Goal: Task Accomplishment & Management: Use online tool/utility

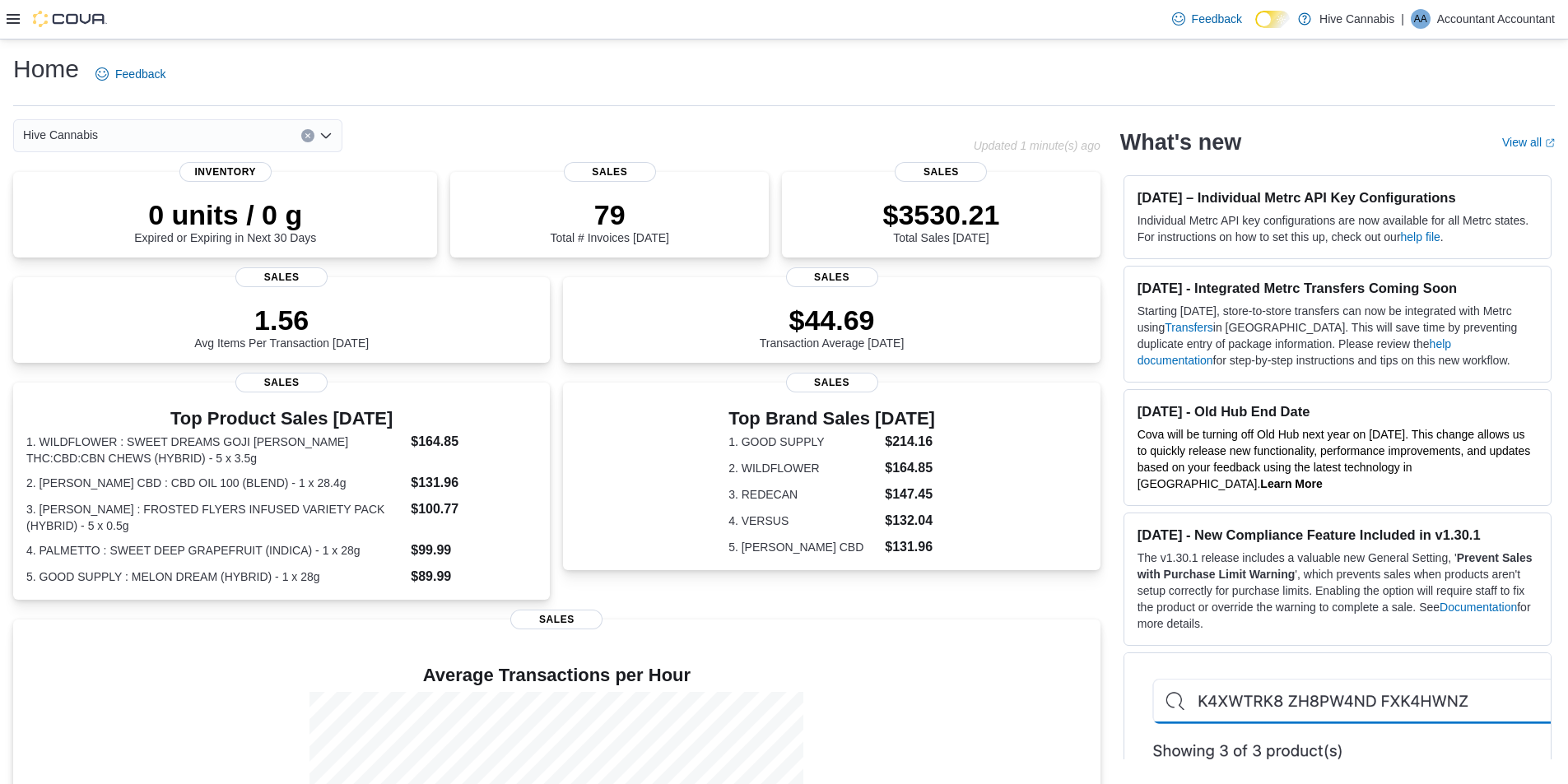
click at [20, 25] on div at bounding box center [57, 18] width 101 height 16
click at [20, 23] on div at bounding box center [57, 18] width 101 height 16
click at [11, 32] on div at bounding box center [57, 19] width 101 height 39
click at [14, 32] on div at bounding box center [57, 19] width 101 height 39
click at [10, 24] on icon at bounding box center [13, 18] width 13 height 13
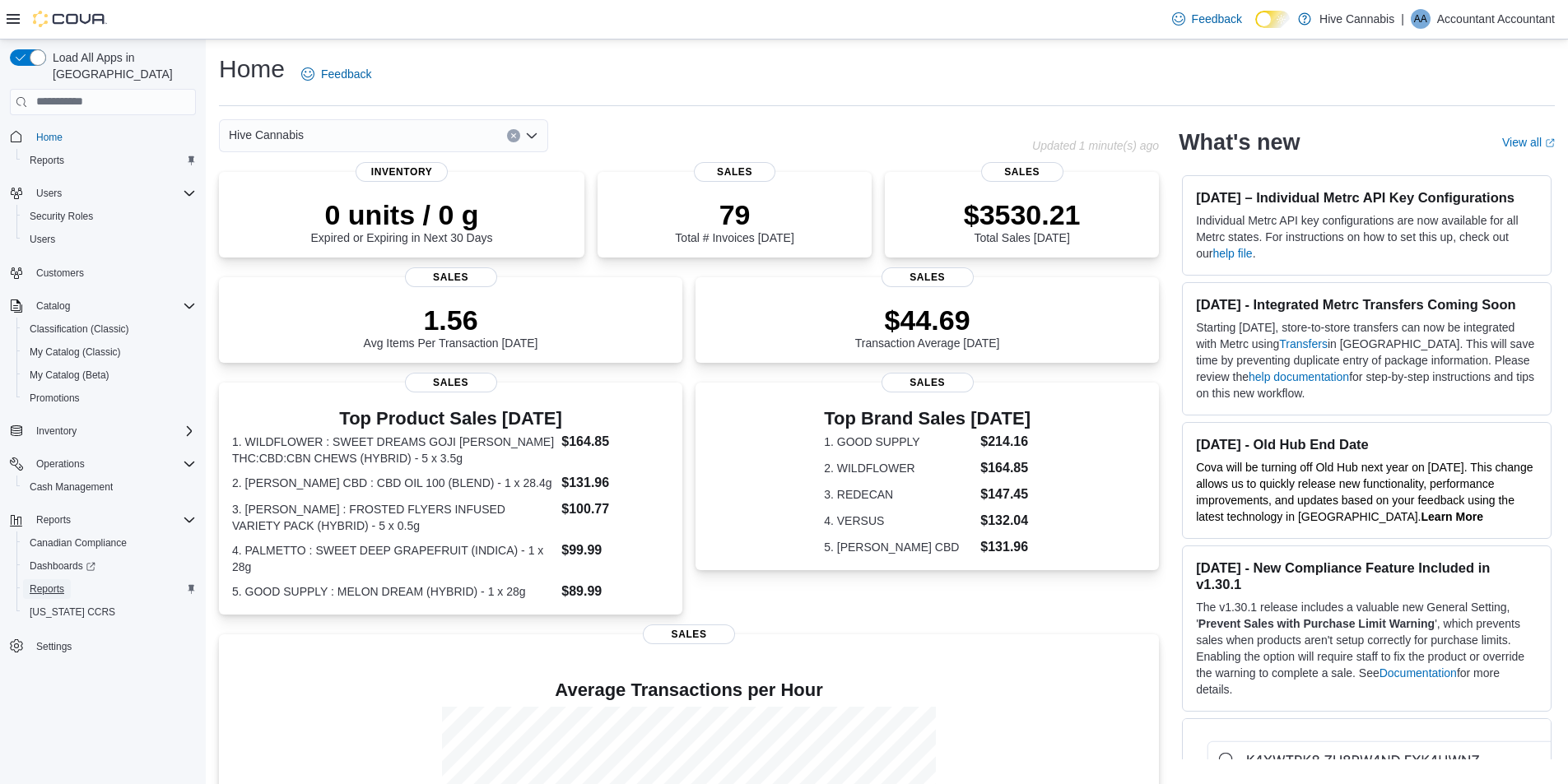
click at [49, 583] on span "Reports" at bounding box center [47, 589] width 35 height 13
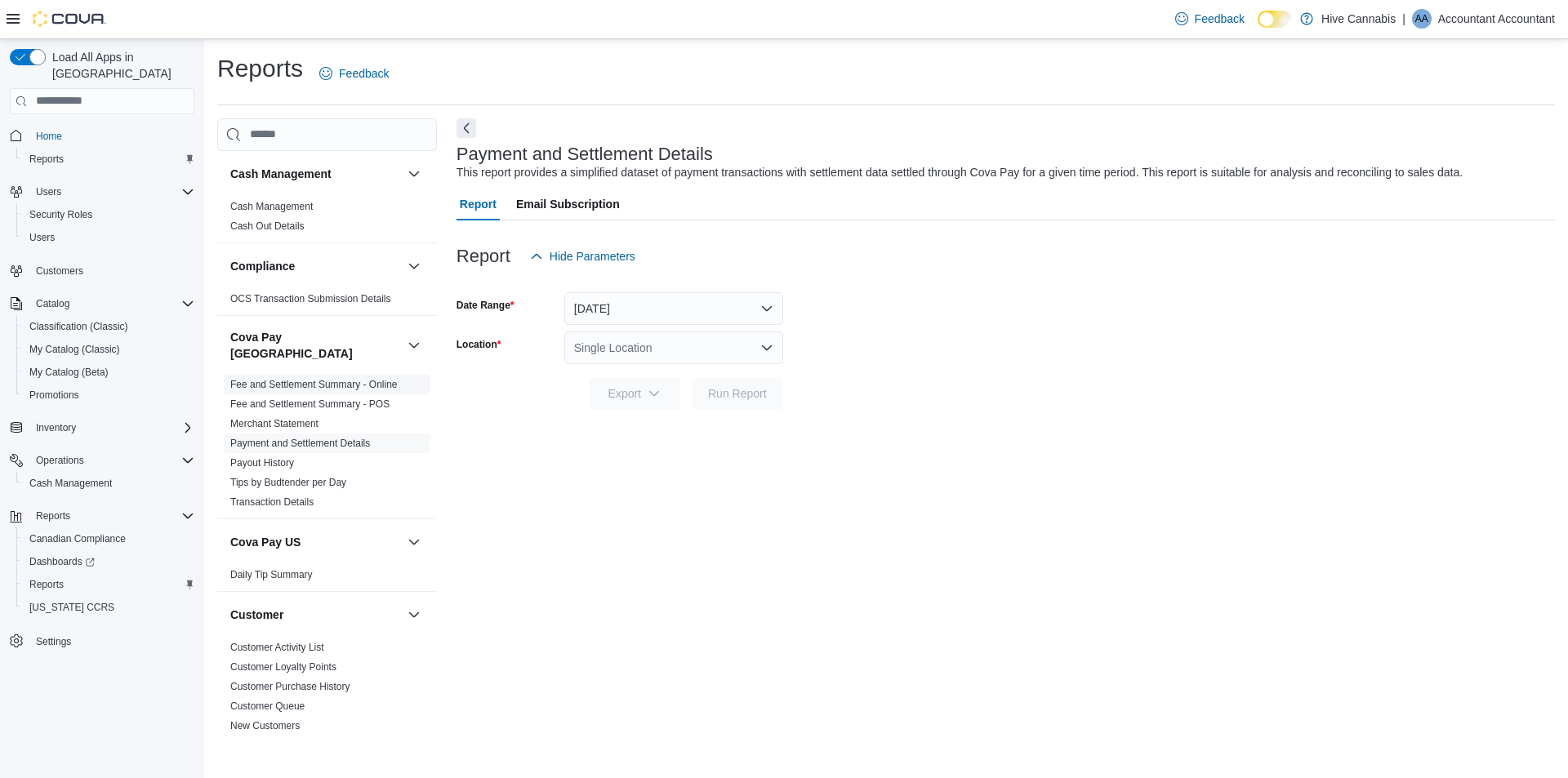
click at [308, 379] on link "Fee and Settlement Summary - Online" at bounding box center [314, 384] width 167 height 11
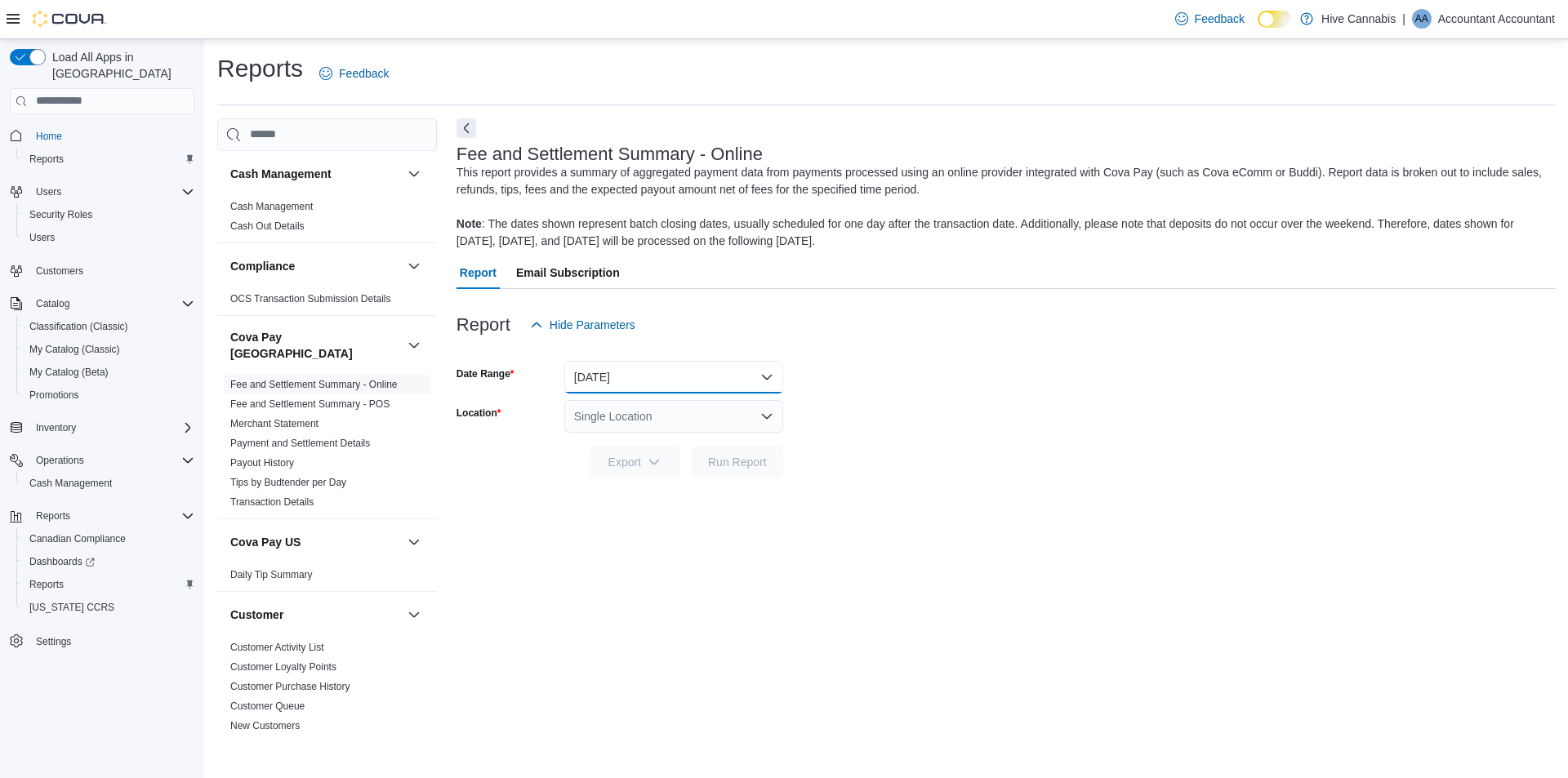
click at [648, 389] on button "[DATE]" at bounding box center [674, 377] width 219 height 33
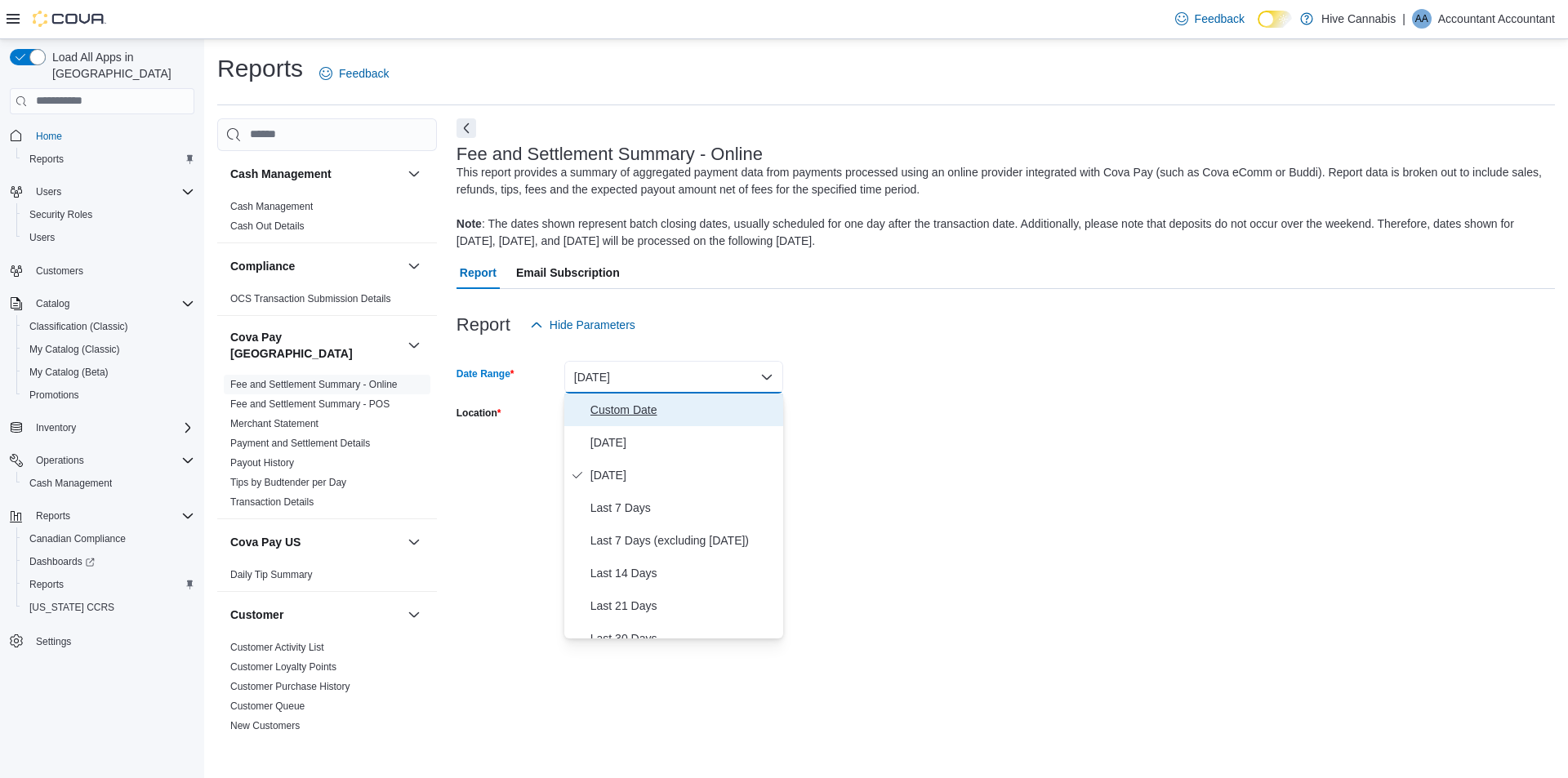
click at [617, 417] on span "Custom Date" at bounding box center [684, 409] width 186 height 20
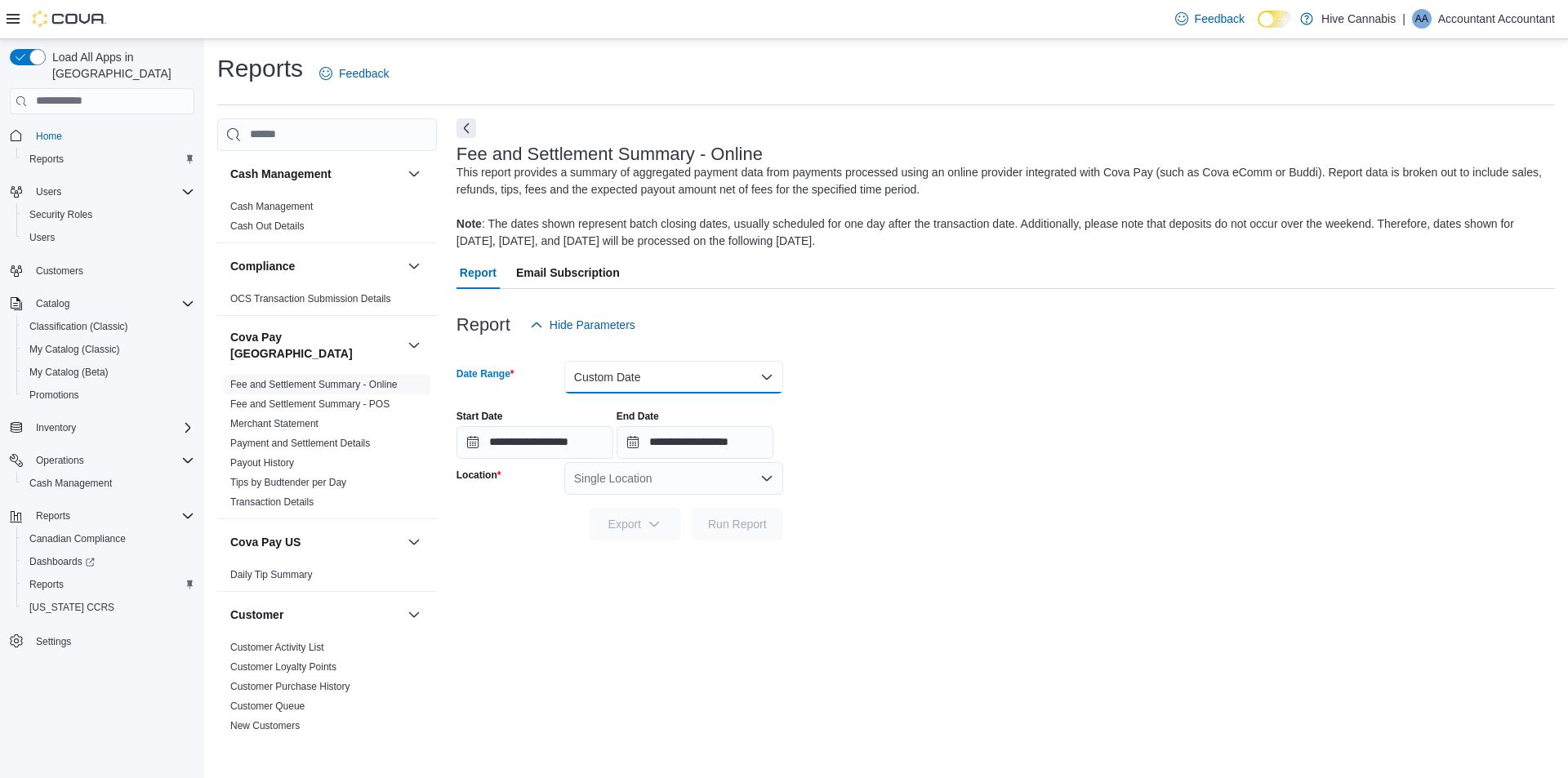
click at [659, 381] on button "Custom Date" at bounding box center [674, 377] width 219 height 33
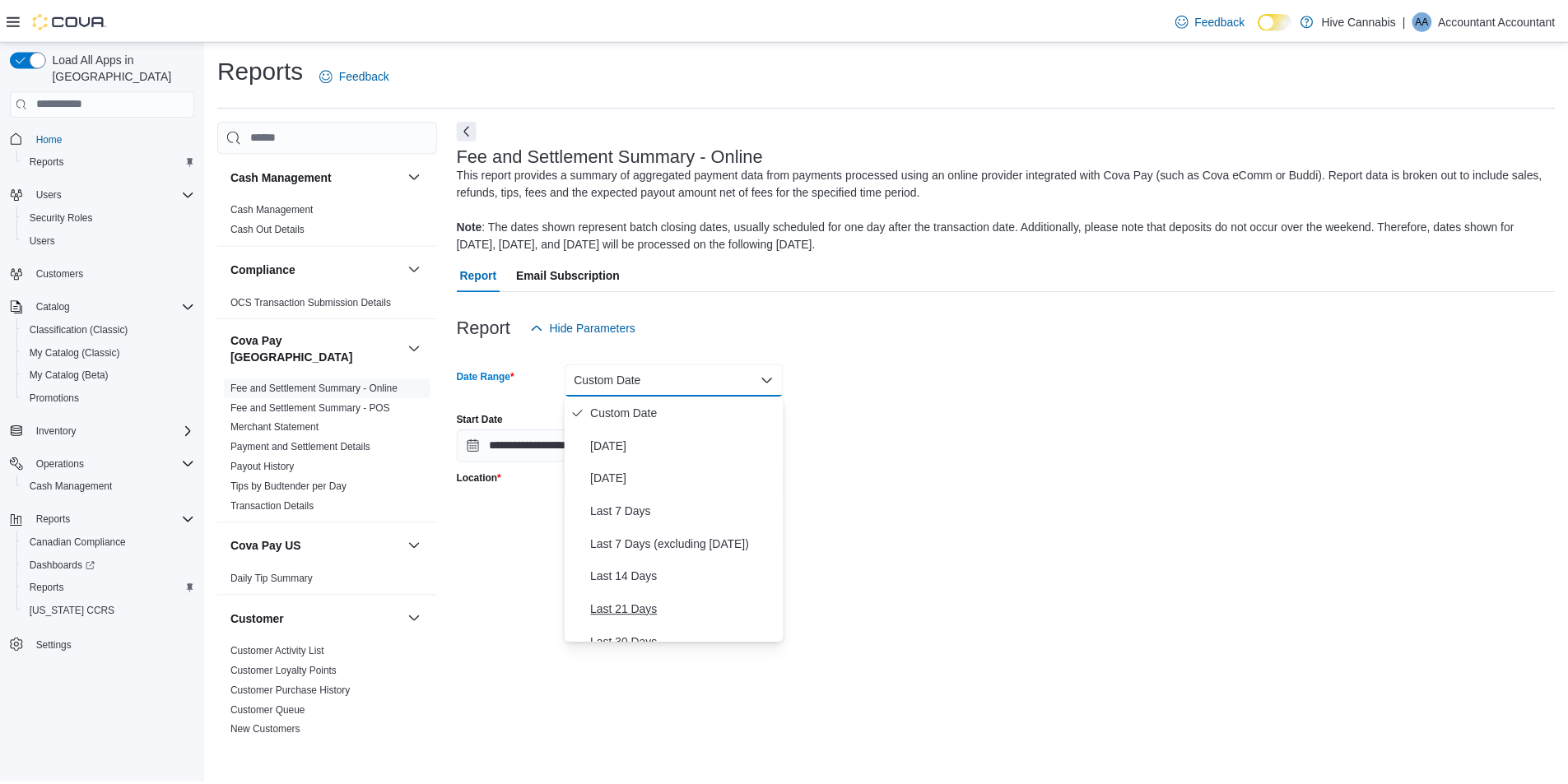
scroll to position [164, 0]
click at [645, 545] on span "Last Month" at bounding box center [689, 544] width 188 height 20
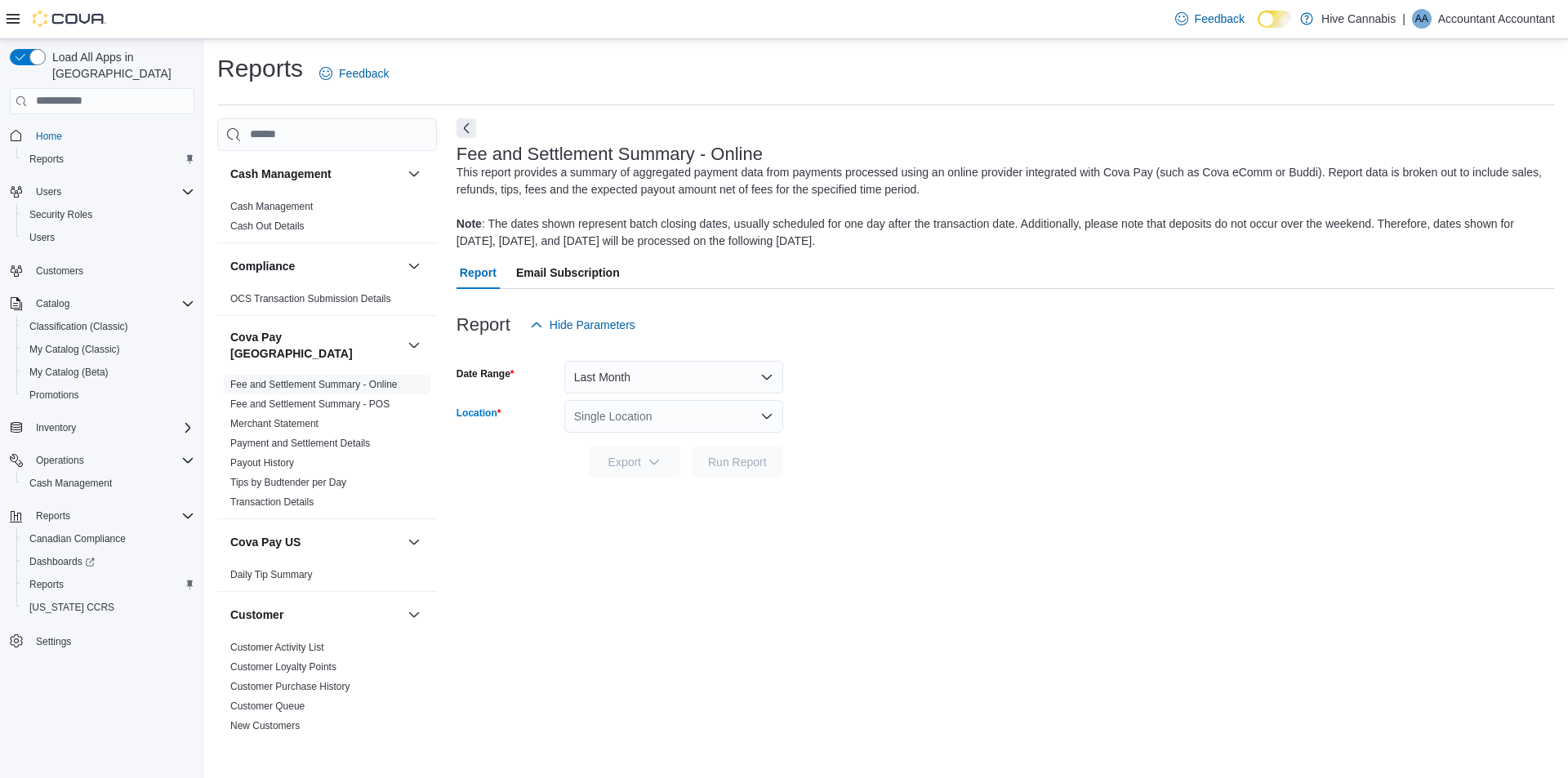
click at [740, 423] on div "Single Location" at bounding box center [674, 416] width 219 height 33
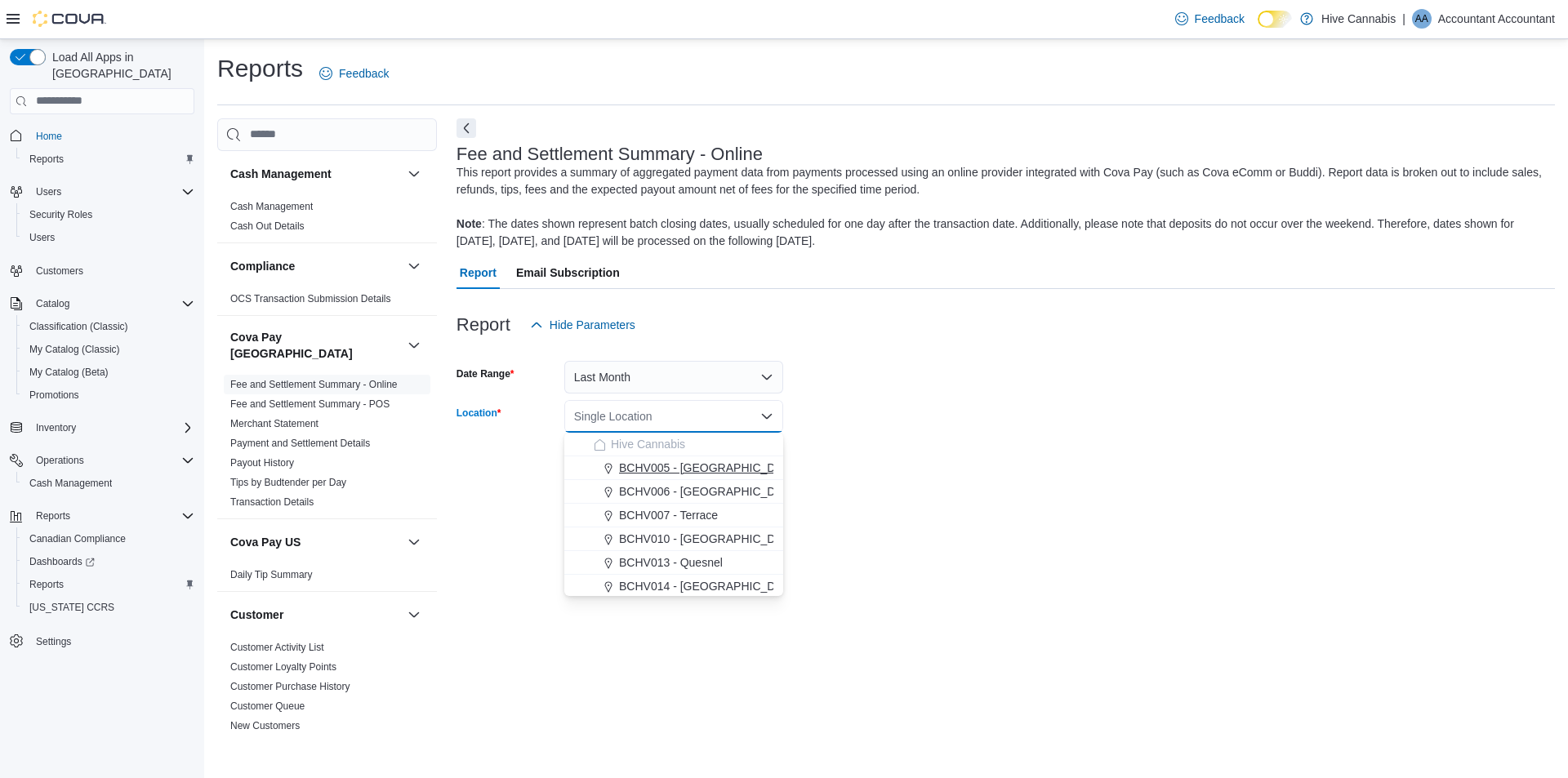
click at [726, 466] on span "BCHV005 - [GEOGRAPHIC_DATA][PERSON_NAME]" at bounding box center [756, 467] width 274 height 16
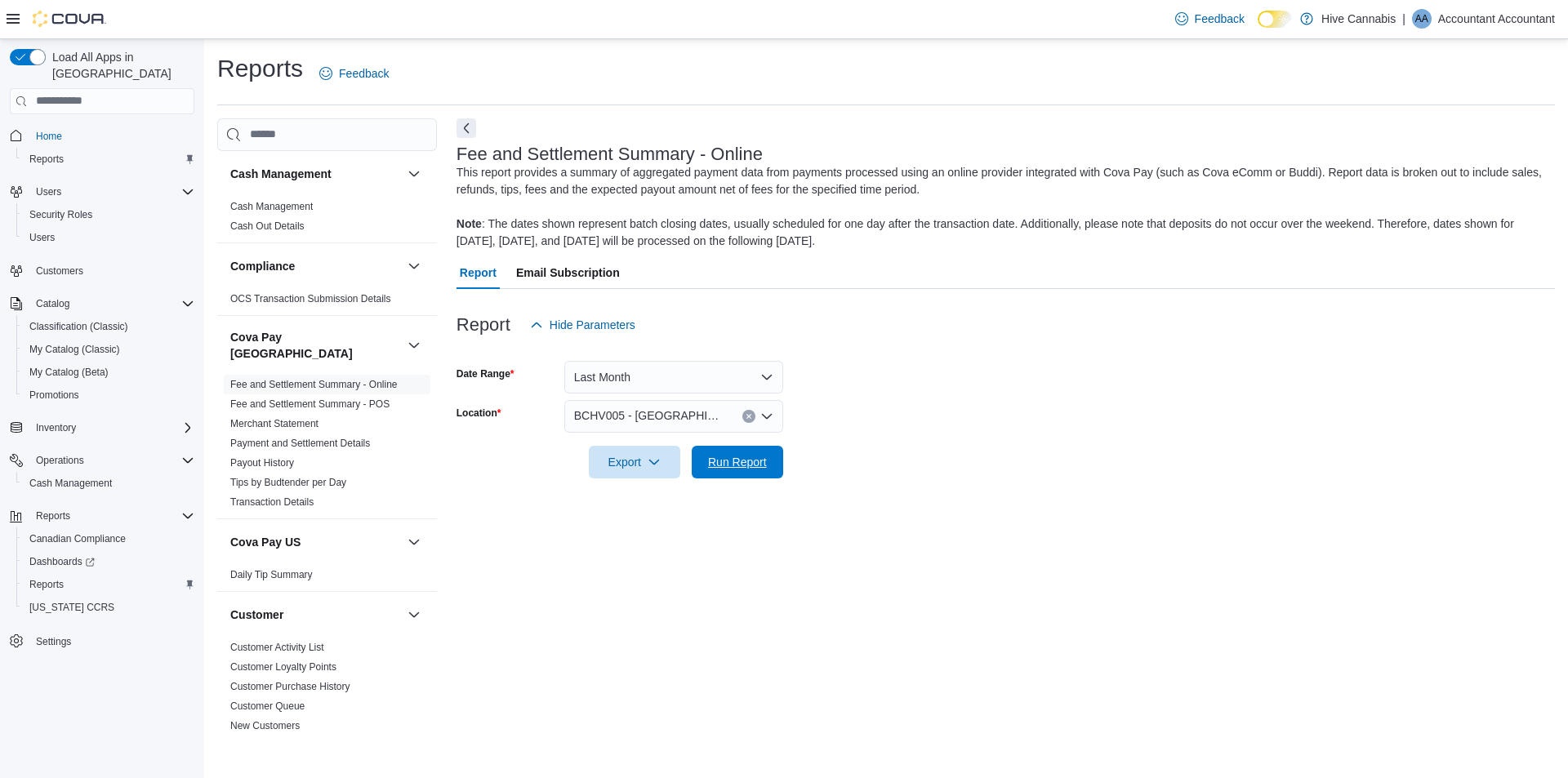
click at [726, 466] on span "Run Report" at bounding box center [737, 462] width 59 height 16
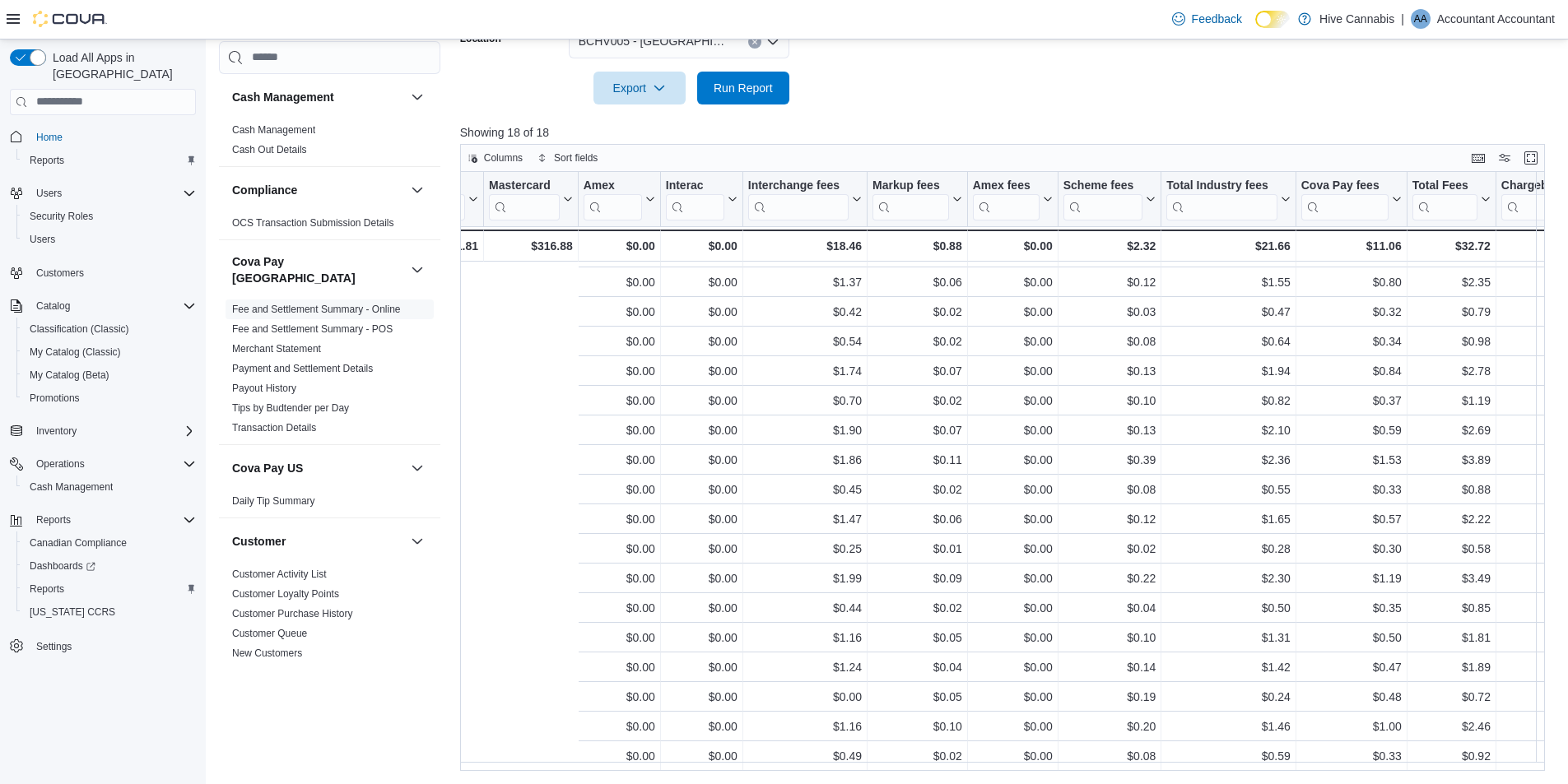
scroll to position [32, 872]
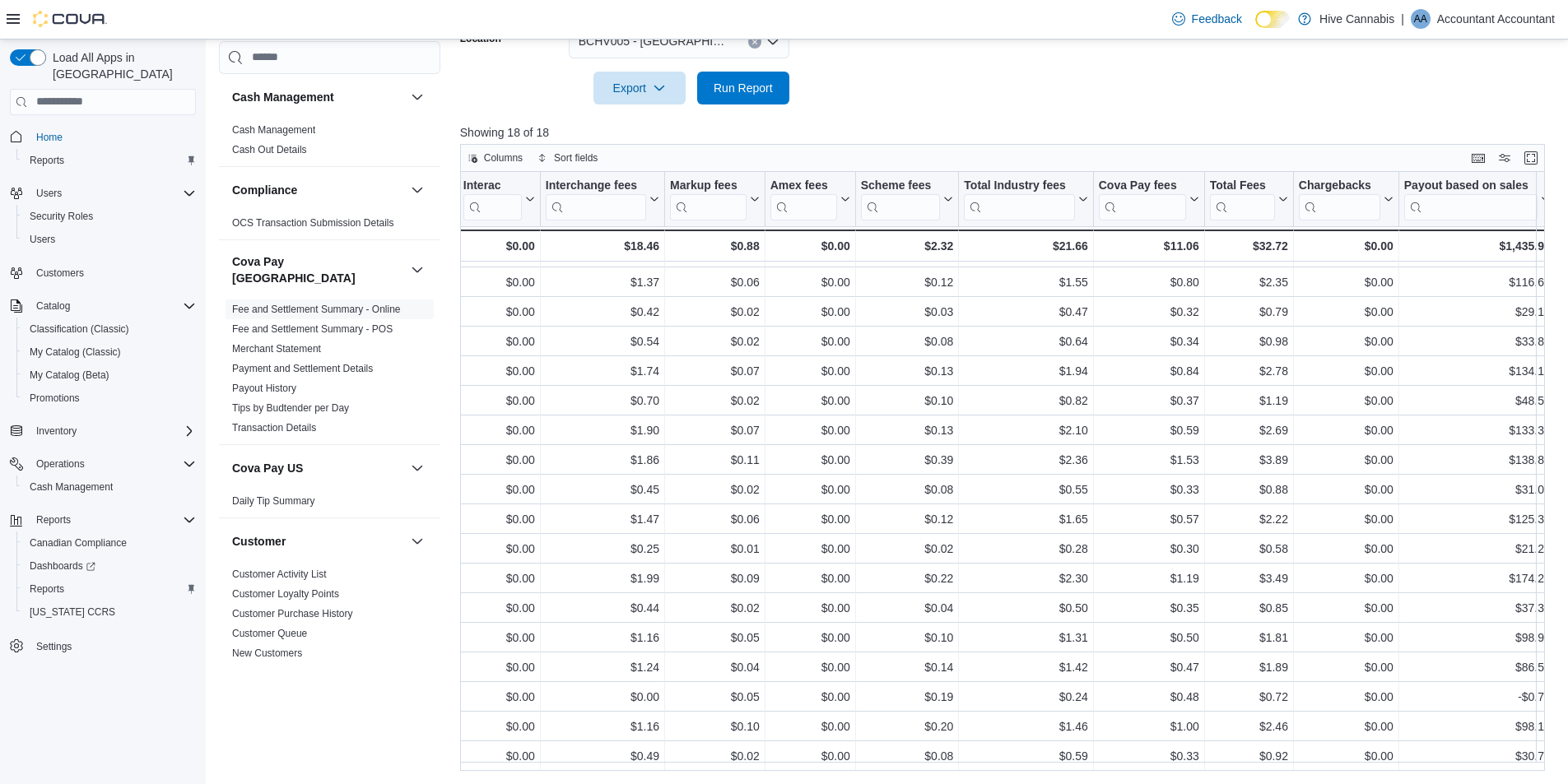
drag, startPoint x: 930, startPoint y: 73, endPoint x: 915, endPoint y: 73, distance: 15.0
click at [930, 73] on form "Date Range Last Month Location BCHV005 - [GEOGRAPHIC_DATA] [PERSON_NAME] Export…" at bounding box center [1009, 35] width 1096 height 138
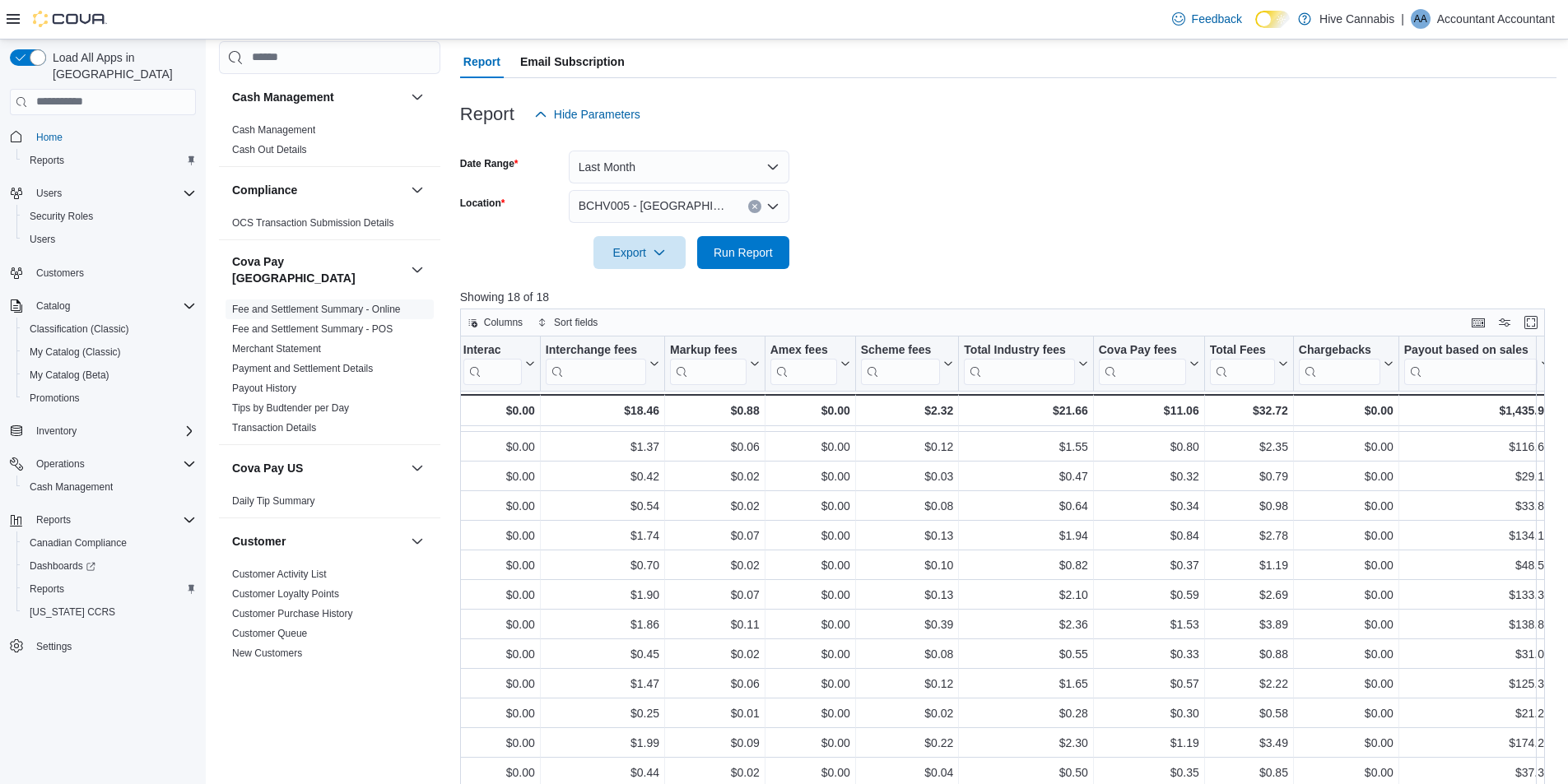
click at [772, 208] on icon "Open list of options" at bounding box center [772, 206] width 10 height 5
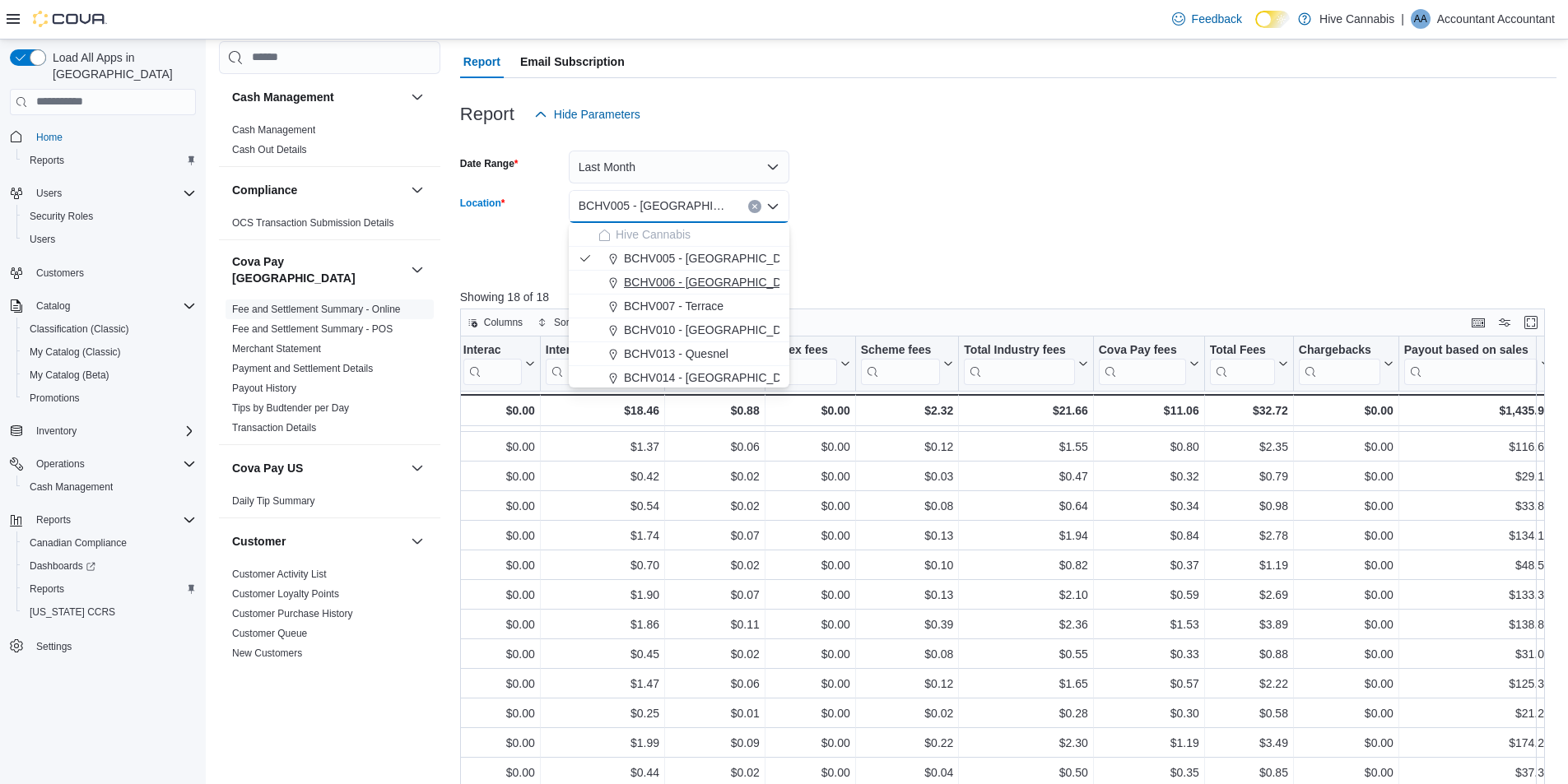
click at [673, 283] on span "BCHV006 - [GEOGRAPHIC_DATA]" at bounding box center [714, 281] width 181 height 16
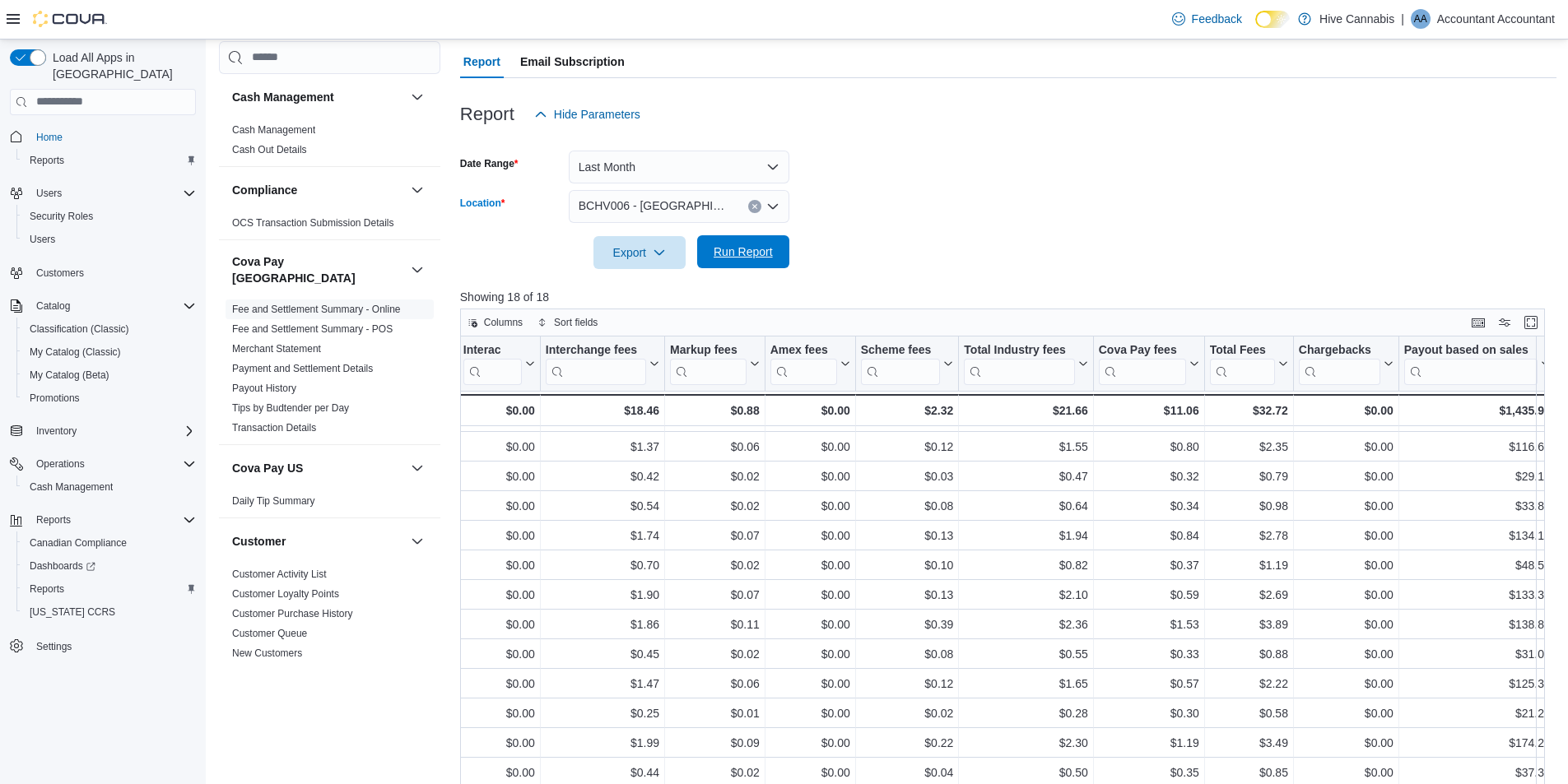
click at [753, 256] on span "Run Report" at bounding box center [743, 251] width 59 height 16
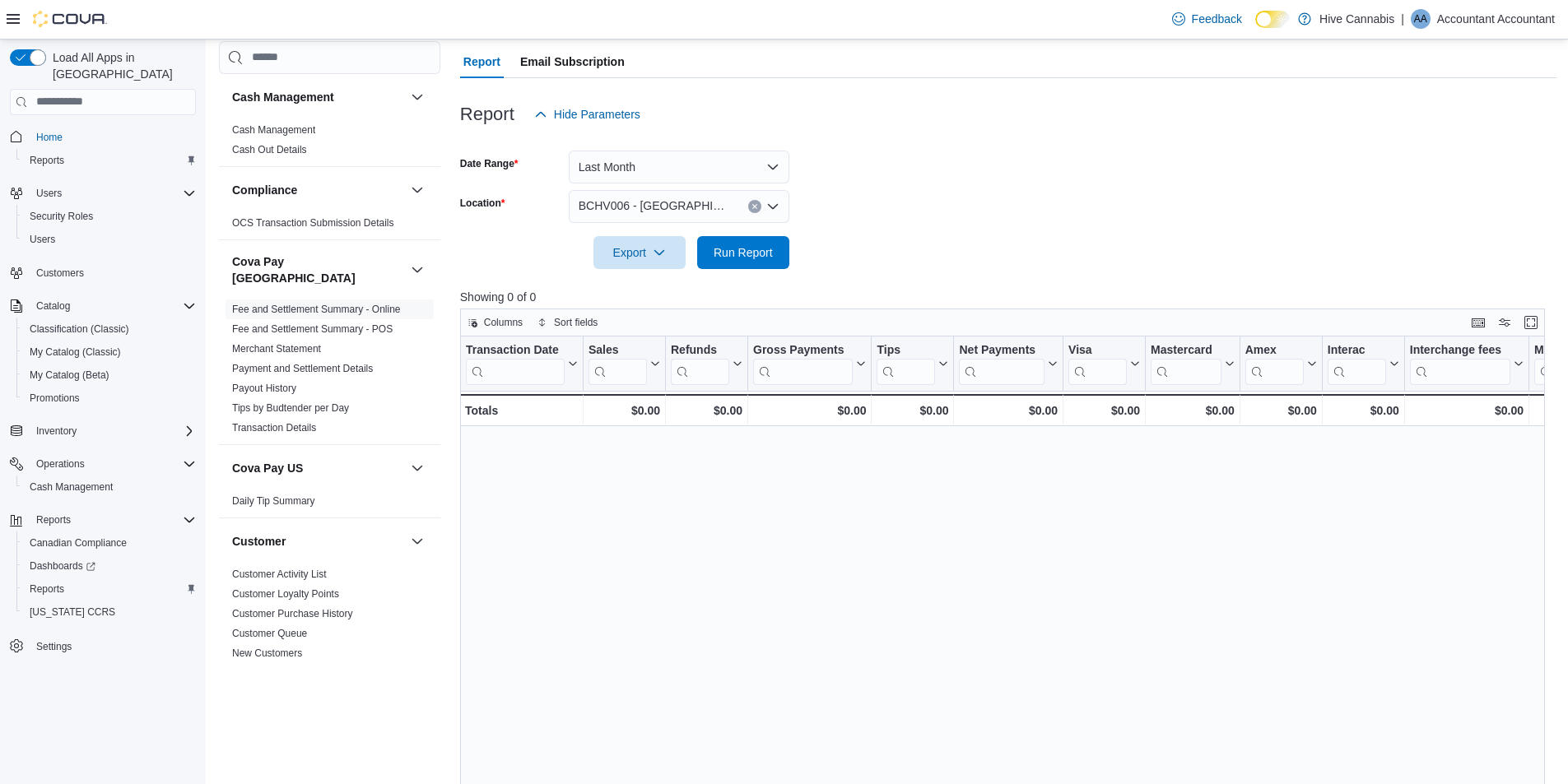
click at [743, 195] on div "BCHV006 - [GEOGRAPHIC_DATA]" at bounding box center [679, 207] width 221 height 33
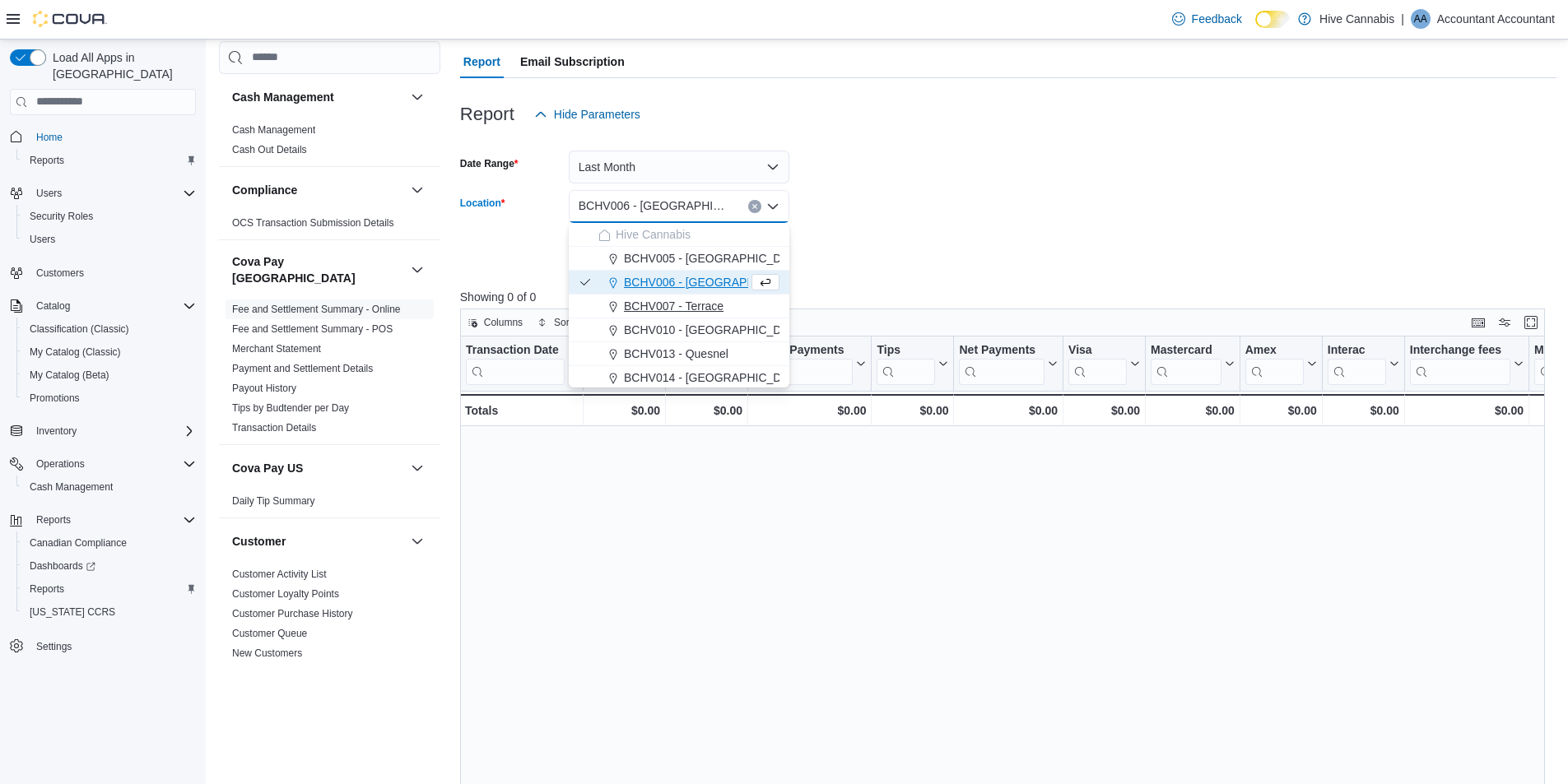
click at [686, 311] on span "BCHV007 - Terrace" at bounding box center [673, 306] width 100 height 16
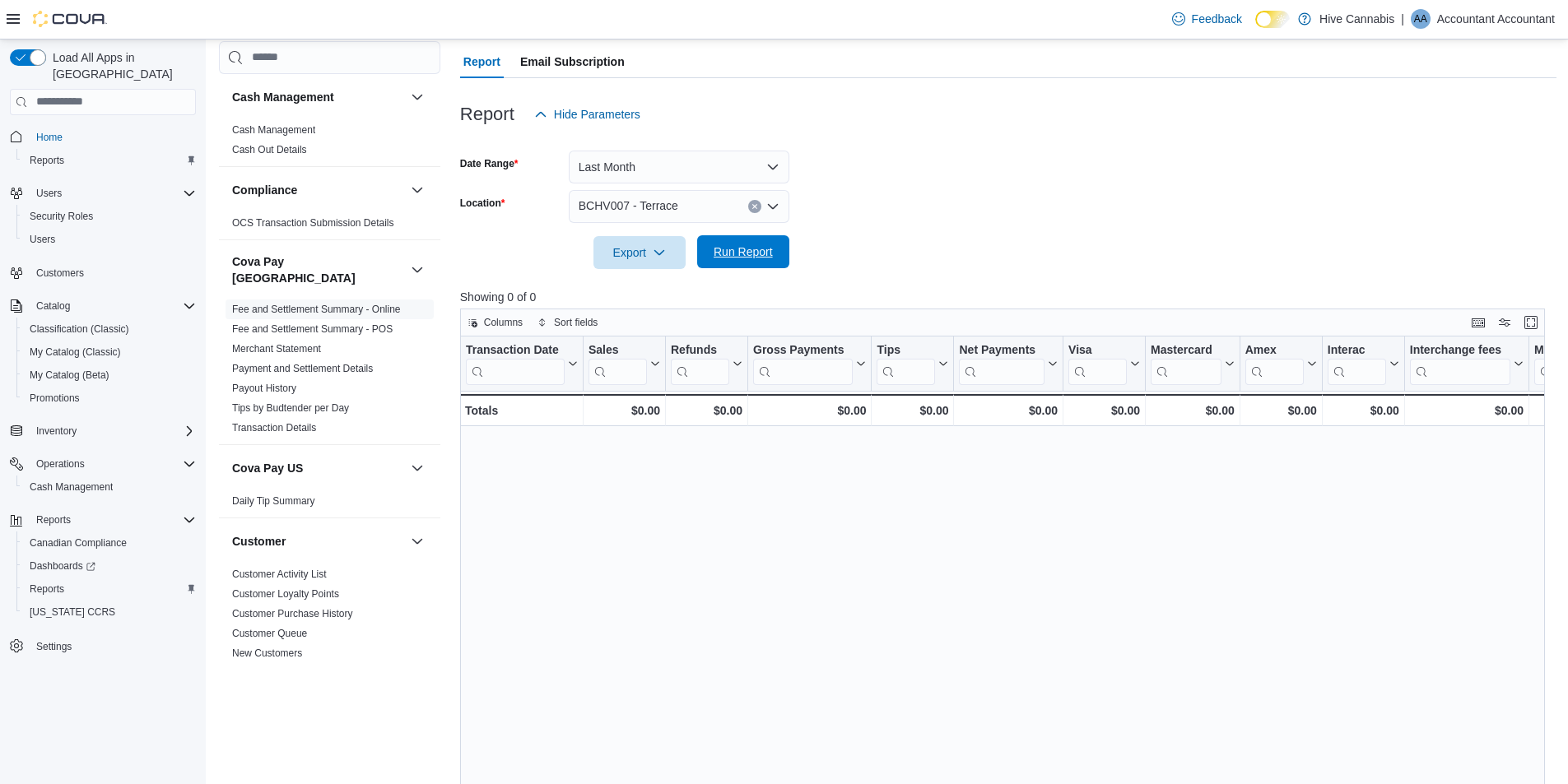
click at [762, 260] on span "Run Report" at bounding box center [743, 251] width 59 height 16
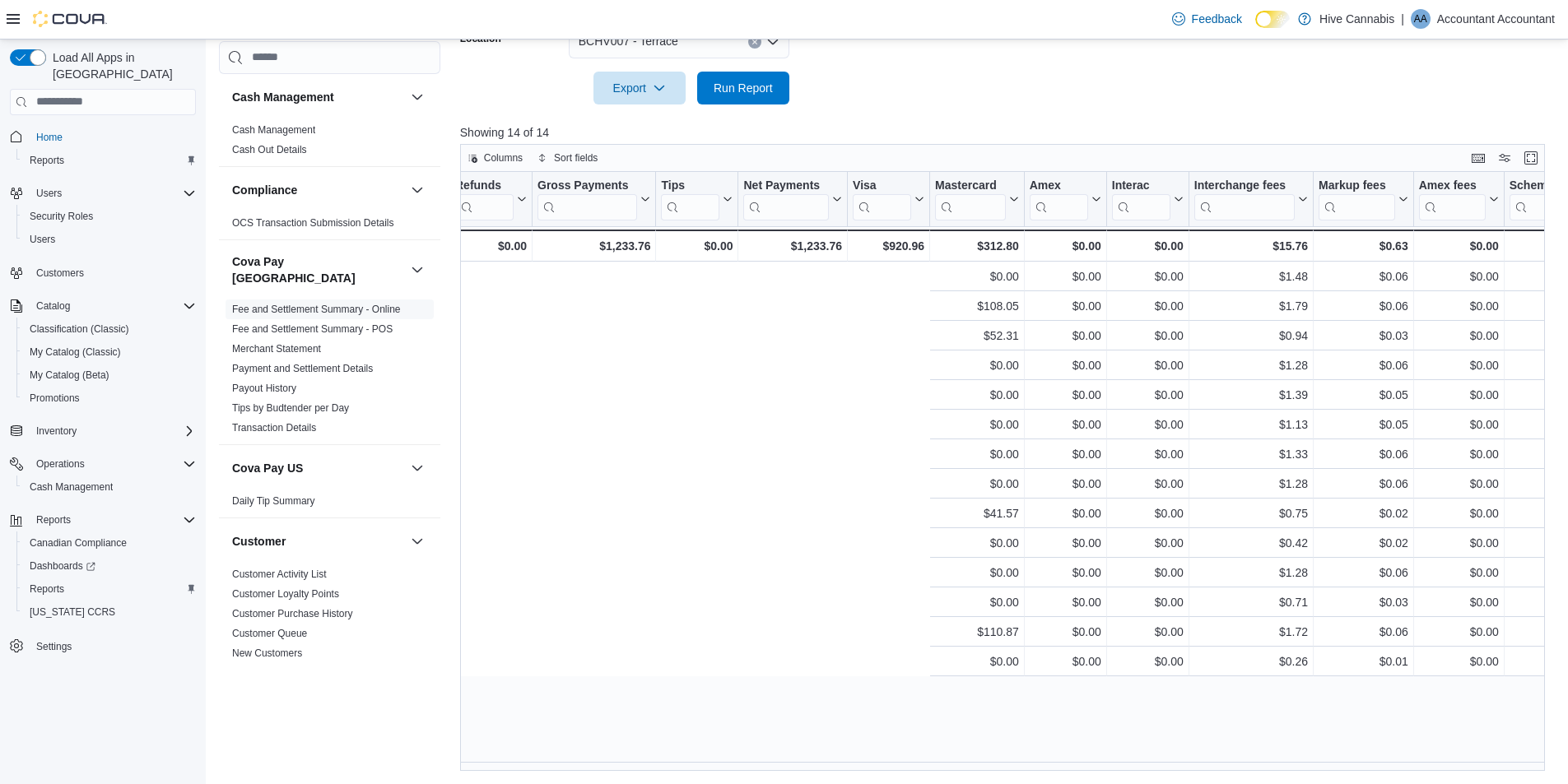
scroll to position [0, 864]
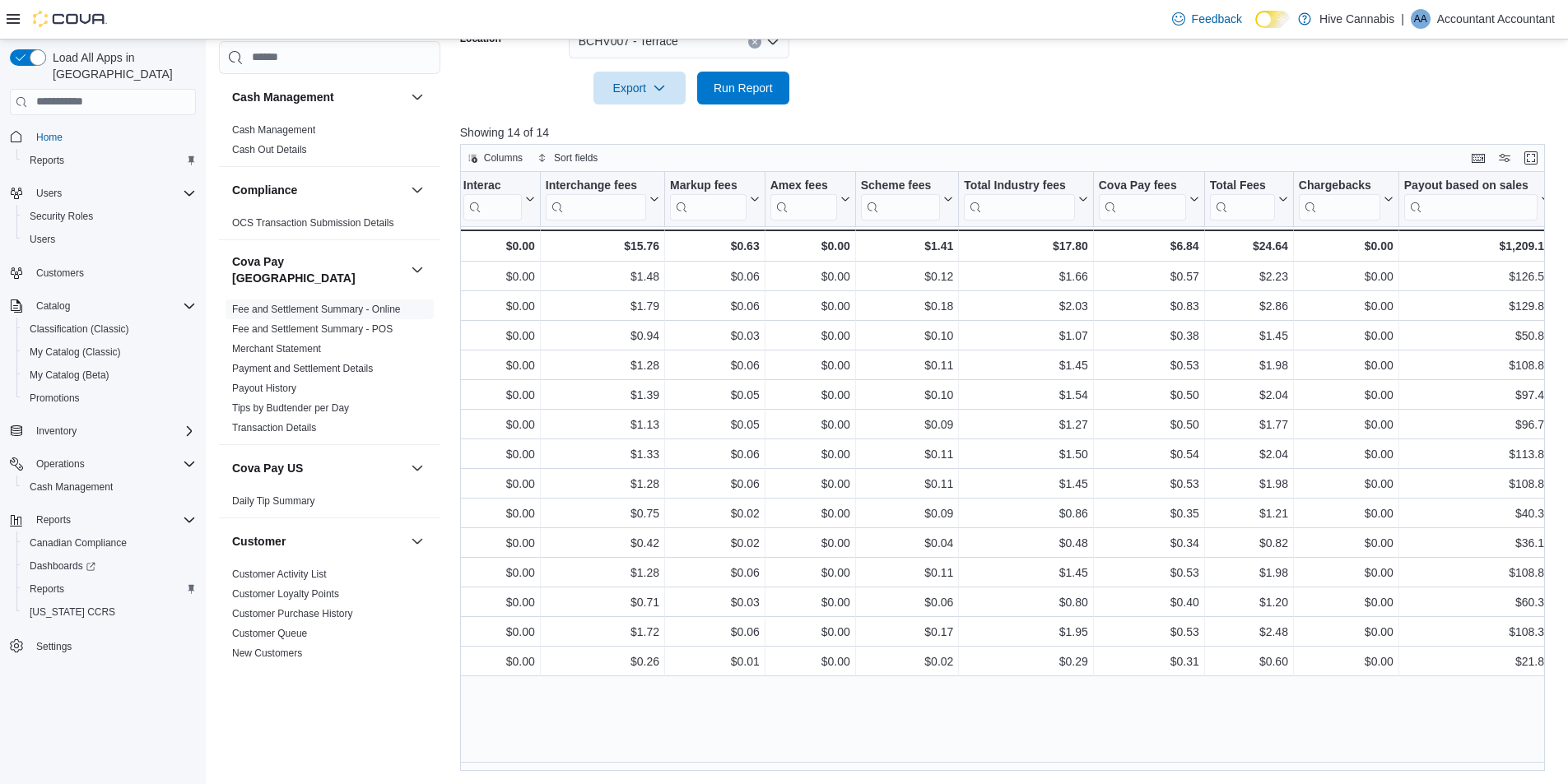
click at [894, 99] on form "Date Range Last Month Location BCHV007 - Terrace Export Run Report" at bounding box center [1009, 35] width 1096 height 138
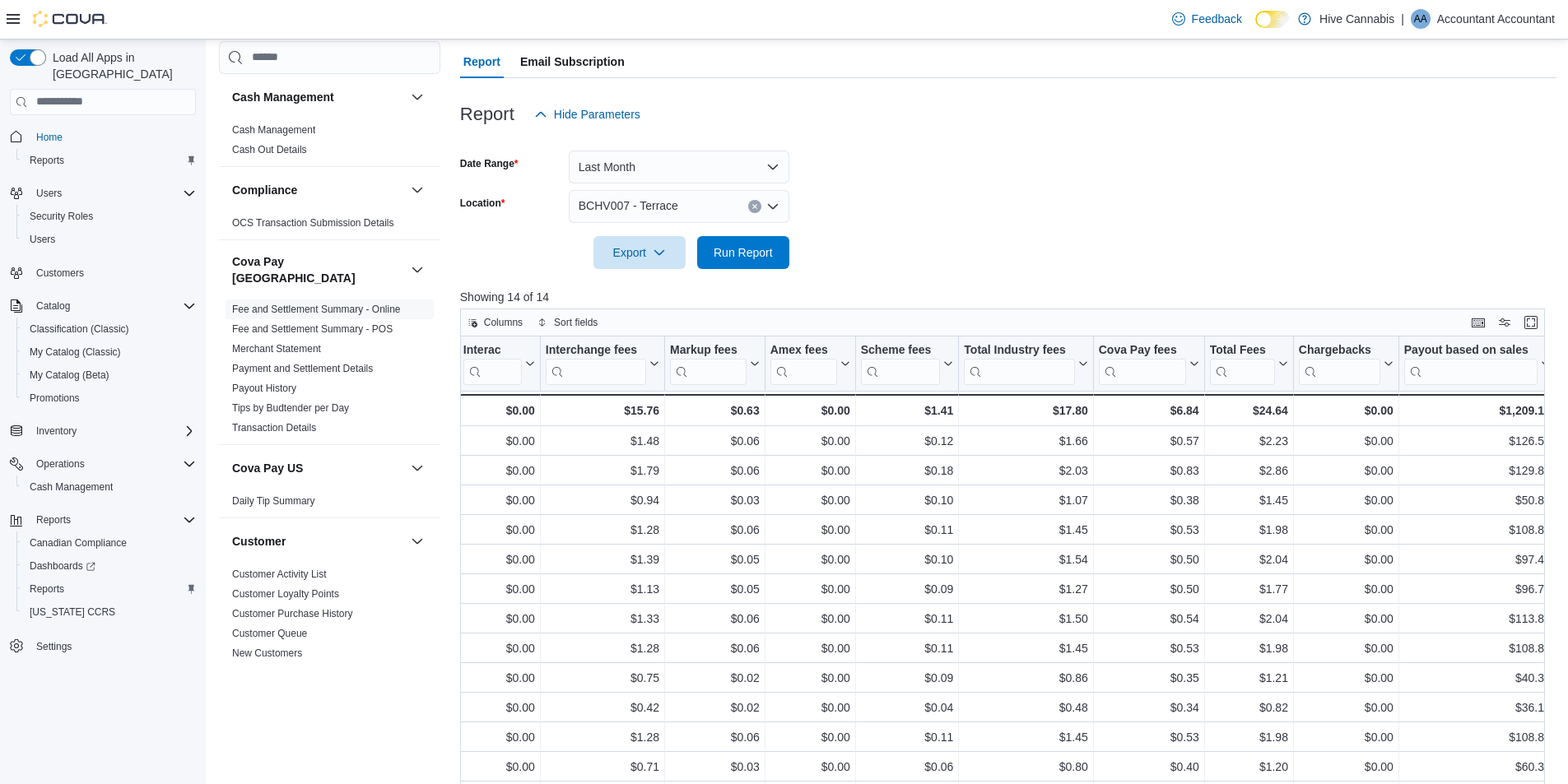
click at [768, 208] on icon "Open list of options" at bounding box center [772, 206] width 13 height 13
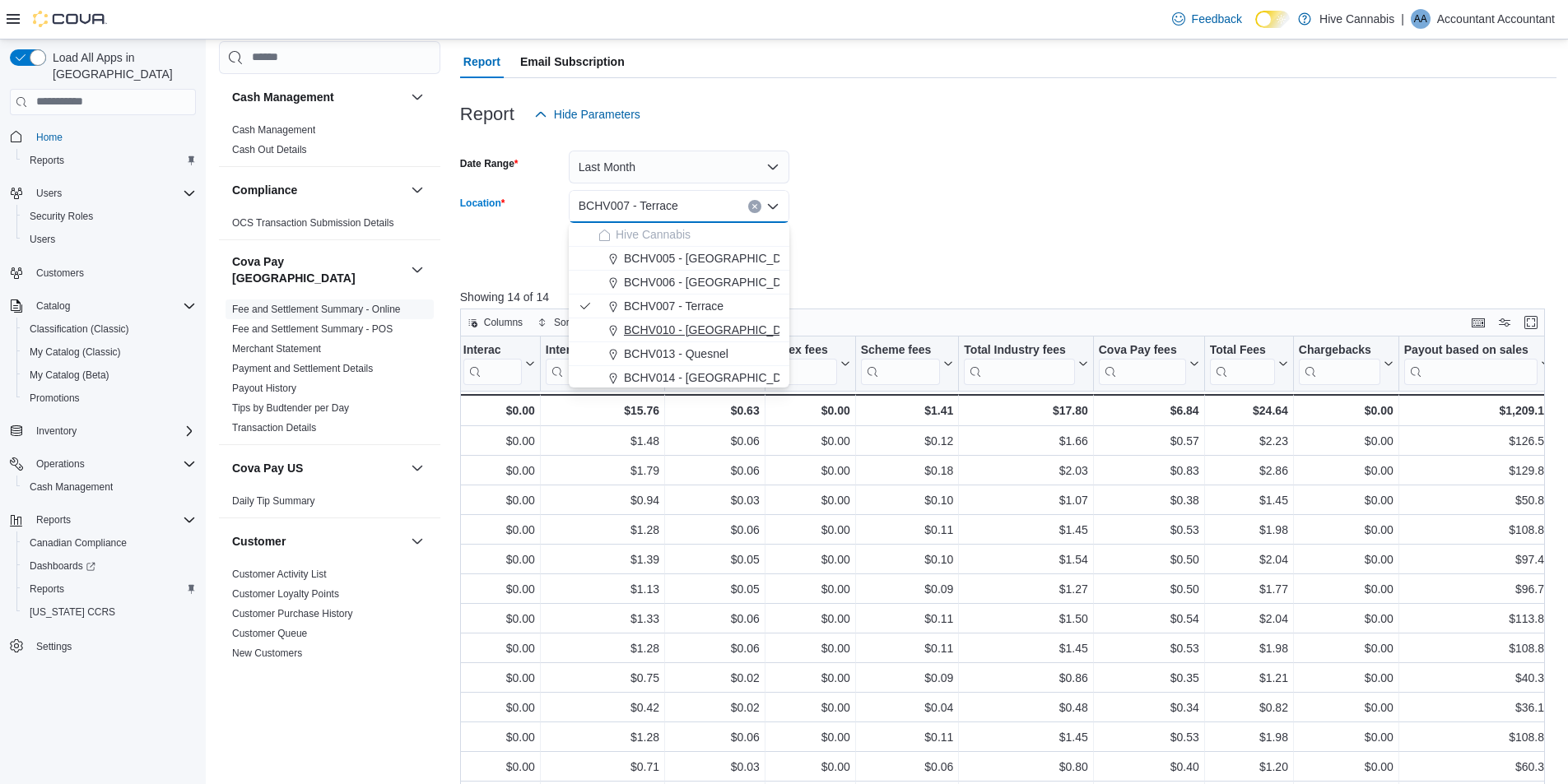
click at [724, 325] on span "BCHV010 - [GEOGRAPHIC_DATA]" at bounding box center [714, 329] width 181 height 16
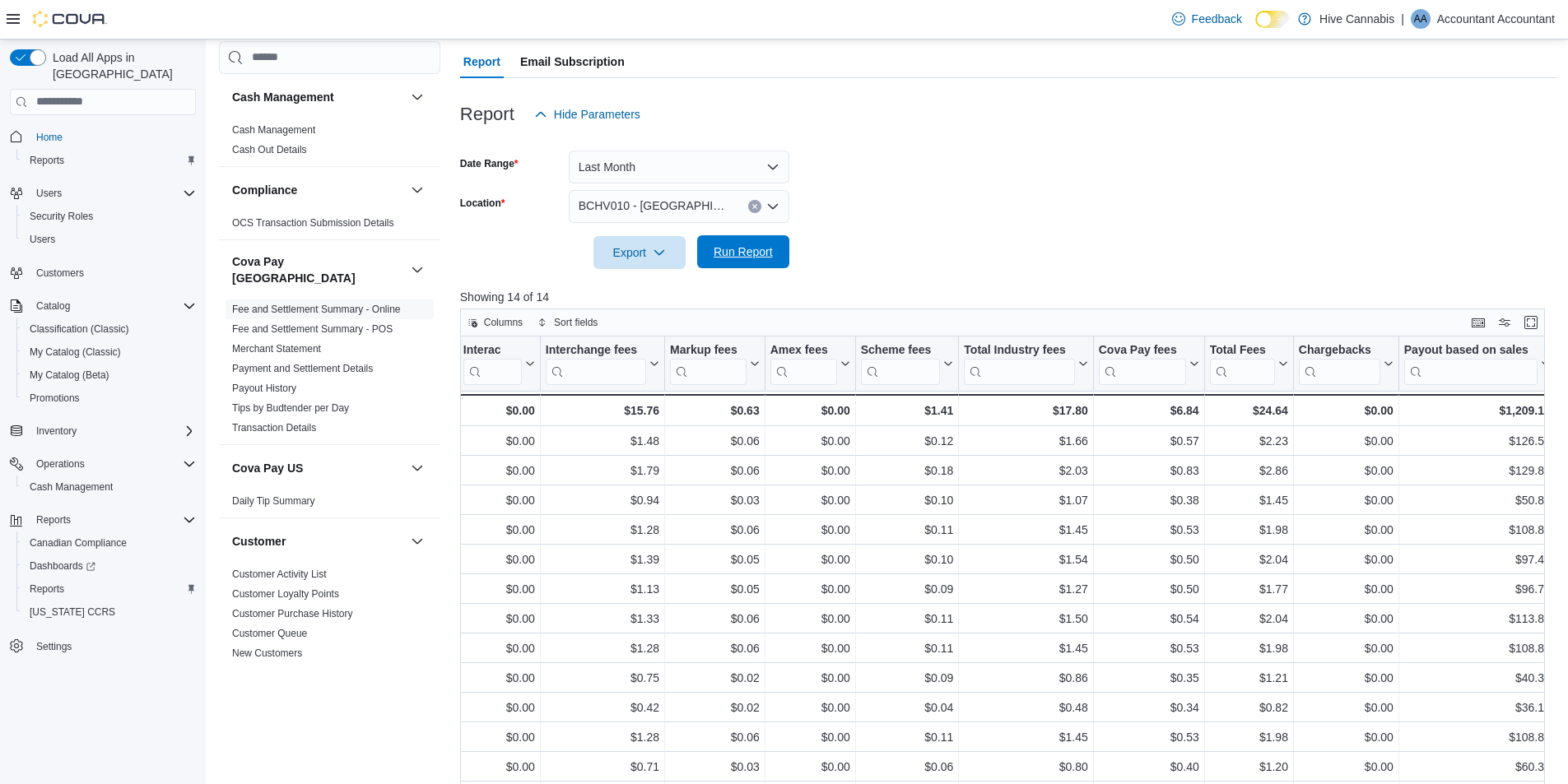
click at [752, 247] on span "Run Report" at bounding box center [743, 251] width 59 height 16
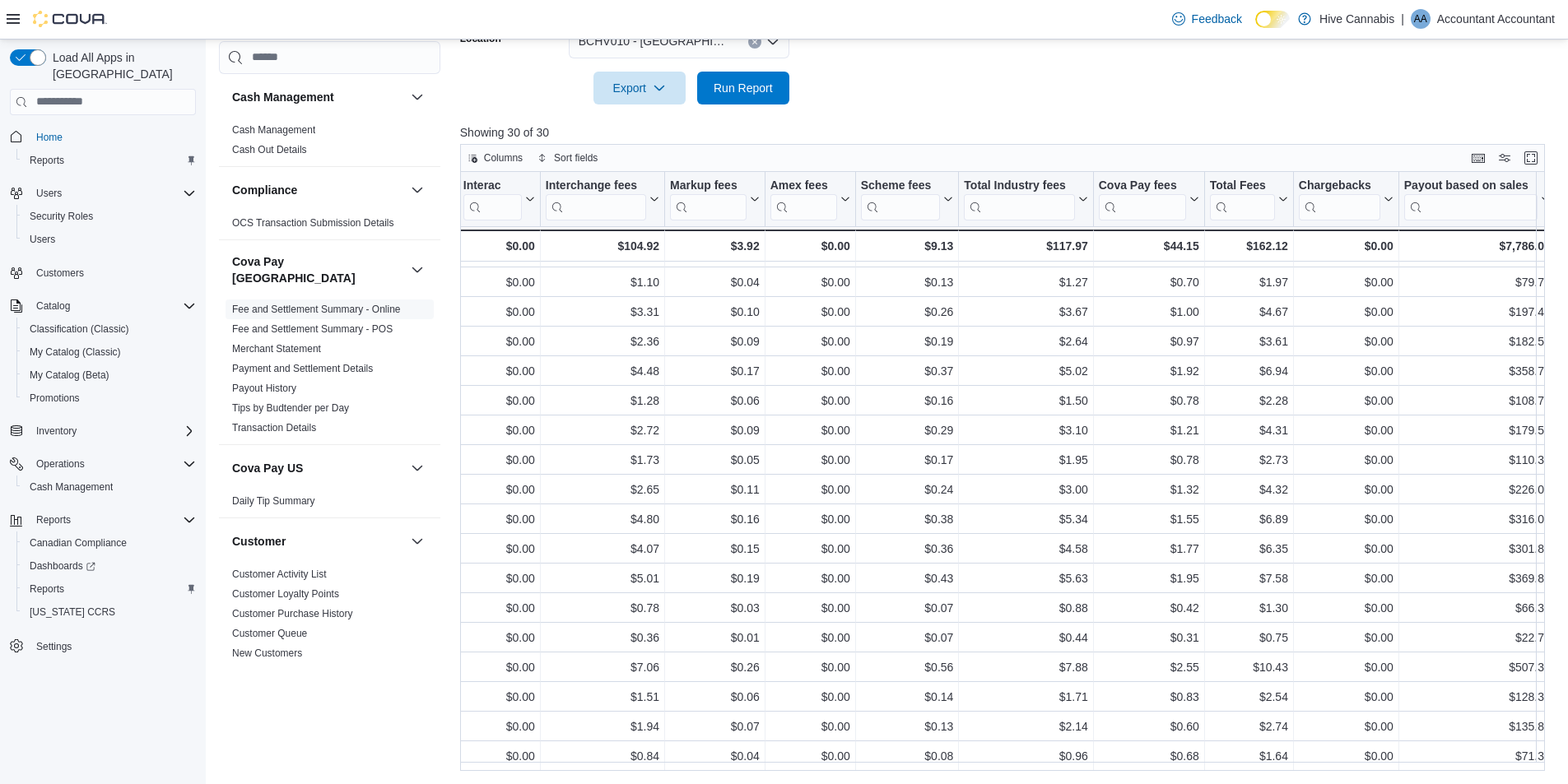
scroll to position [213, 0]
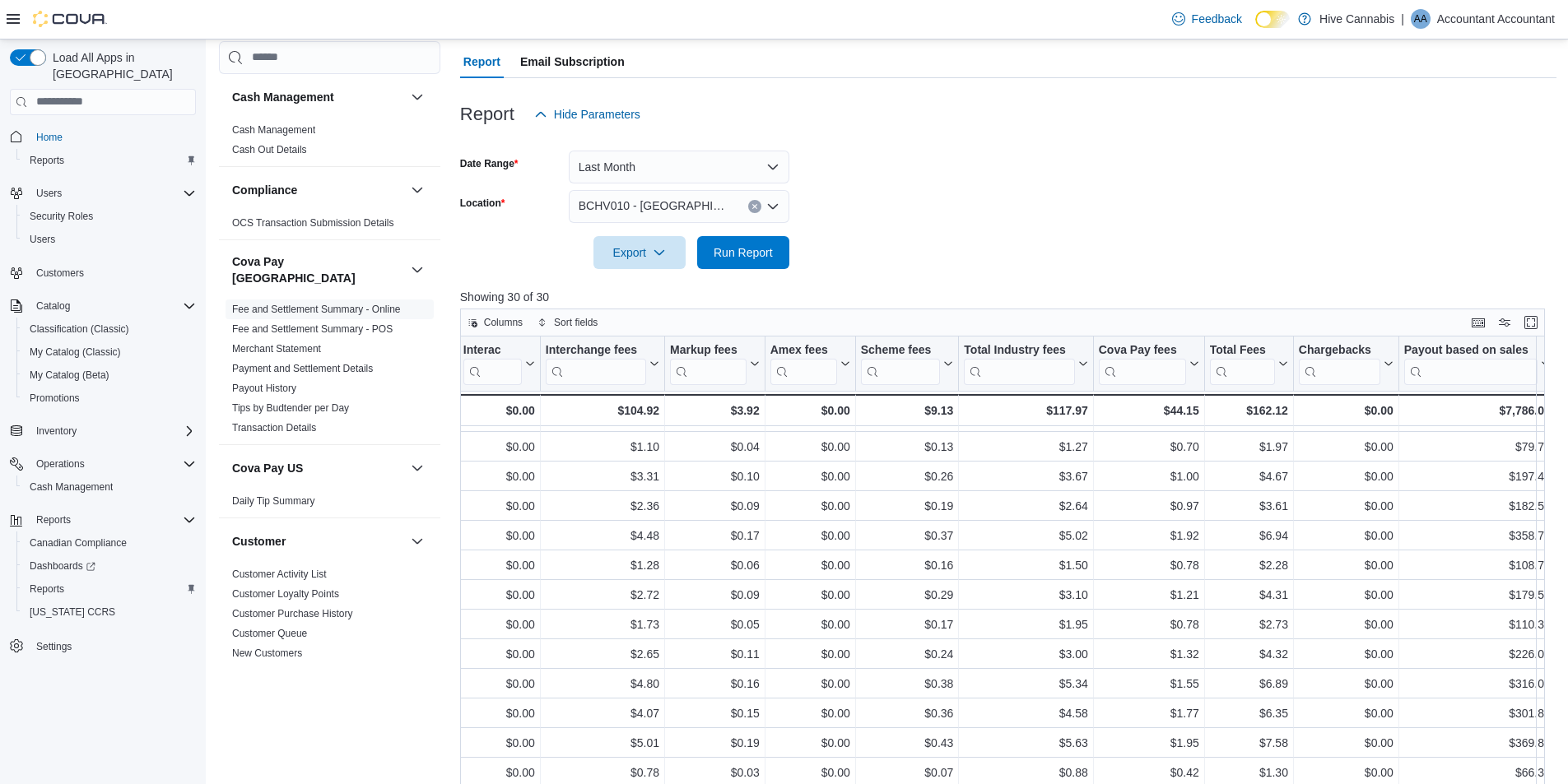
click at [776, 207] on icon "Open list of options" at bounding box center [772, 206] width 10 height 5
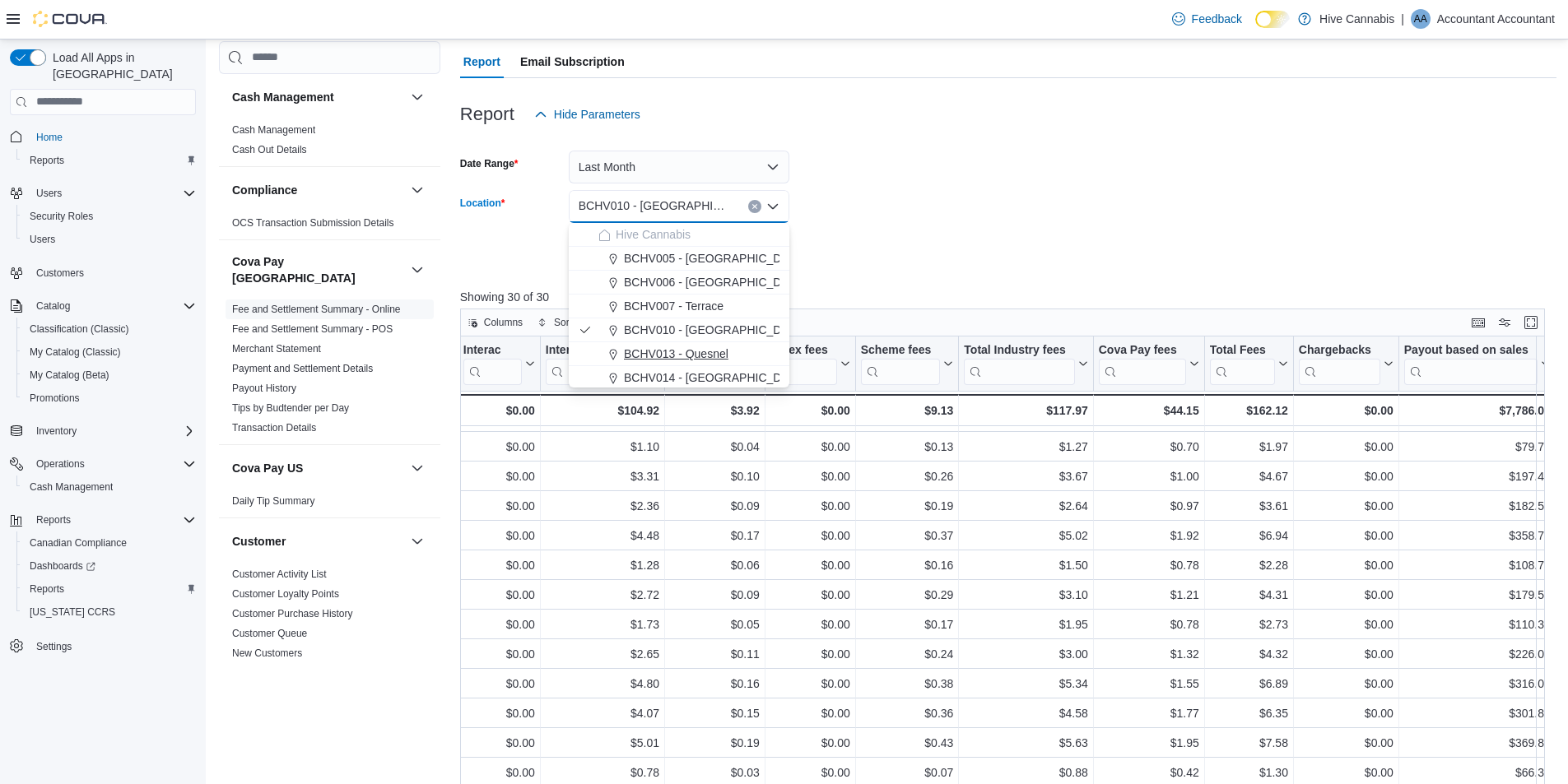
click at [702, 350] on span "BCHV013 - Quesnel" at bounding box center [676, 353] width 104 height 16
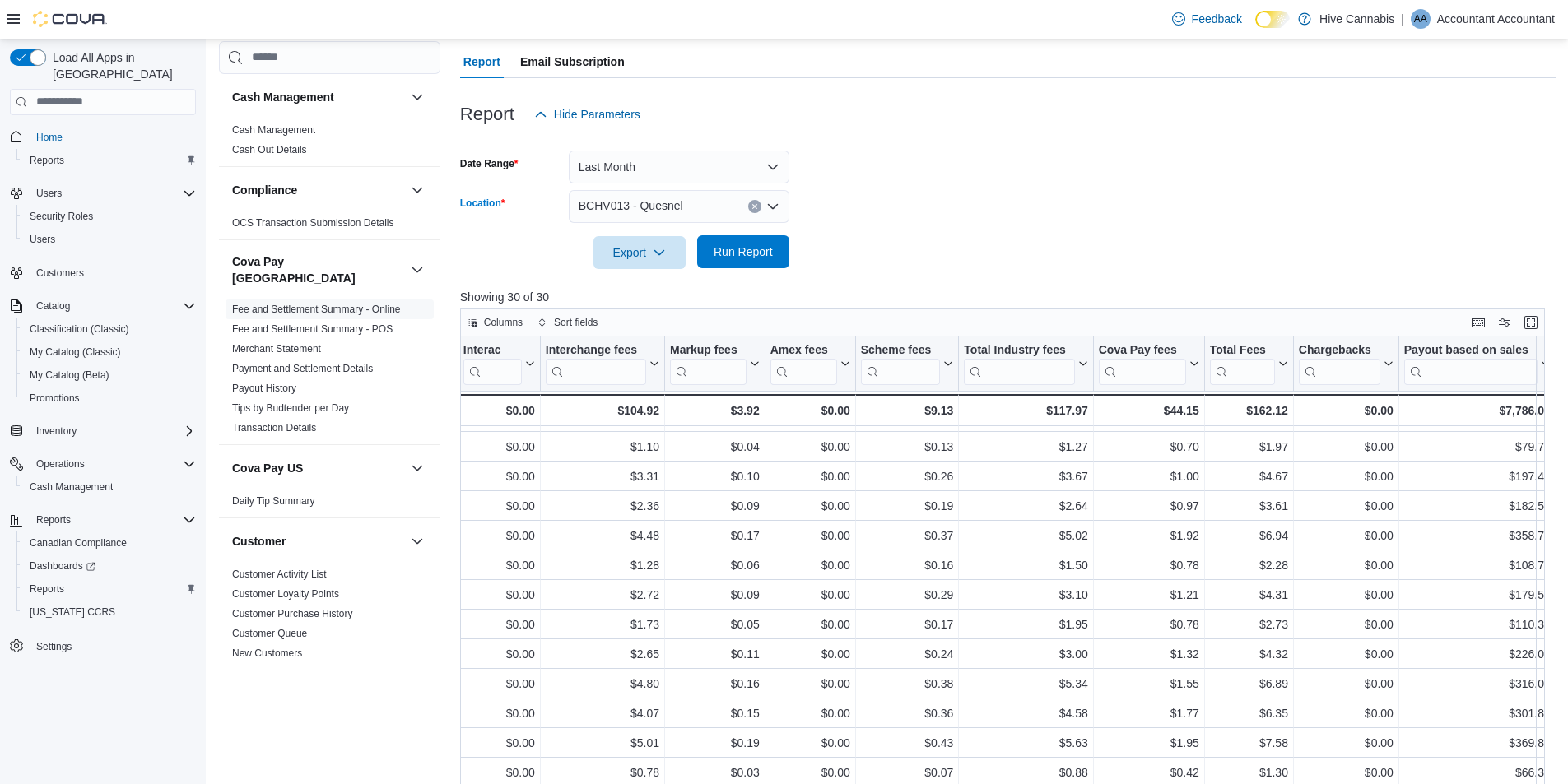
click at [746, 251] on span "Run Report" at bounding box center [743, 251] width 59 height 16
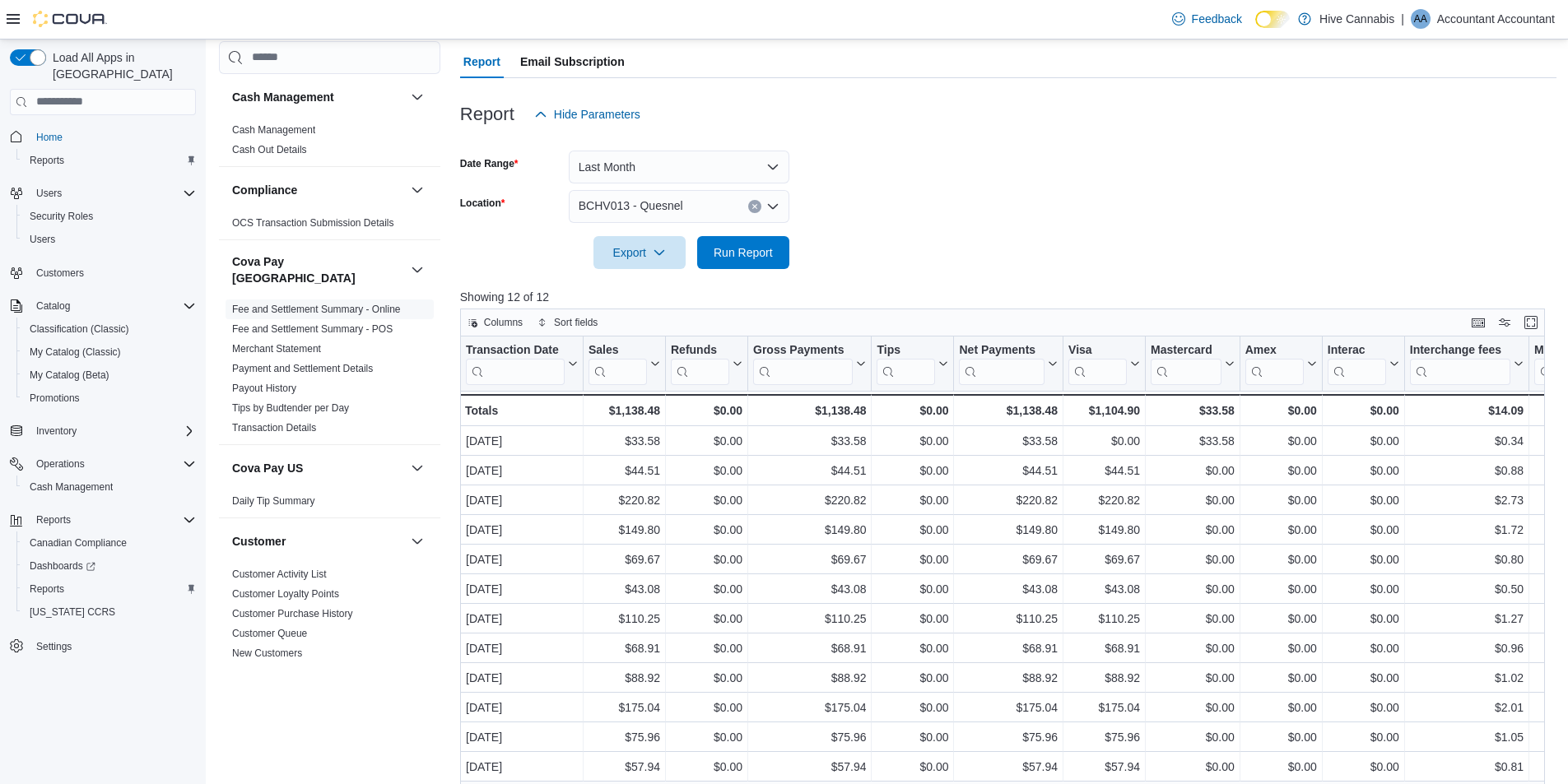
click at [1023, 273] on div at bounding box center [1009, 279] width 1096 height 20
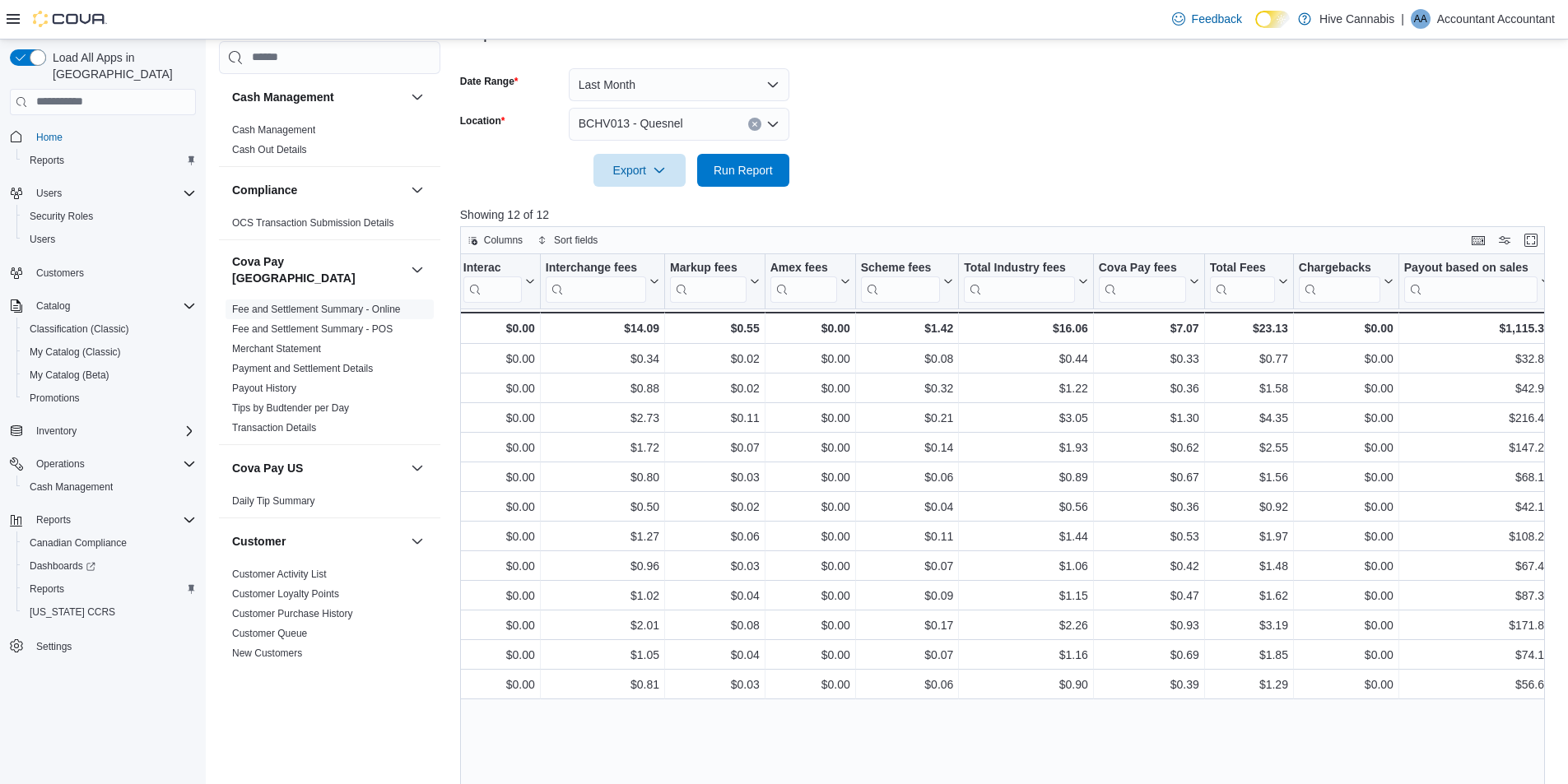
scroll to position [213, 0]
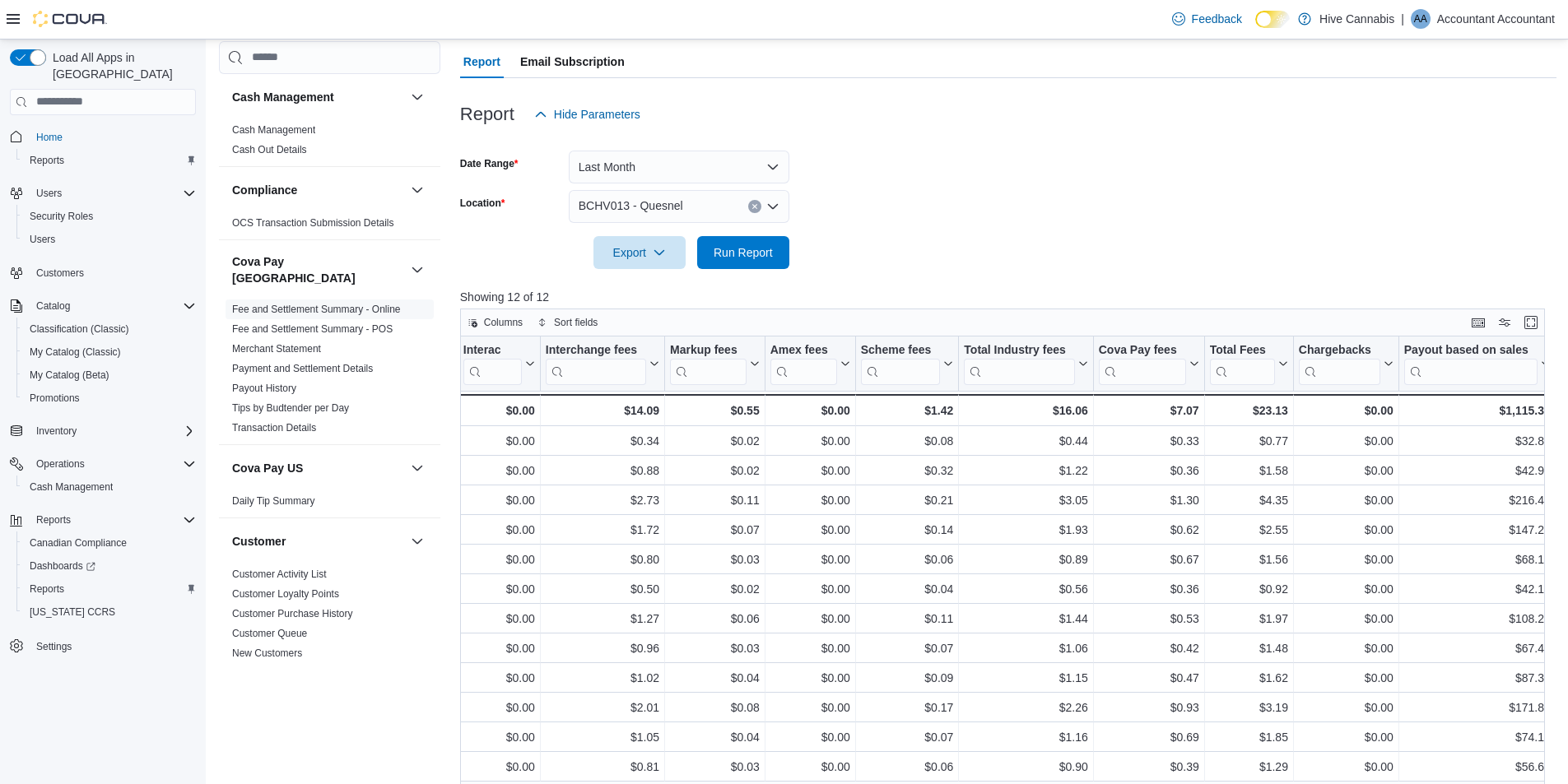
click at [772, 207] on icon "Open list of options" at bounding box center [772, 206] width 10 height 5
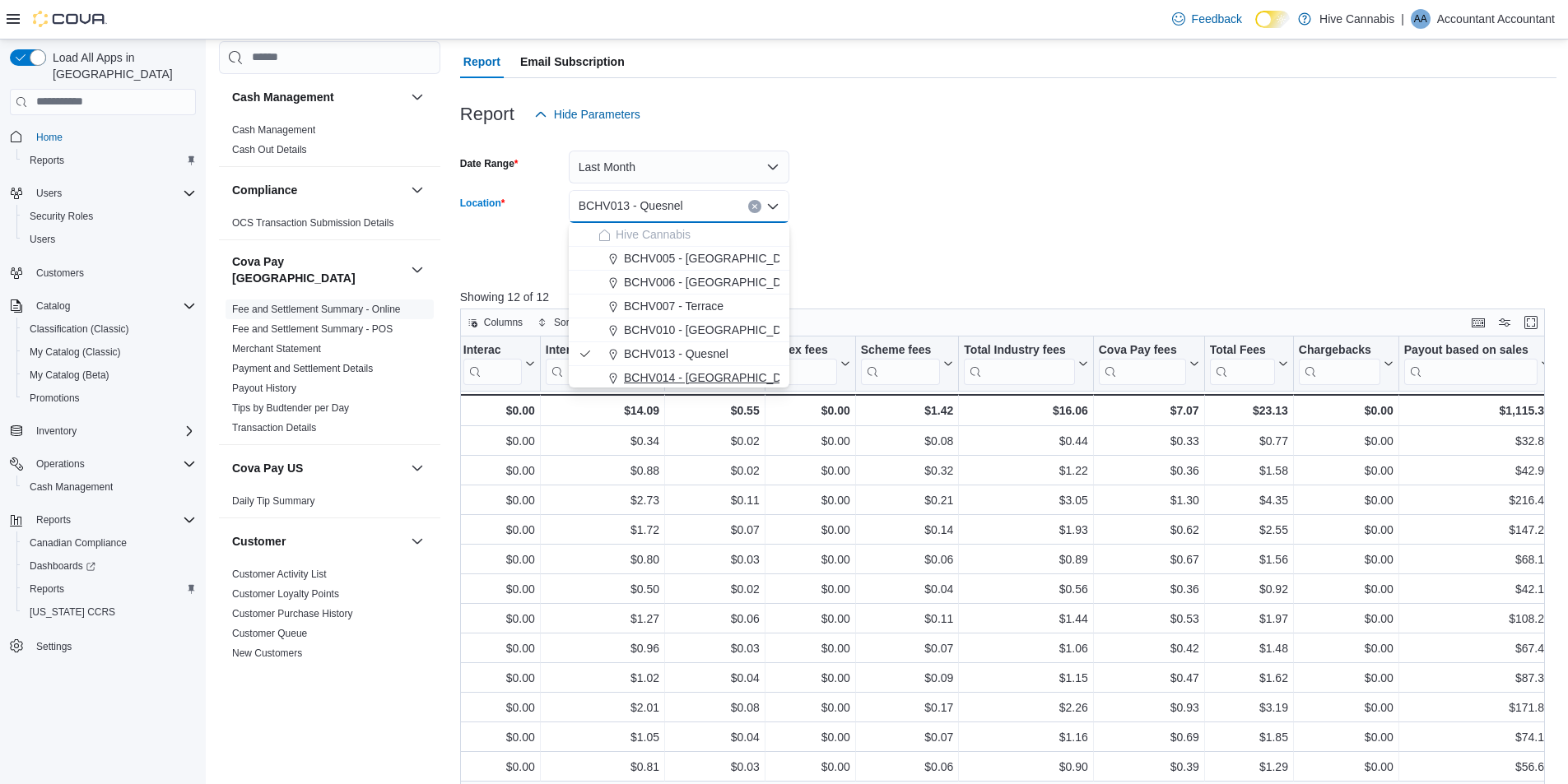
click at [692, 372] on span "BCHV014 - [GEOGRAPHIC_DATA]" at bounding box center [714, 377] width 181 height 16
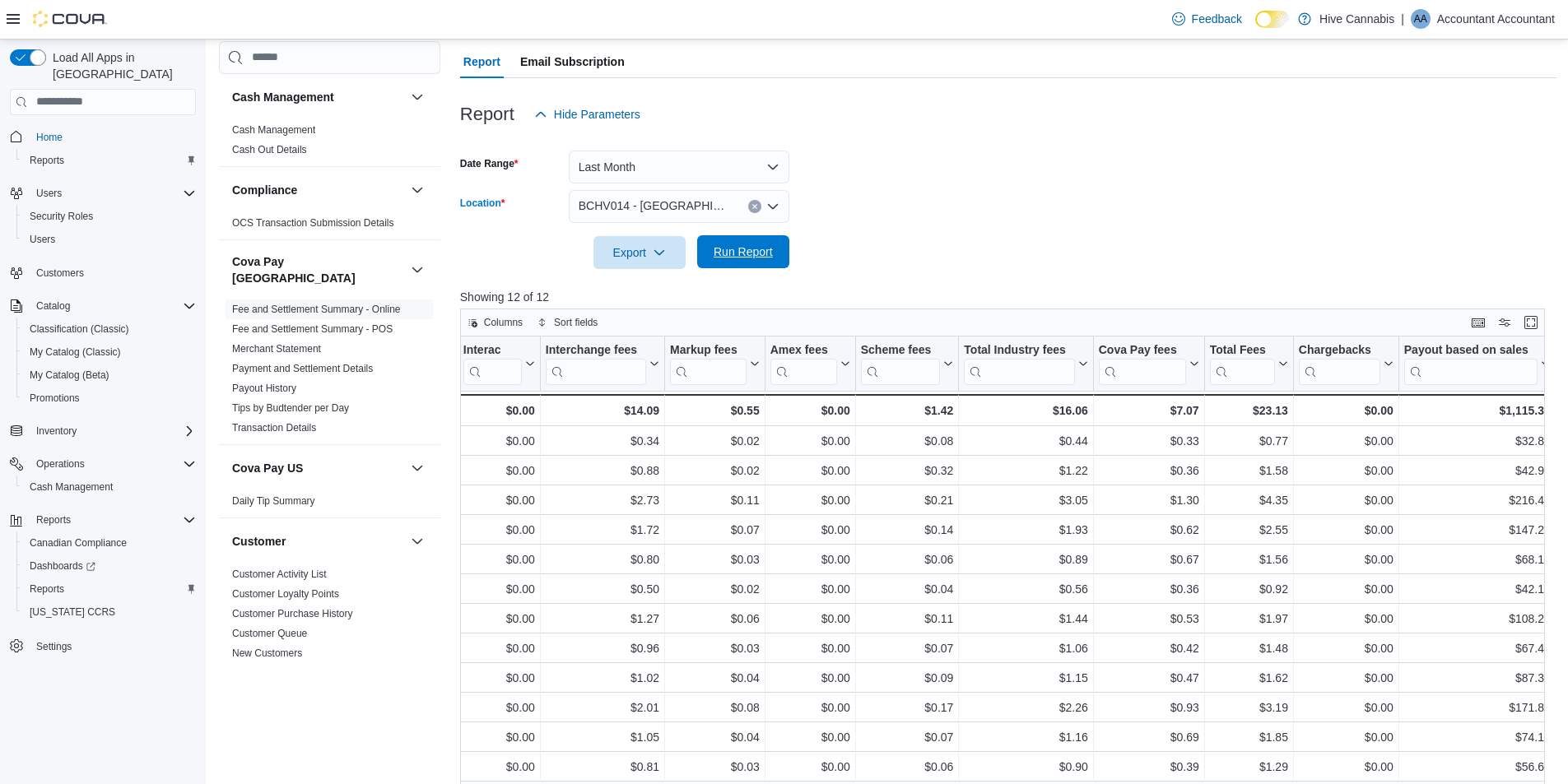
click at [727, 236] on span "Run Report" at bounding box center [743, 252] width 72 height 33
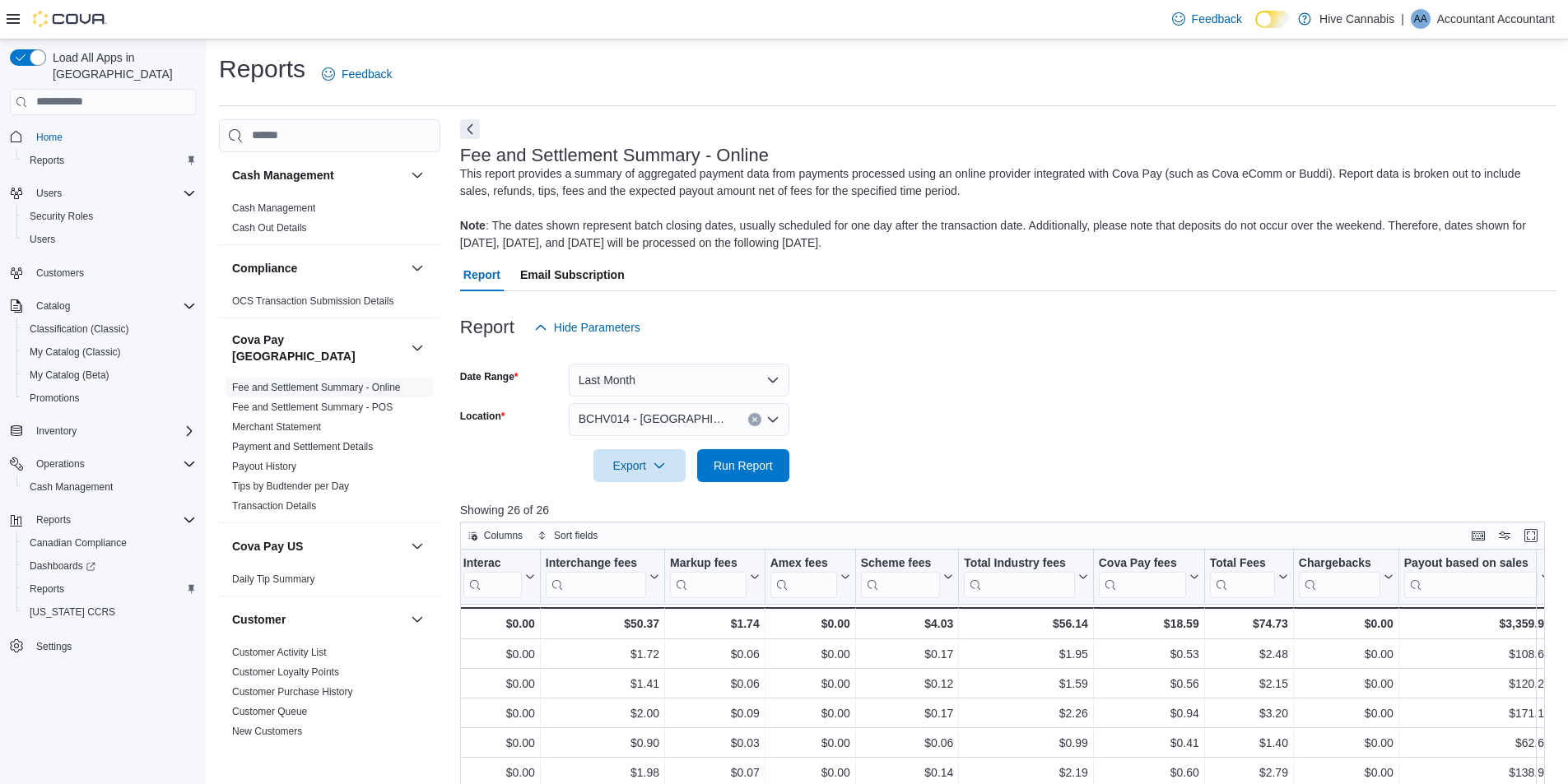
click at [940, 84] on div "Reports Feedback" at bounding box center [887, 74] width 1337 height 43
click at [312, 401] on link "Fee and Settlement Summary - POS" at bounding box center [312, 406] width 161 height 11
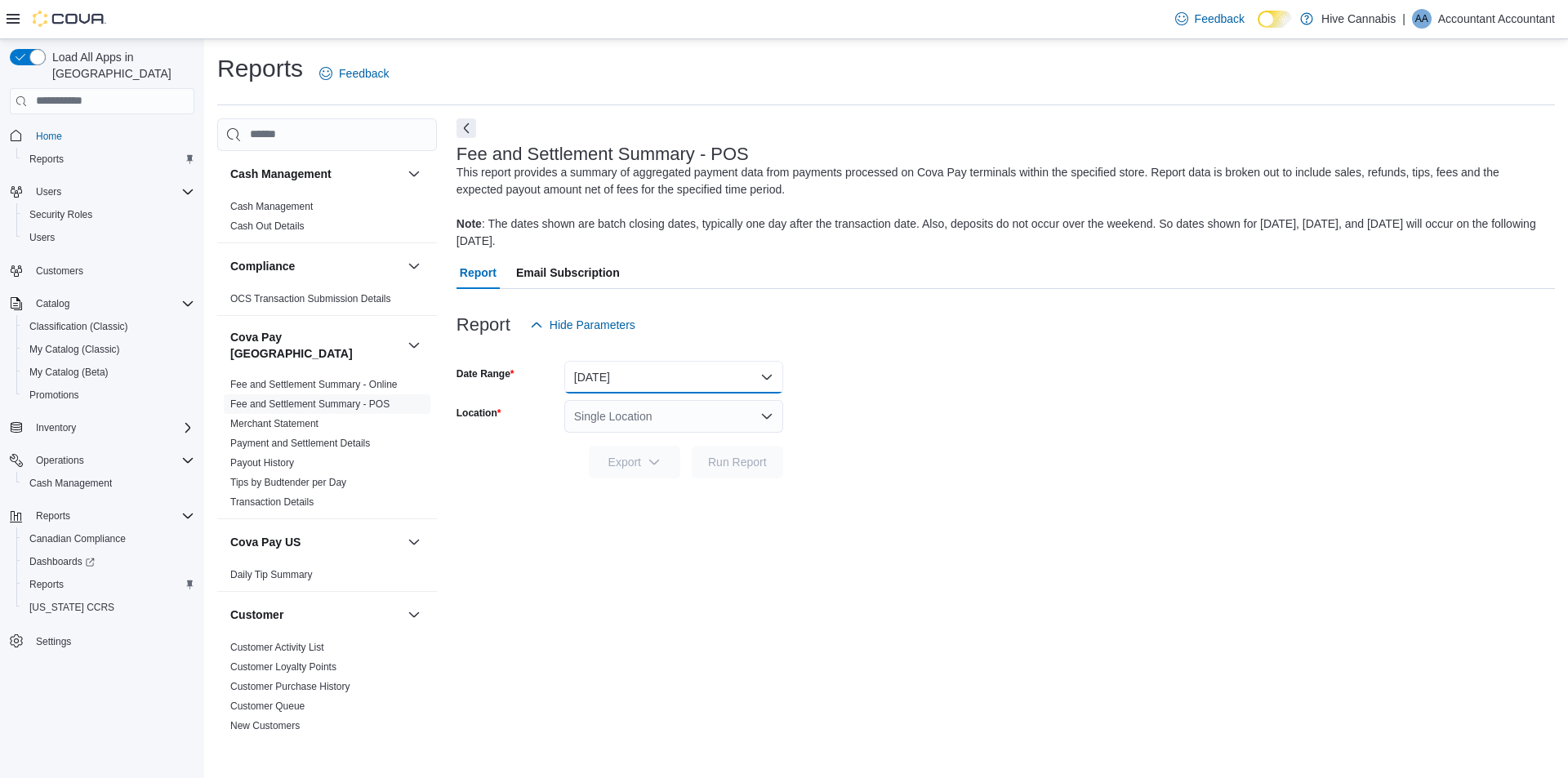
click at [715, 388] on button "[DATE]" at bounding box center [674, 377] width 219 height 33
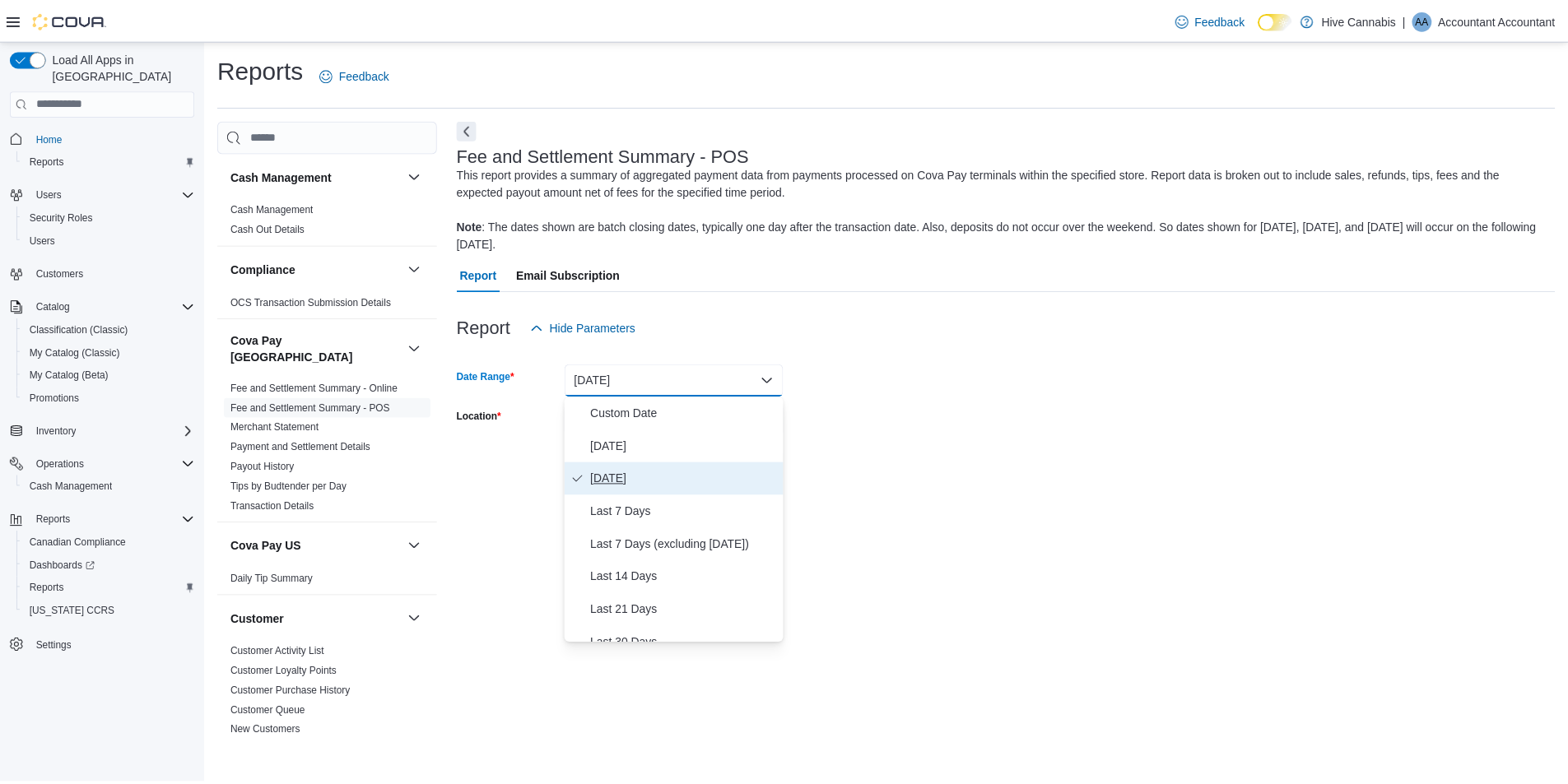
scroll to position [82, 0]
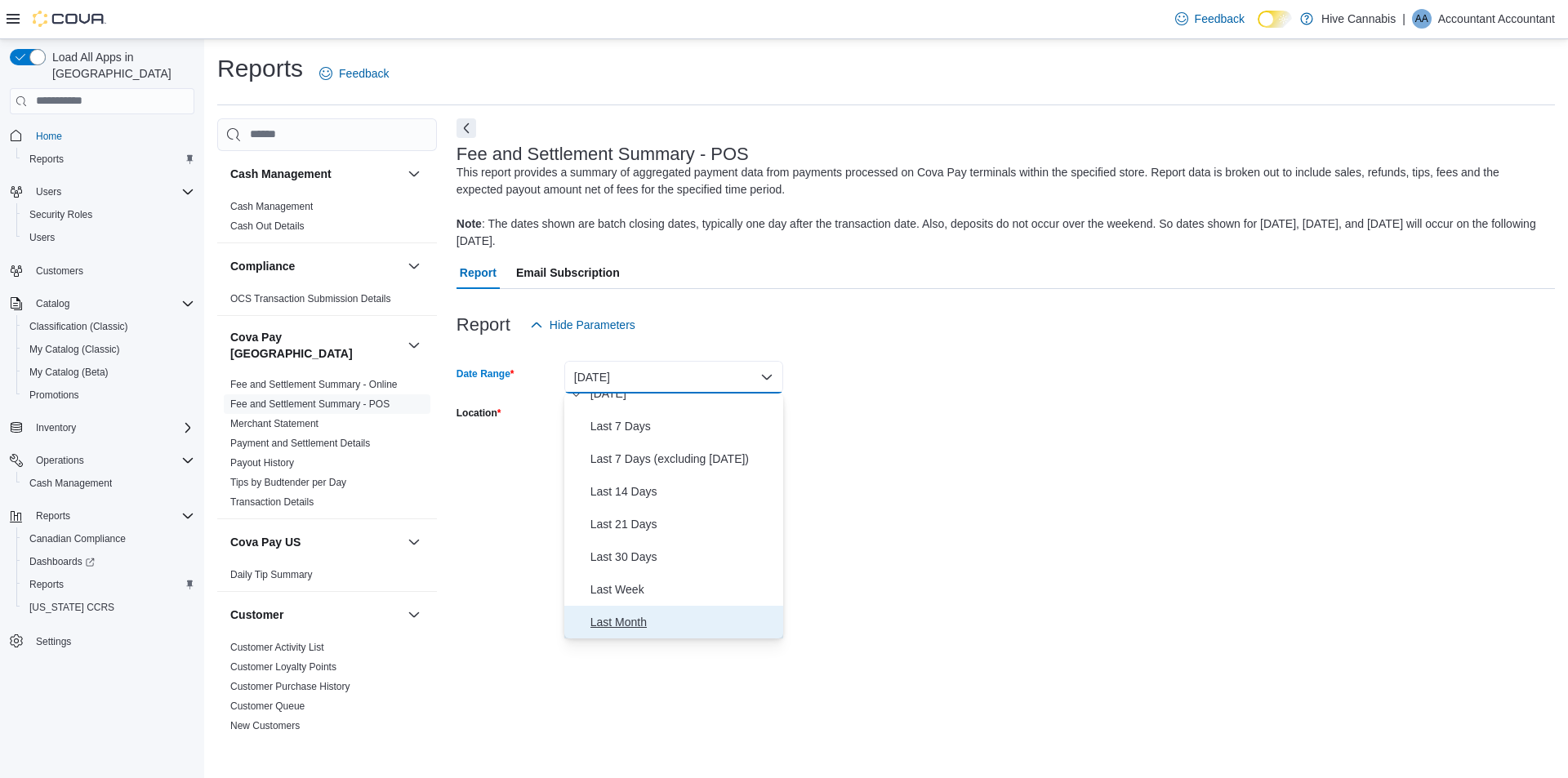
click at [634, 613] on span "Last Month" at bounding box center [684, 622] width 186 height 20
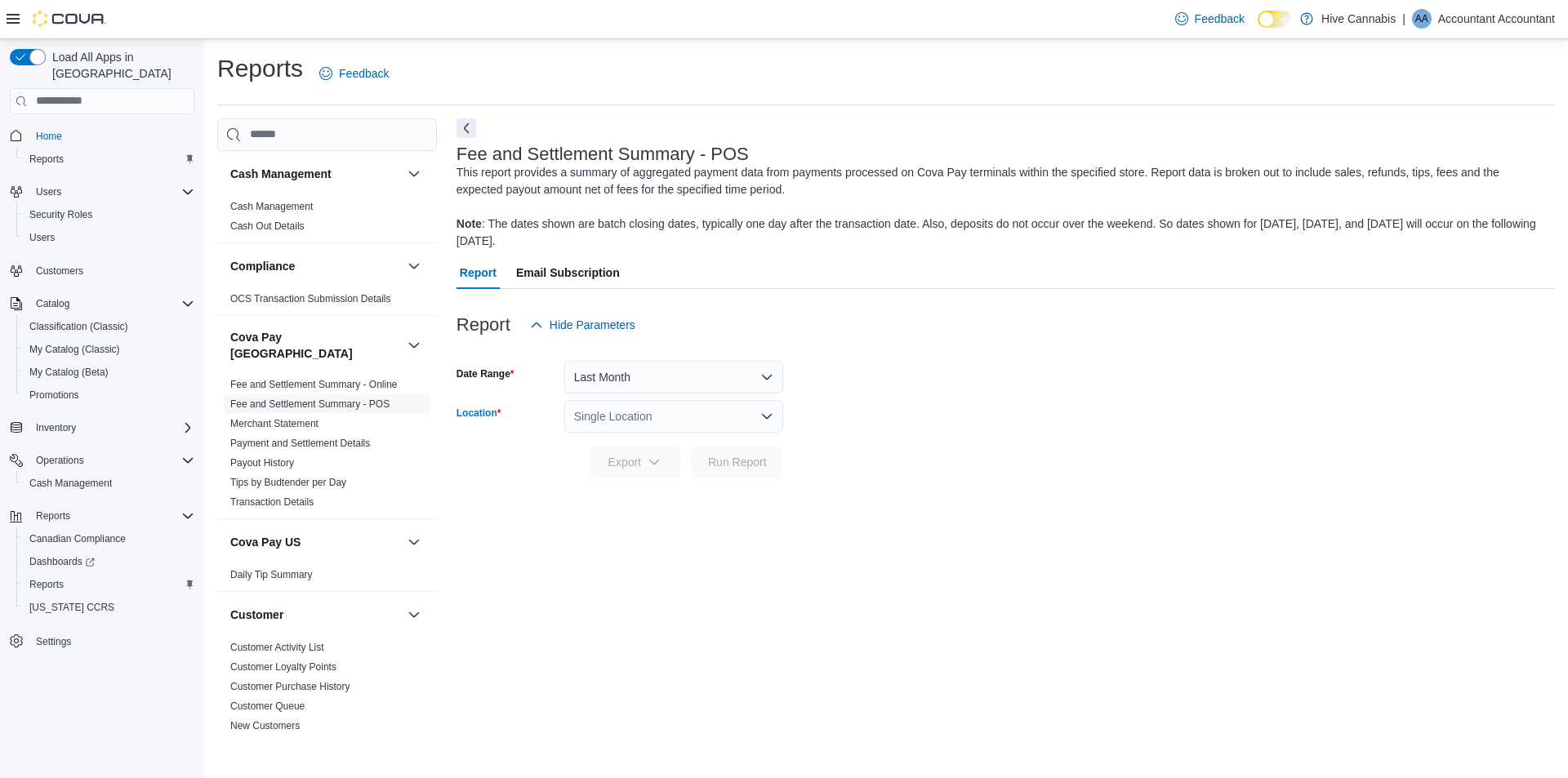
click at [732, 418] on div "Single Location" at bounding box center [674, 416] width 219 height 33
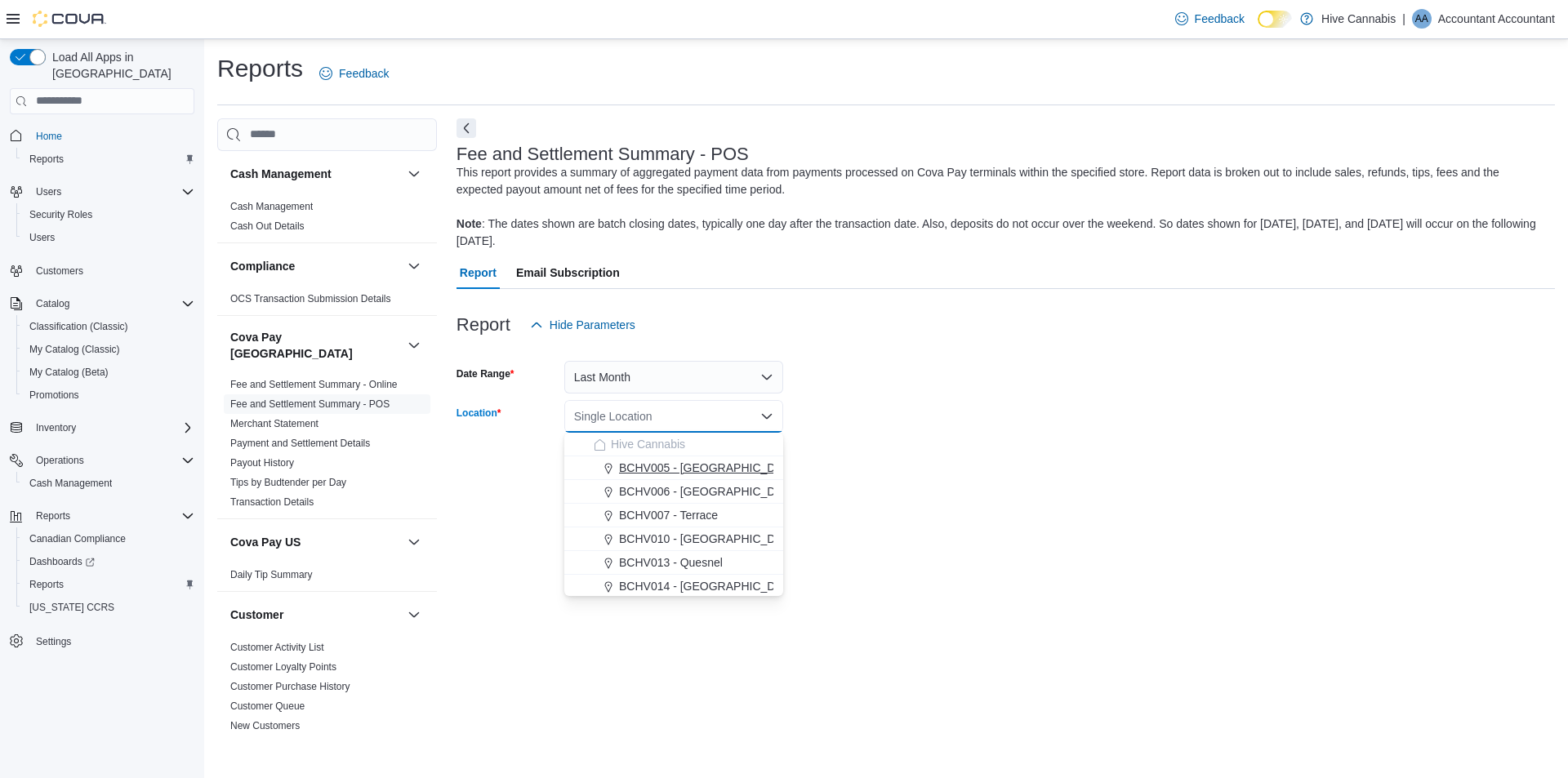
click at [634, 464] on span "BCHV005 - [GEOGRAPHIC_DATA][PERSON_NAME]" at bounding box center [756, 467] width 274 height 16
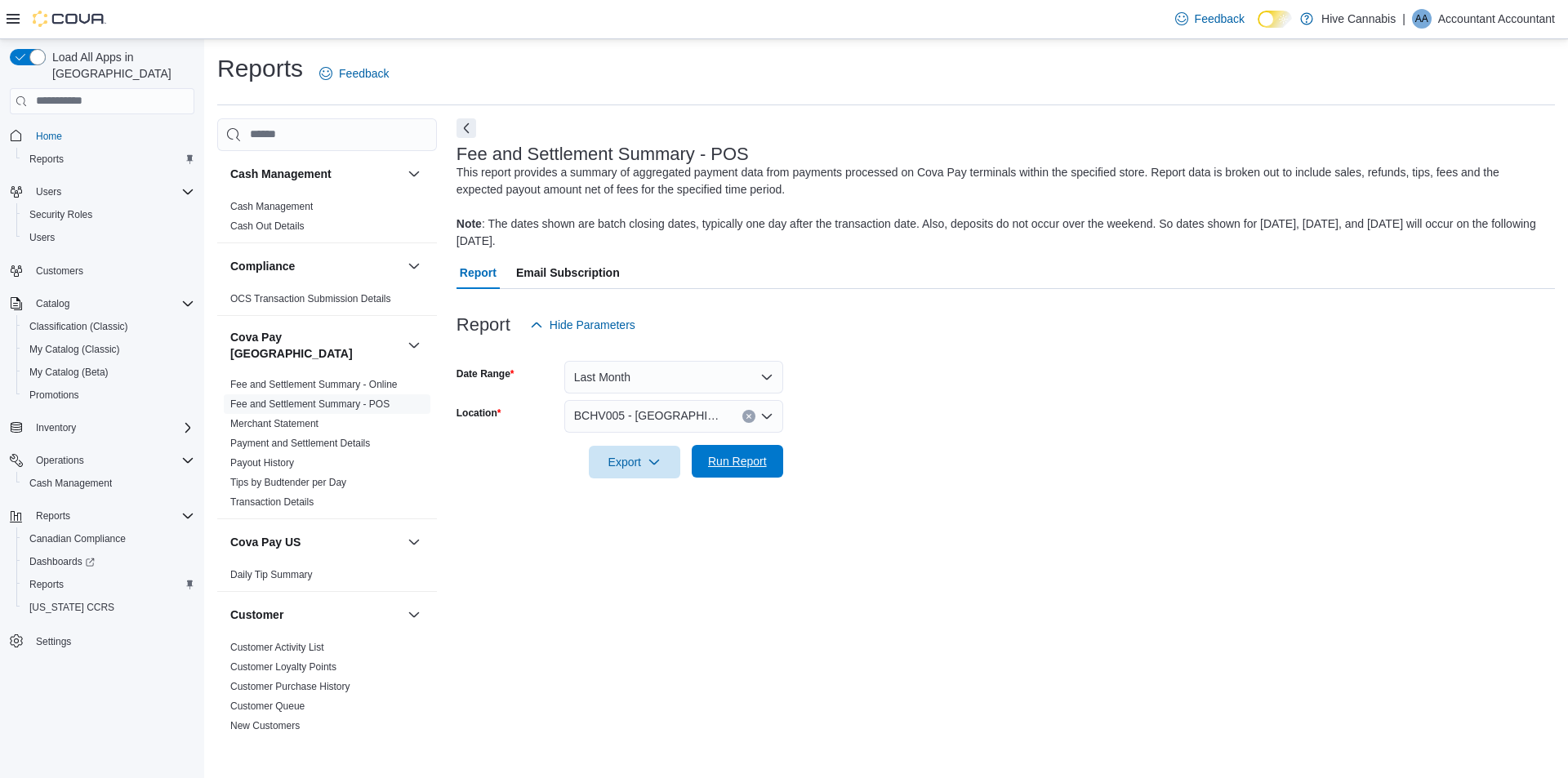
click at [770, 466] on span "Run Report" at bounding box center [737, 461] width 72 height 33
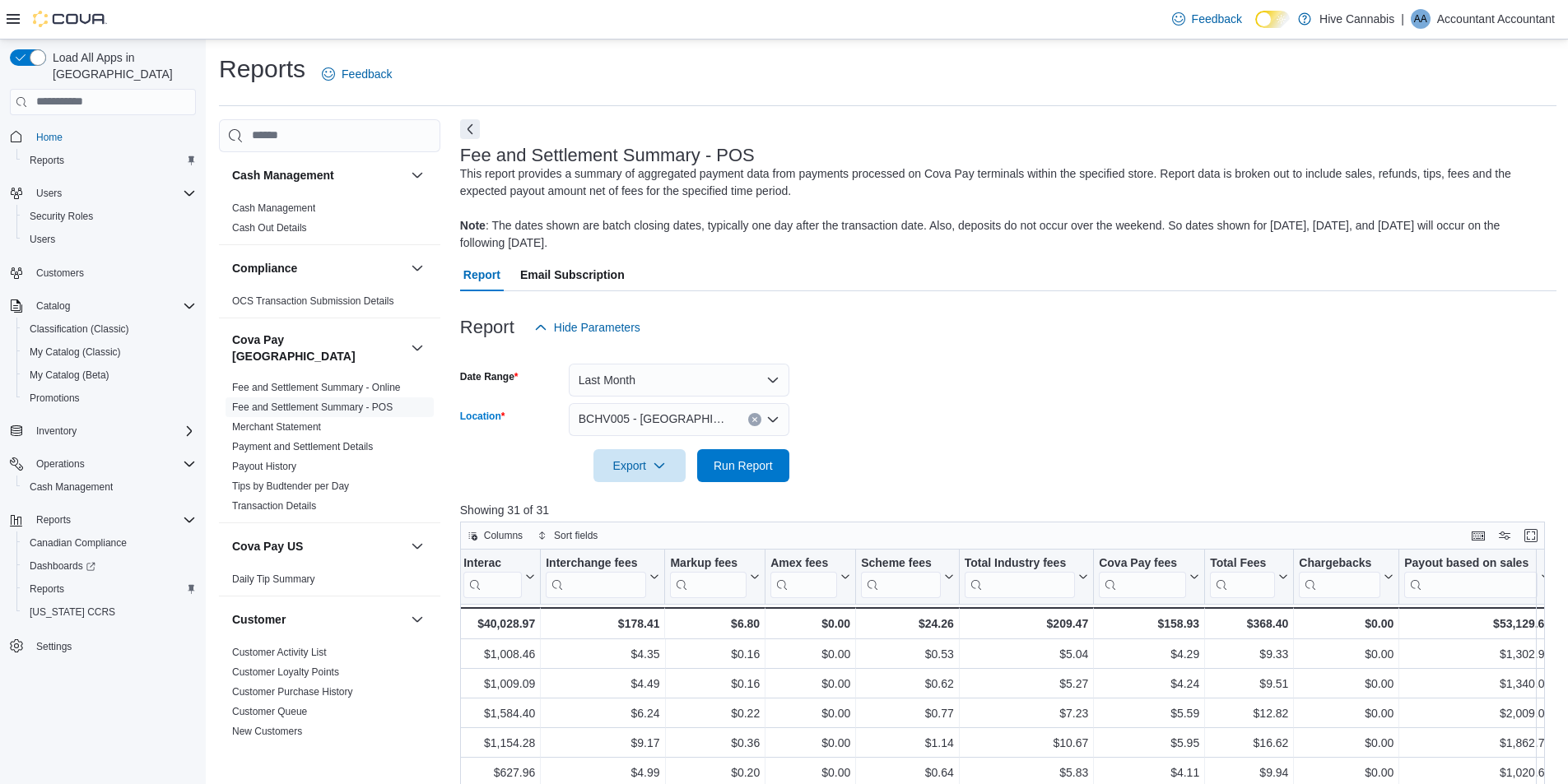
click at [770, 418] on icon "Open list of options" at bounding box center [772, 418] width 10 height 5
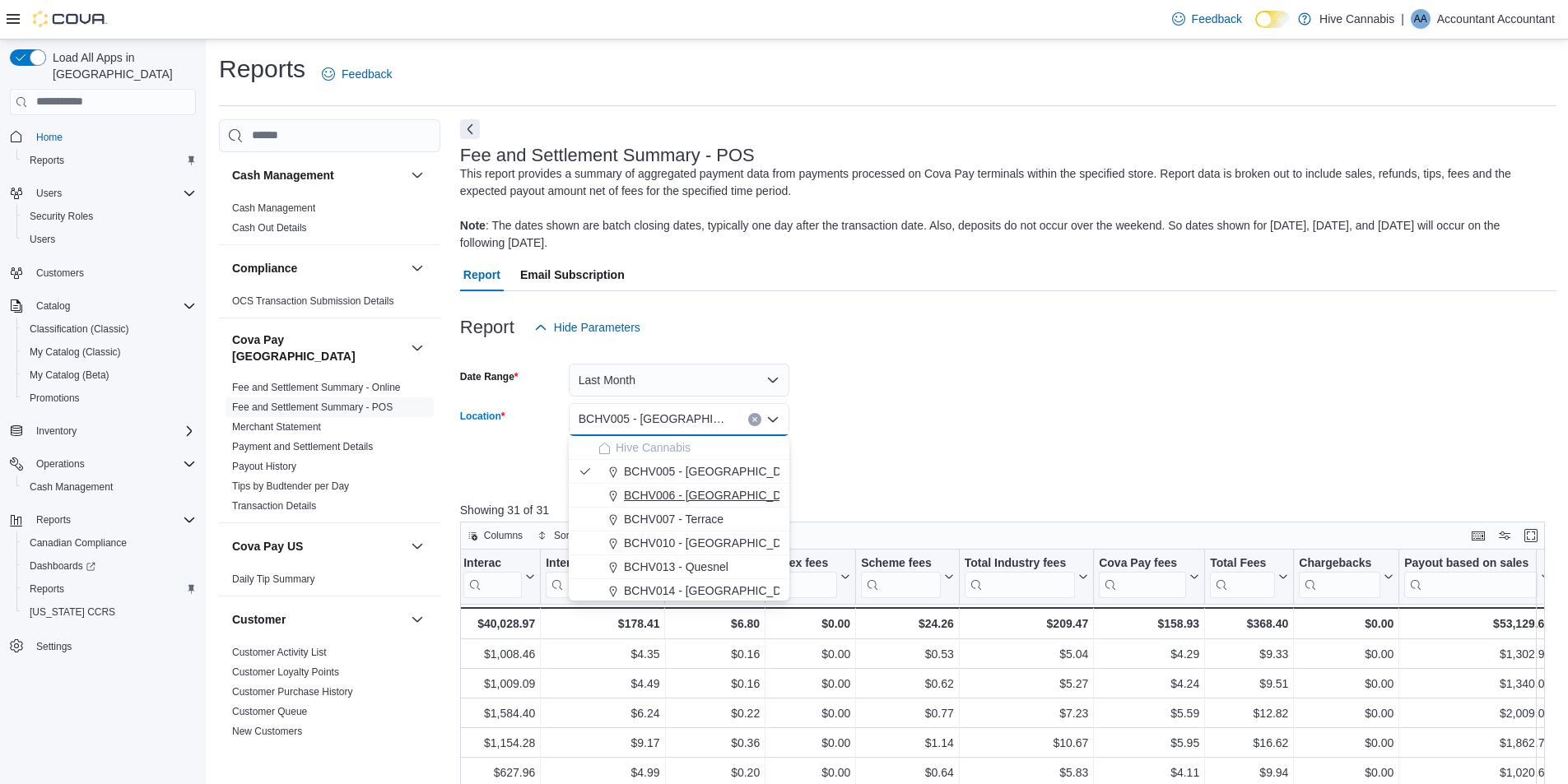
click at [668, 492] on span "BCHV006 - [GEOGRAPHIC_DATA]" at bounding box center [714, 495] width 181 height 16
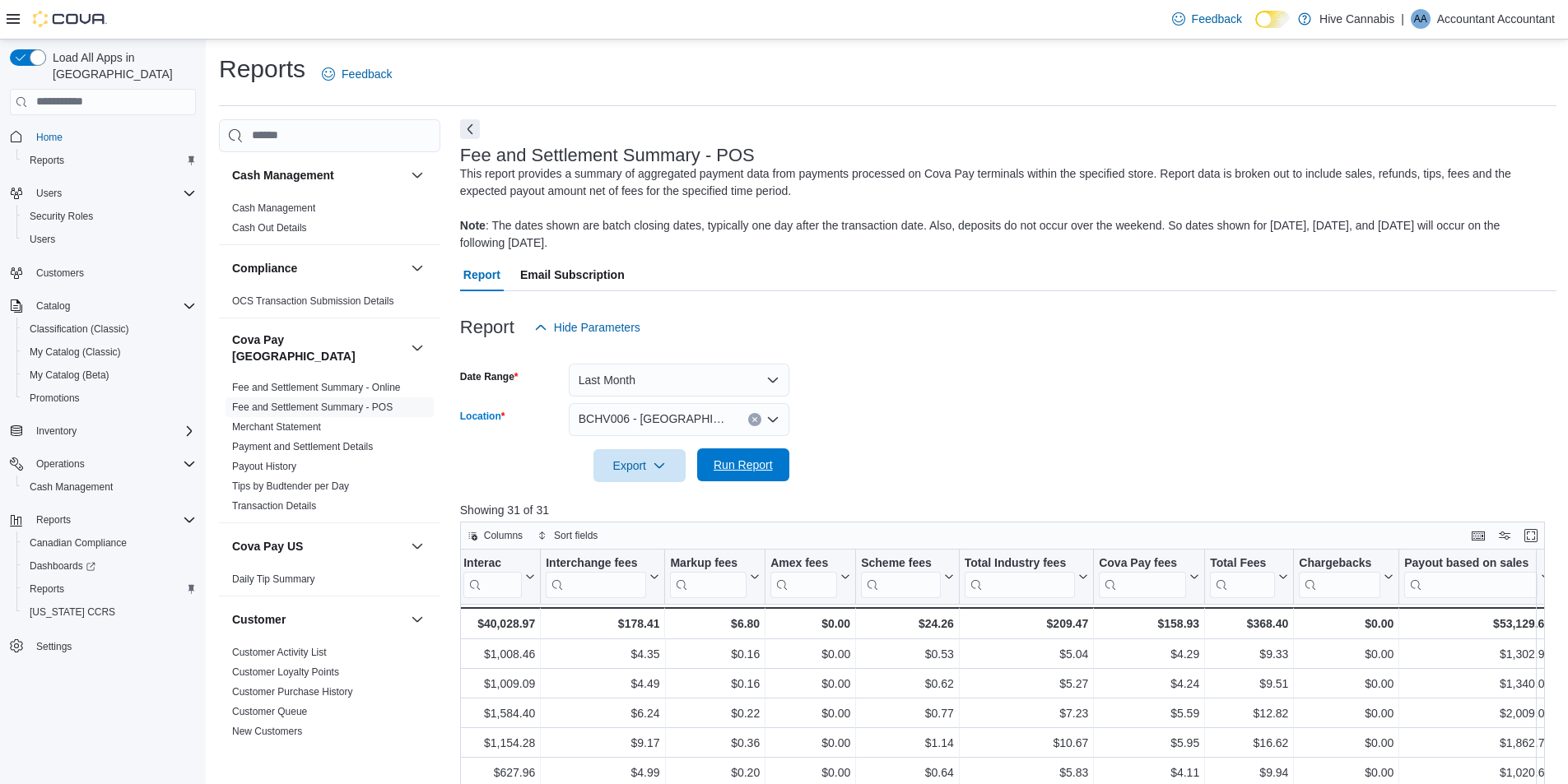
click at [751, 461] on span "Run Report" at bounding box center [743, 464] width 59 height 16
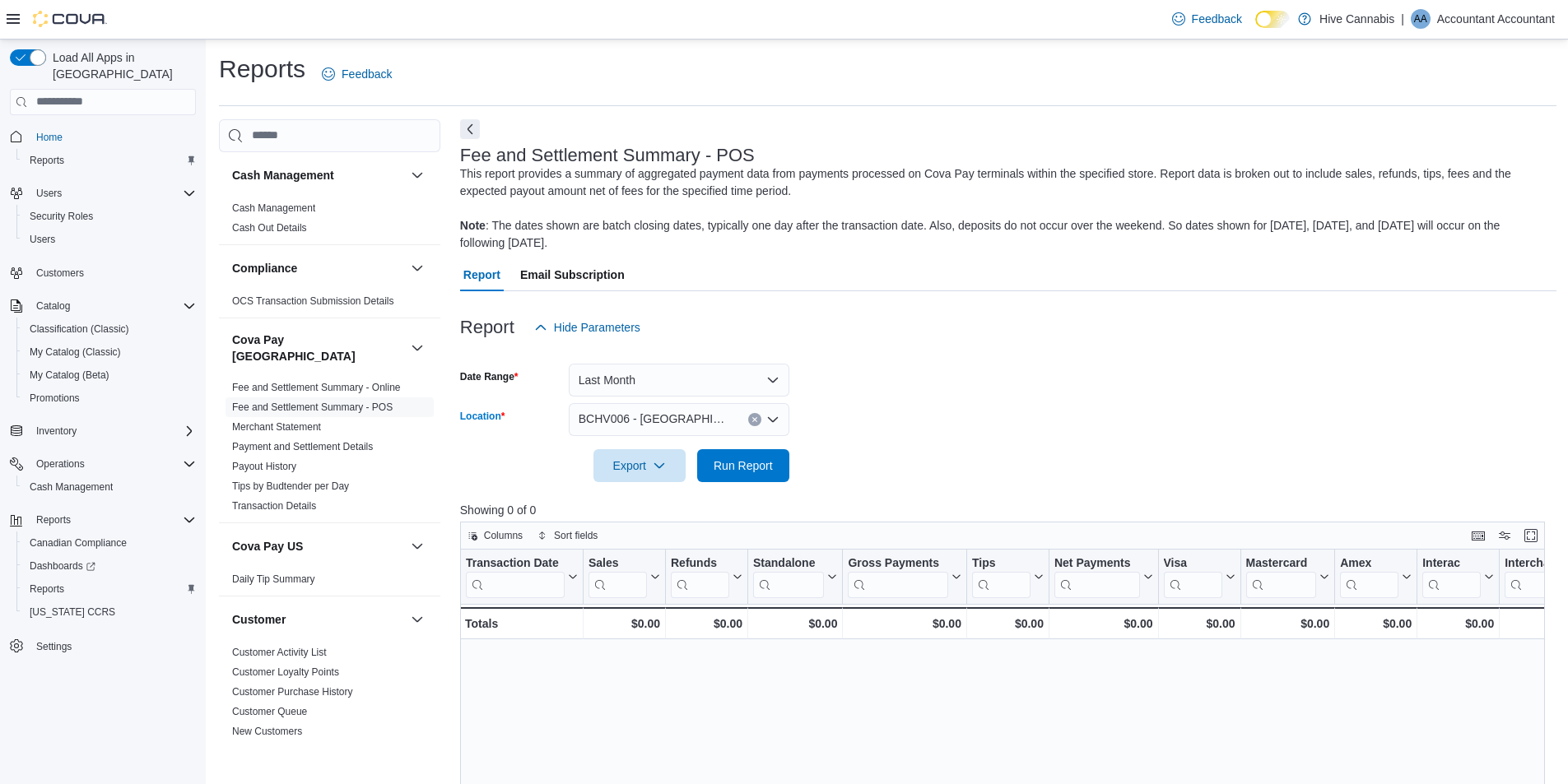
click at [780, 412] on div "BCHV006 - [GEOGRAPHIC_DATA]" at bounding box center [679, 419] width 221 height 33
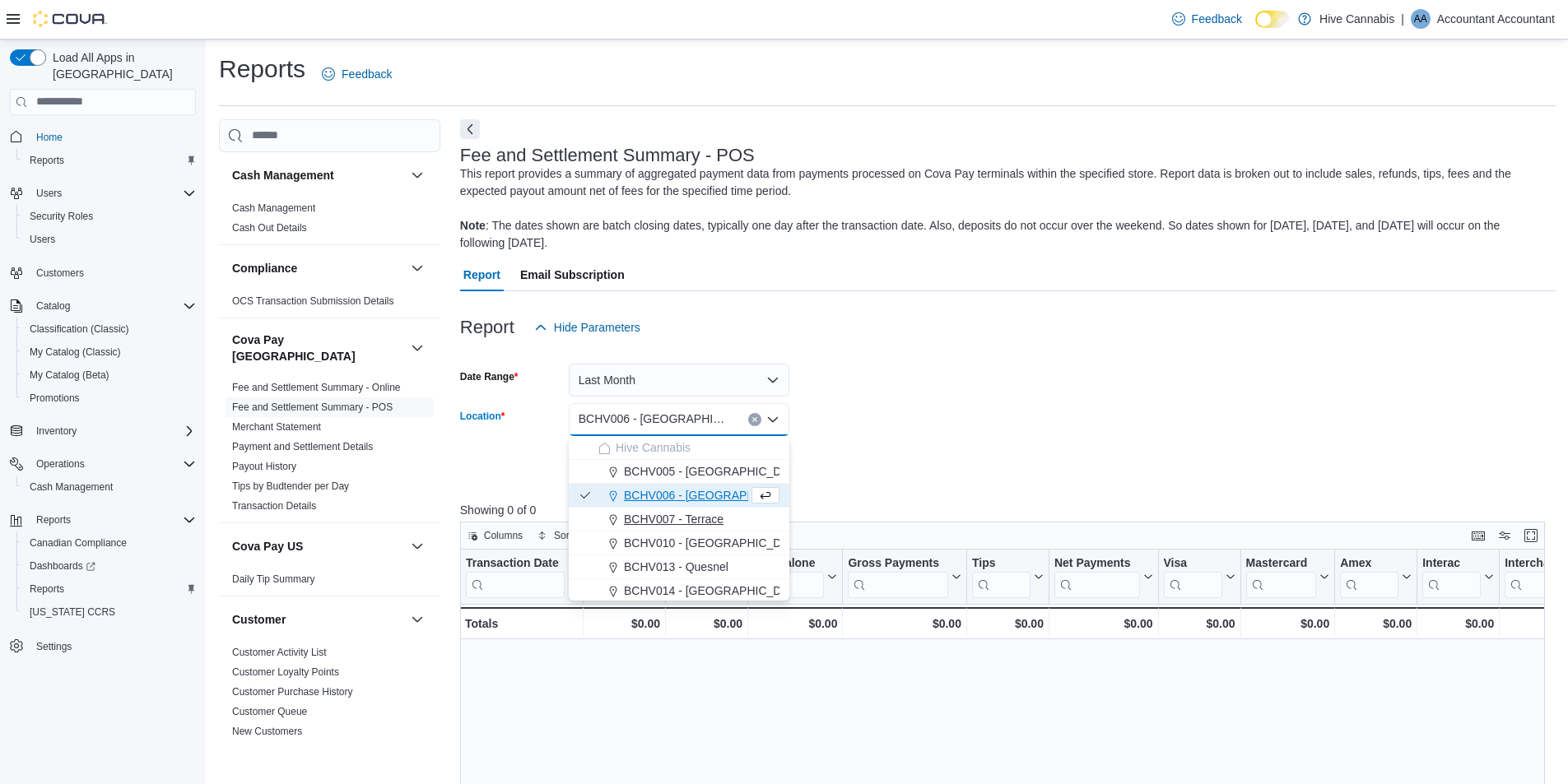
click at [646, 512] on span "BCHV007 - Terrace" at bounding box center [673, 518] width 100 height 16
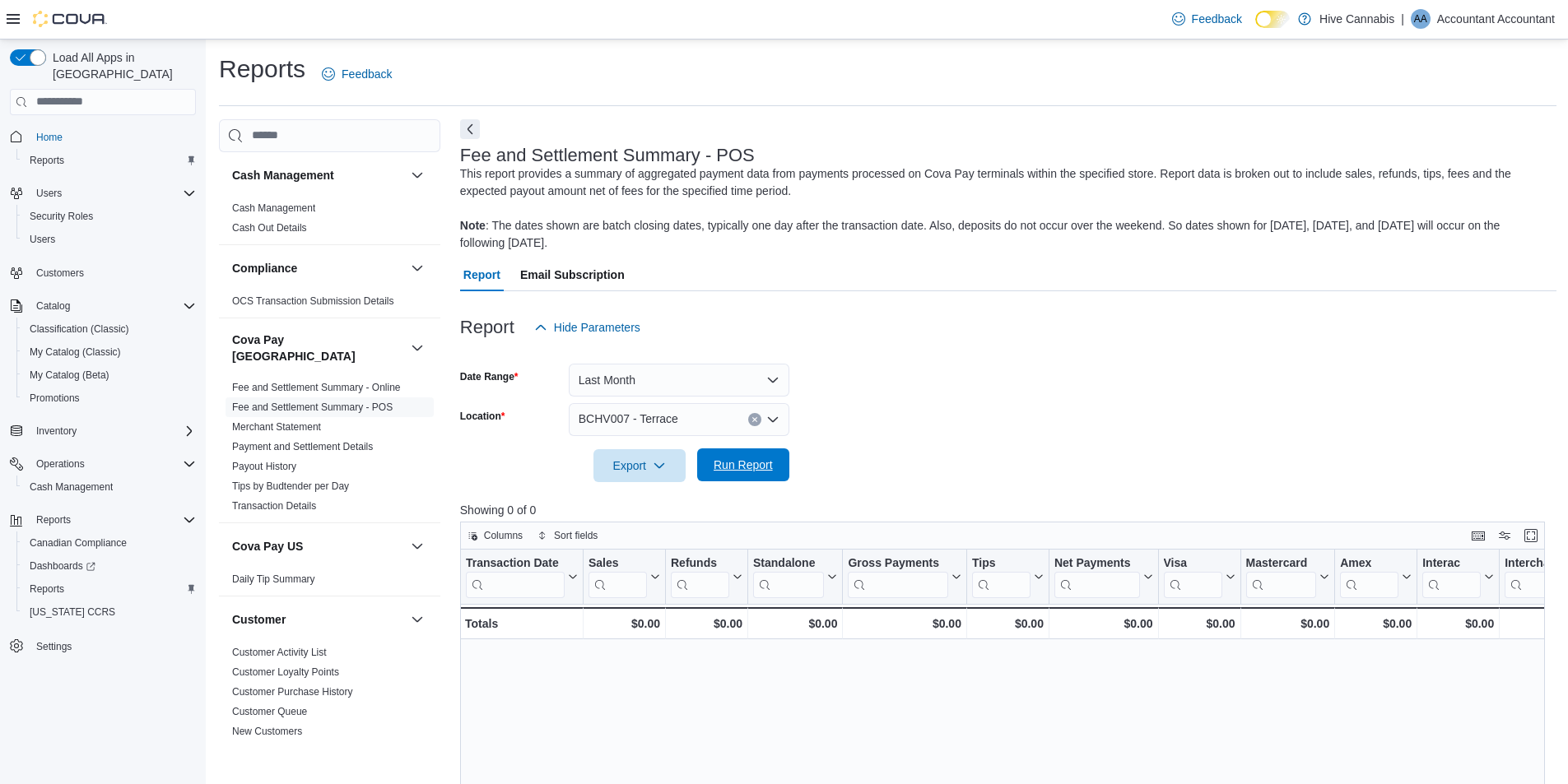
click at [769, 474] on span "Run Report" at bounding box center [743, 464] width 72 height 33
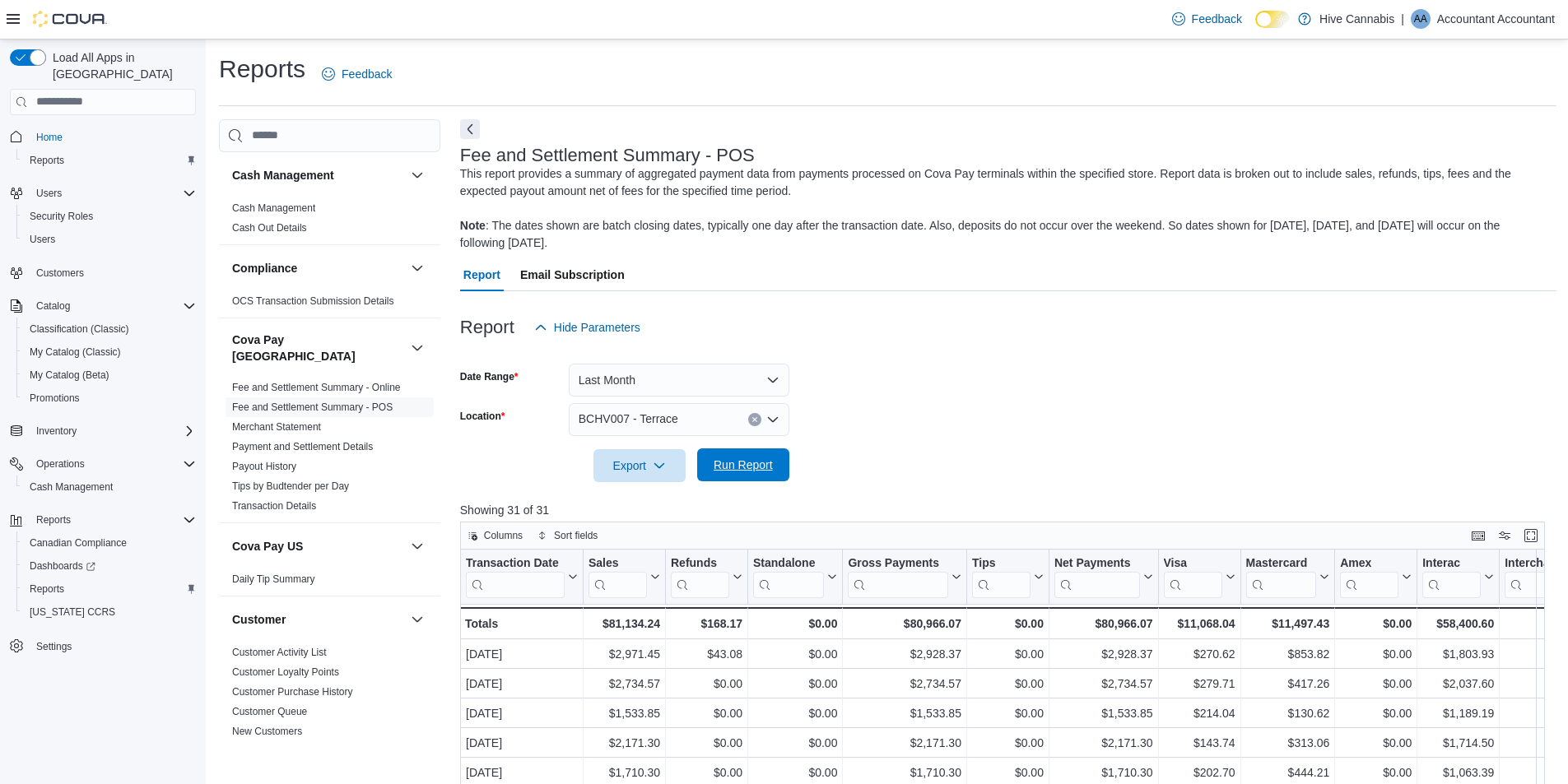
drag, startPoint x: 710, startPoint y: 464, endPoint x: 731, endPoint y: 461, distance: 21.2
click at [705, 468] on button "Run Report" at bounding box center [743, 464] width 92 height 33
click at [713, 465] on span "Run Report" at bounding box center [743, 465] width 59 height 16
click at [937, 470] on form "Date Range Last Month Location BCHV007 - Terrace Export Run Report" at bounding box center [1009, 412] width 1096 height 138
click at [731, 461] on span "Run Report" at bounding box center [743, 465] width 59 height 16
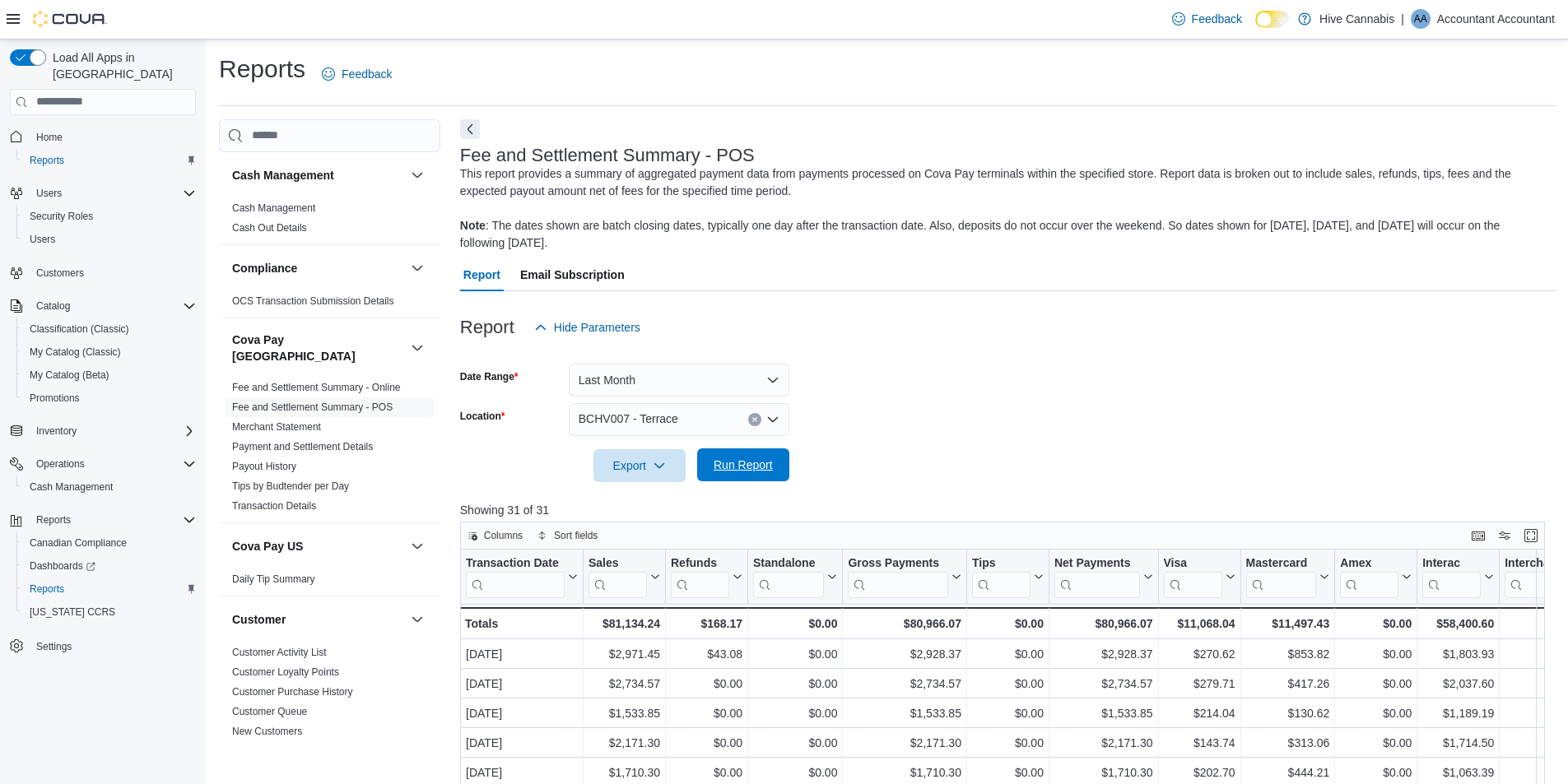
click at [756, 459] on span "Run Report" at bounding box center [743, 464] width 59 height 16
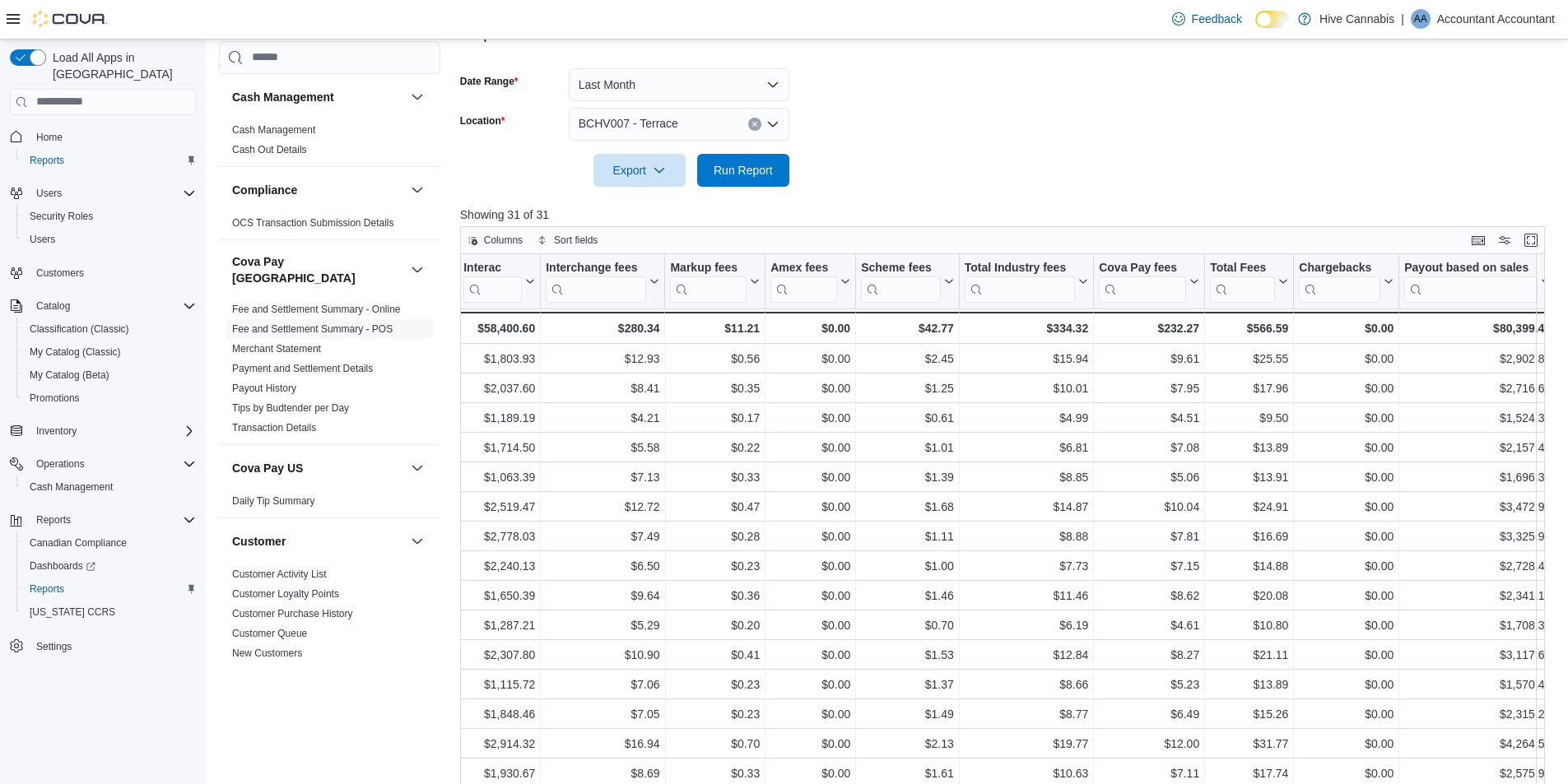
scroll to position [213, 0]
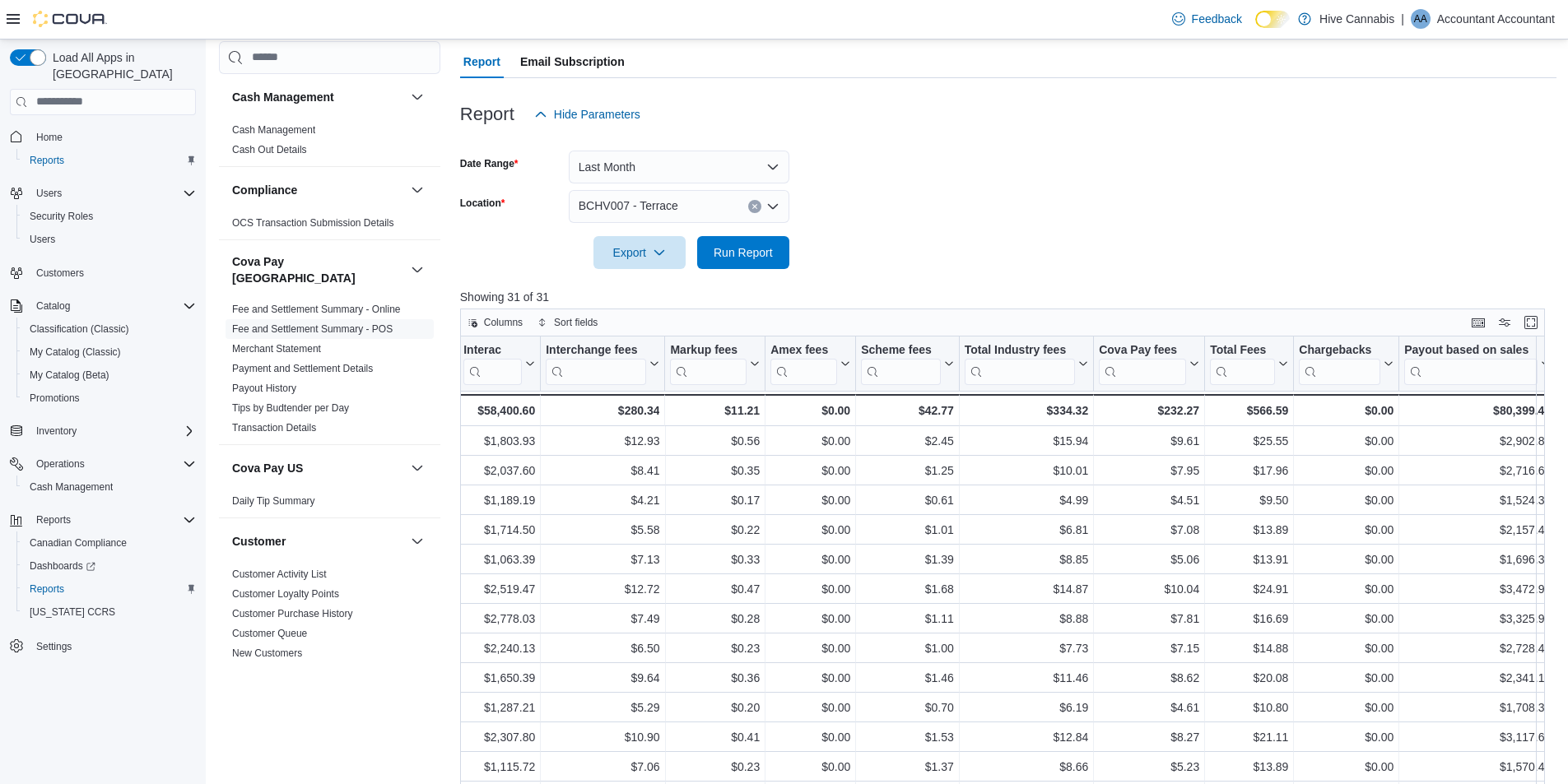
click at [776, 214] on div "BCHV007 - Terrace" at bounding box center [679, 207] width 221 height 33
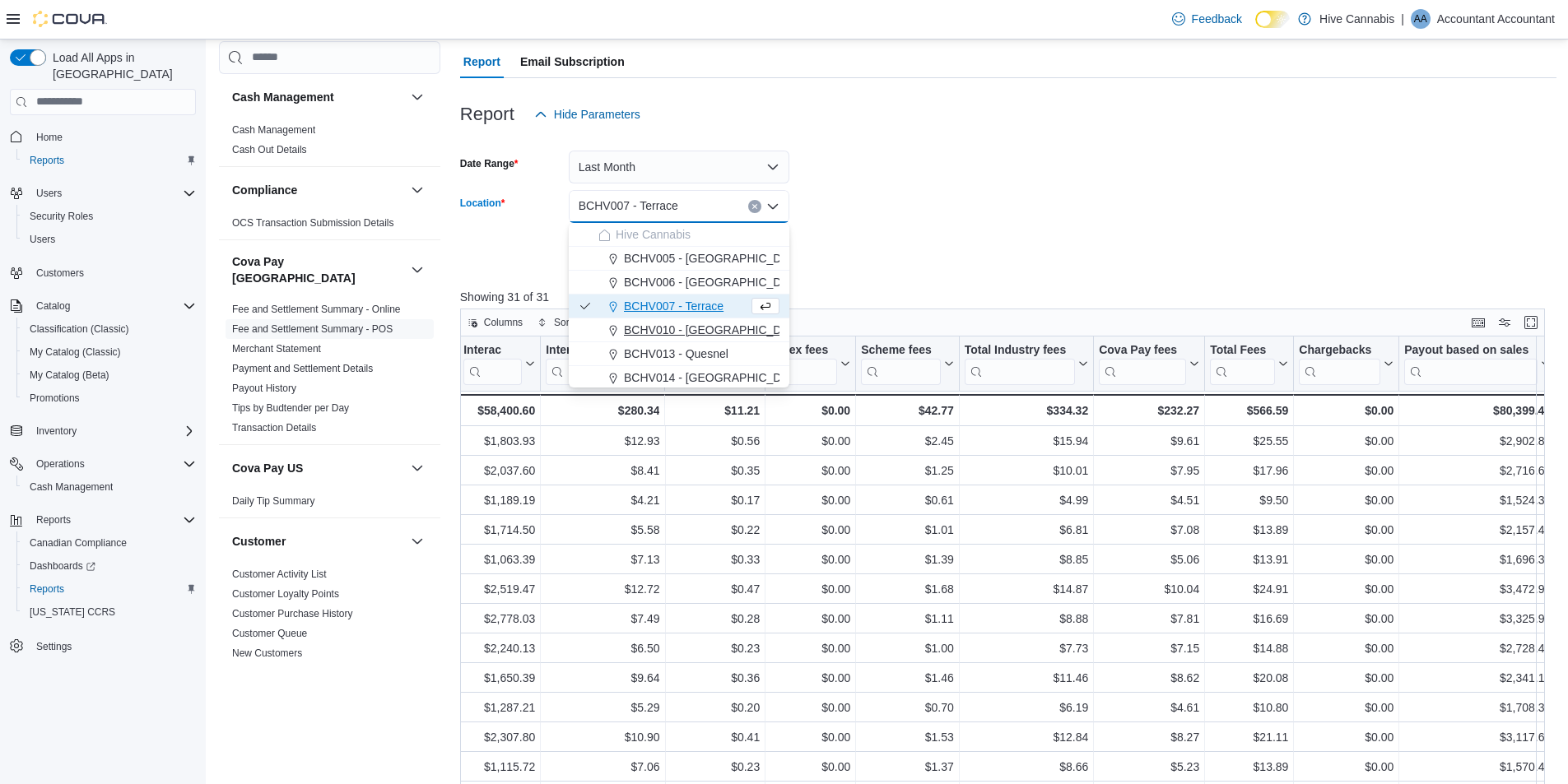
click at [700, 332] on span "BCHV010 - [GEOGRAPHIC_DATA]" at bounding box center [714, 329] width 181 height 16
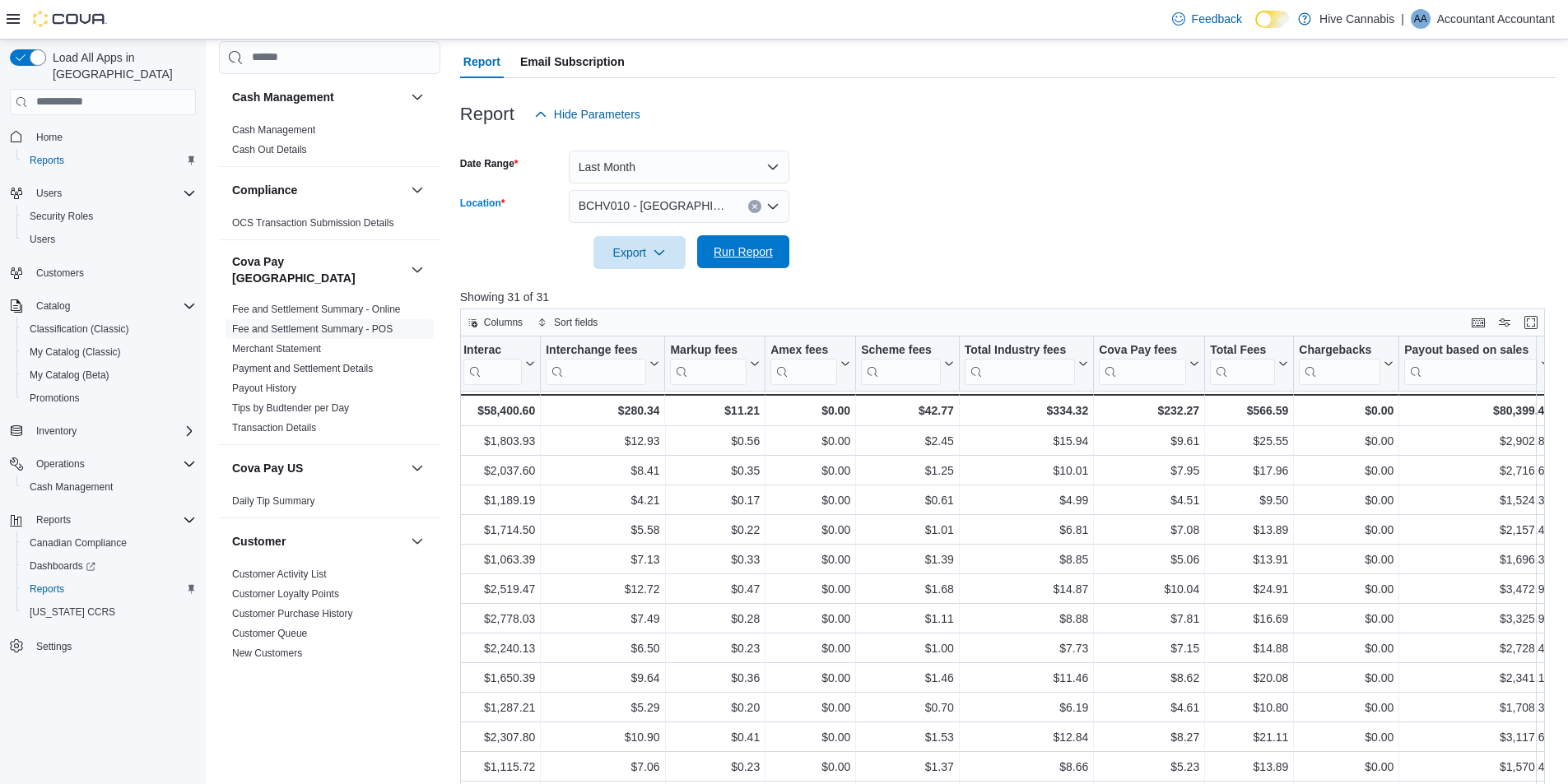
click at [751, 250] on span "Run Report" at bounding box center [743, 251] width 59 height 16
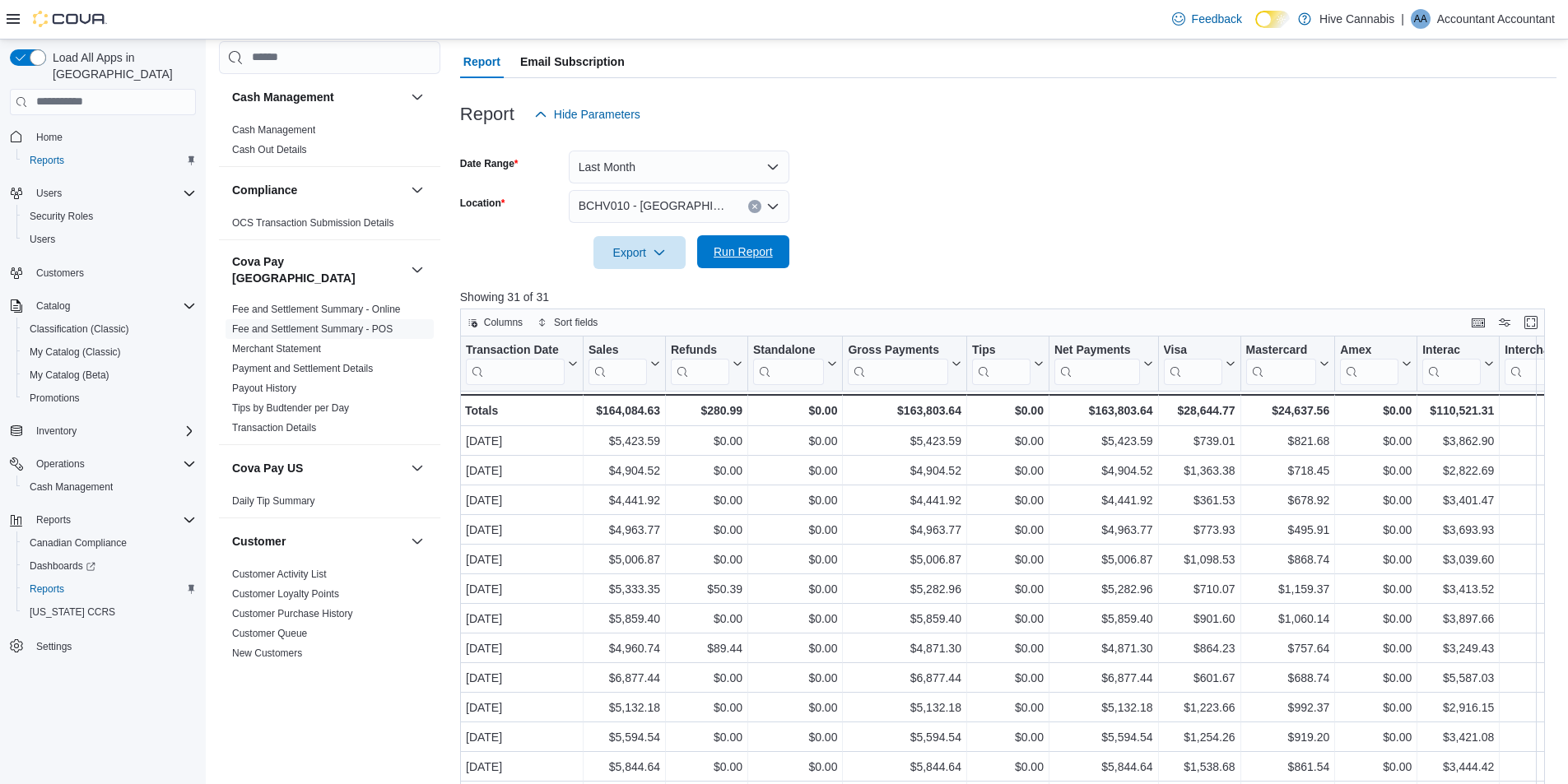
click at [774, 257] on span "Run Report" at bounding box center [743, 252] width 72 height 33
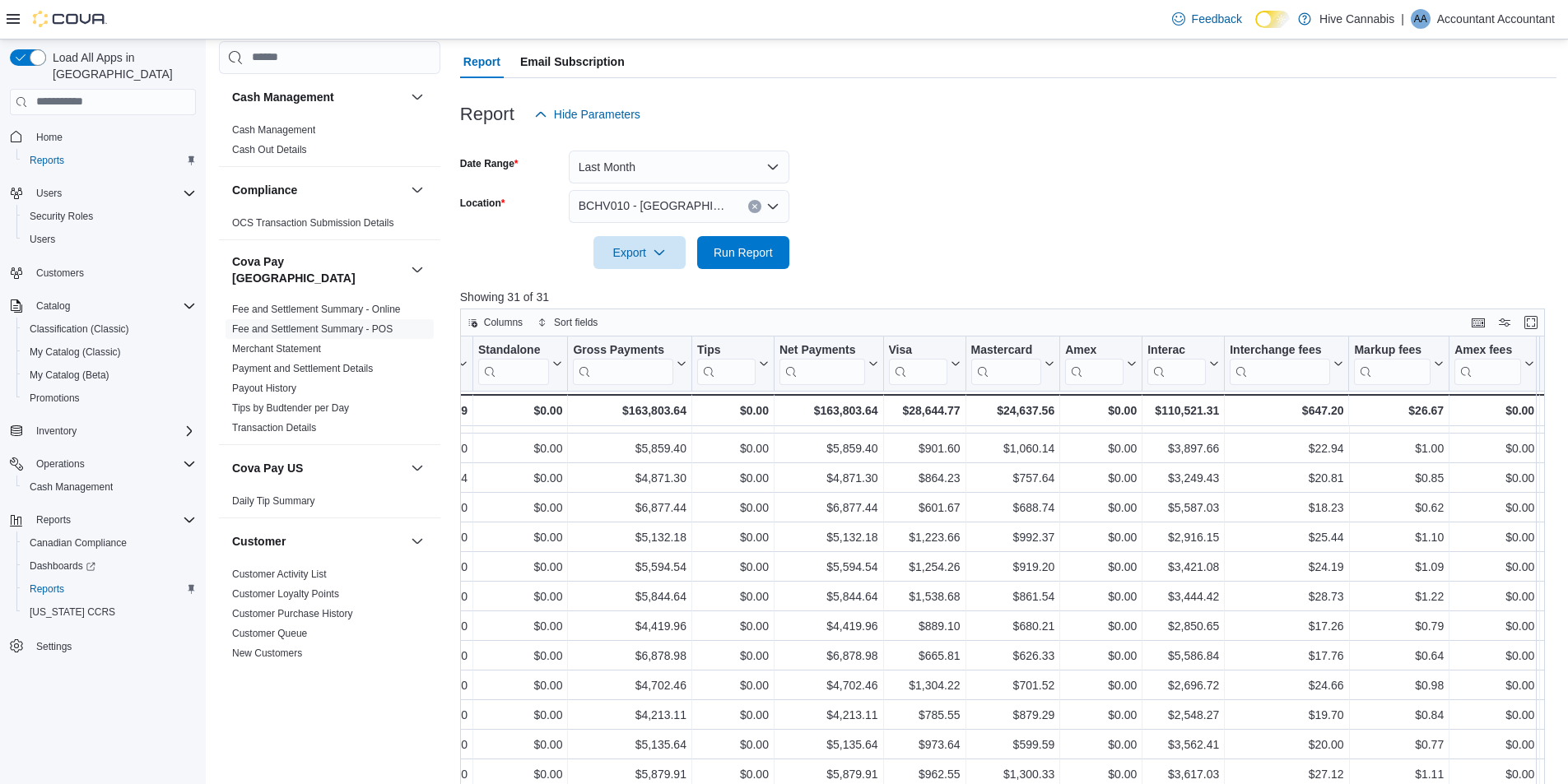
scroll to position [49, 0]
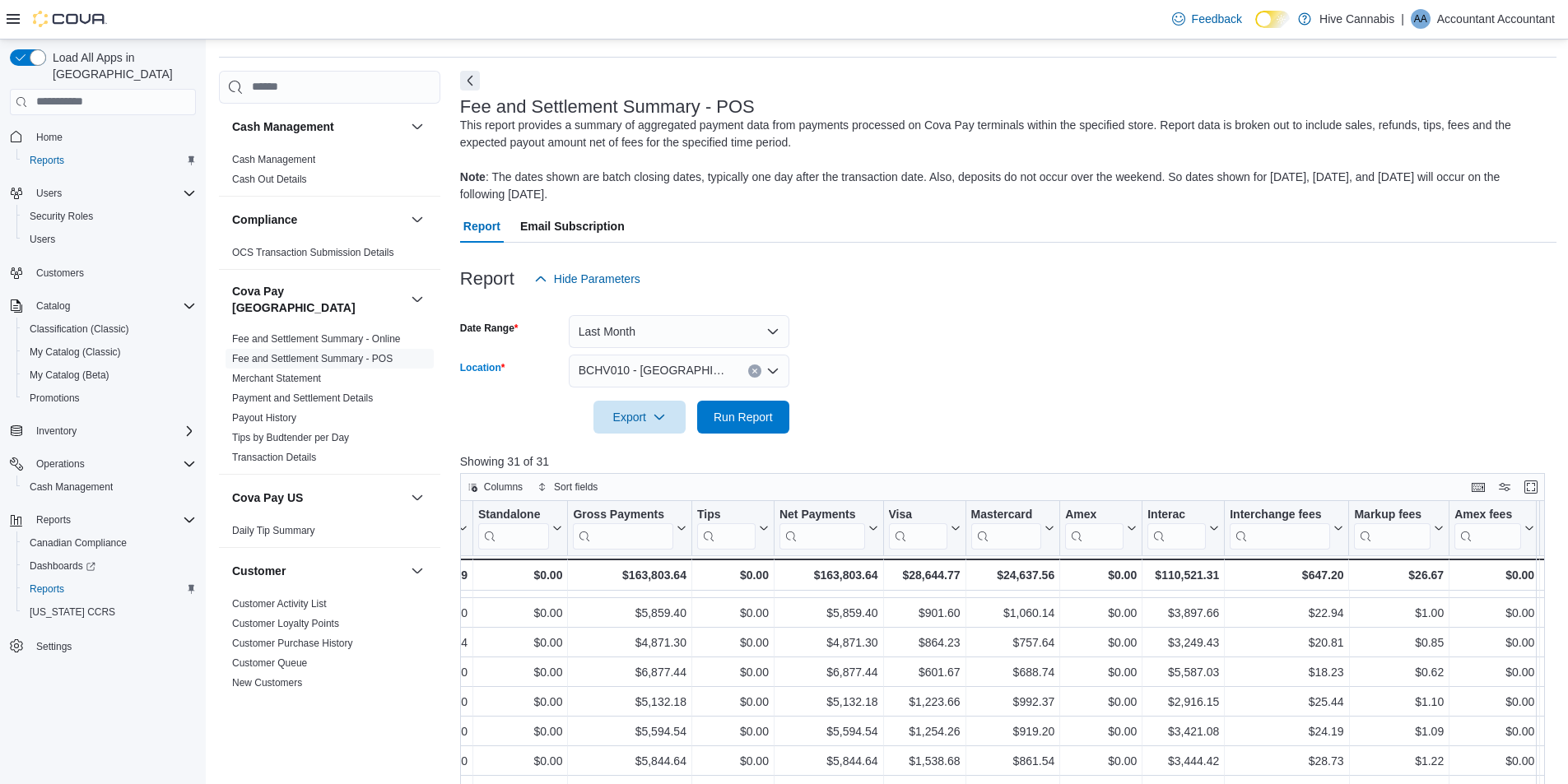
click at [772, 379] on div "BCHV010 - [GEOGRAPHIC_DATA]" at bounding box center [679, 371] width 221 height 33
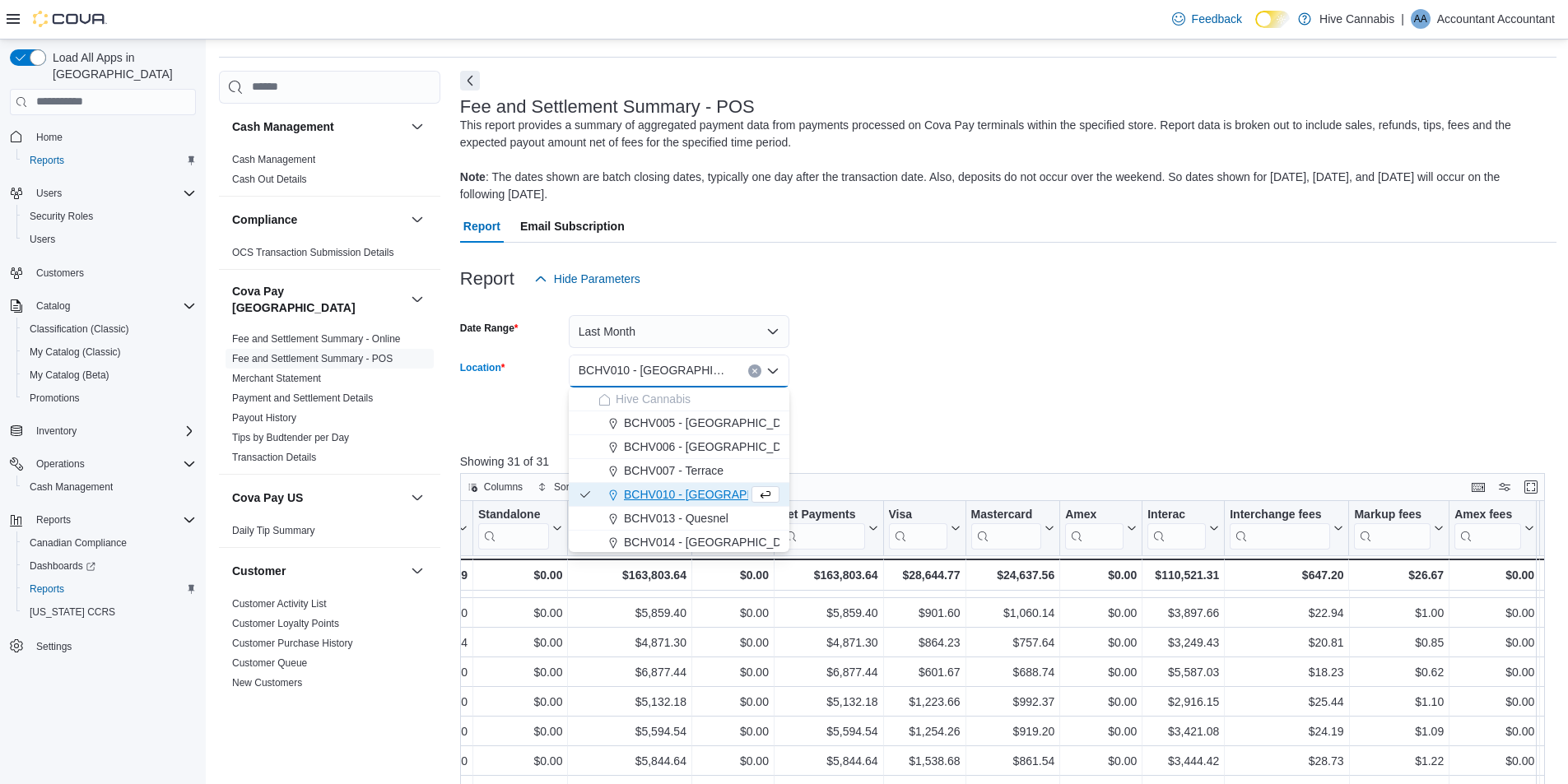
click at [774, 374] on icon "Close list of options" at bounding box center [772, 371] width 13 height 13
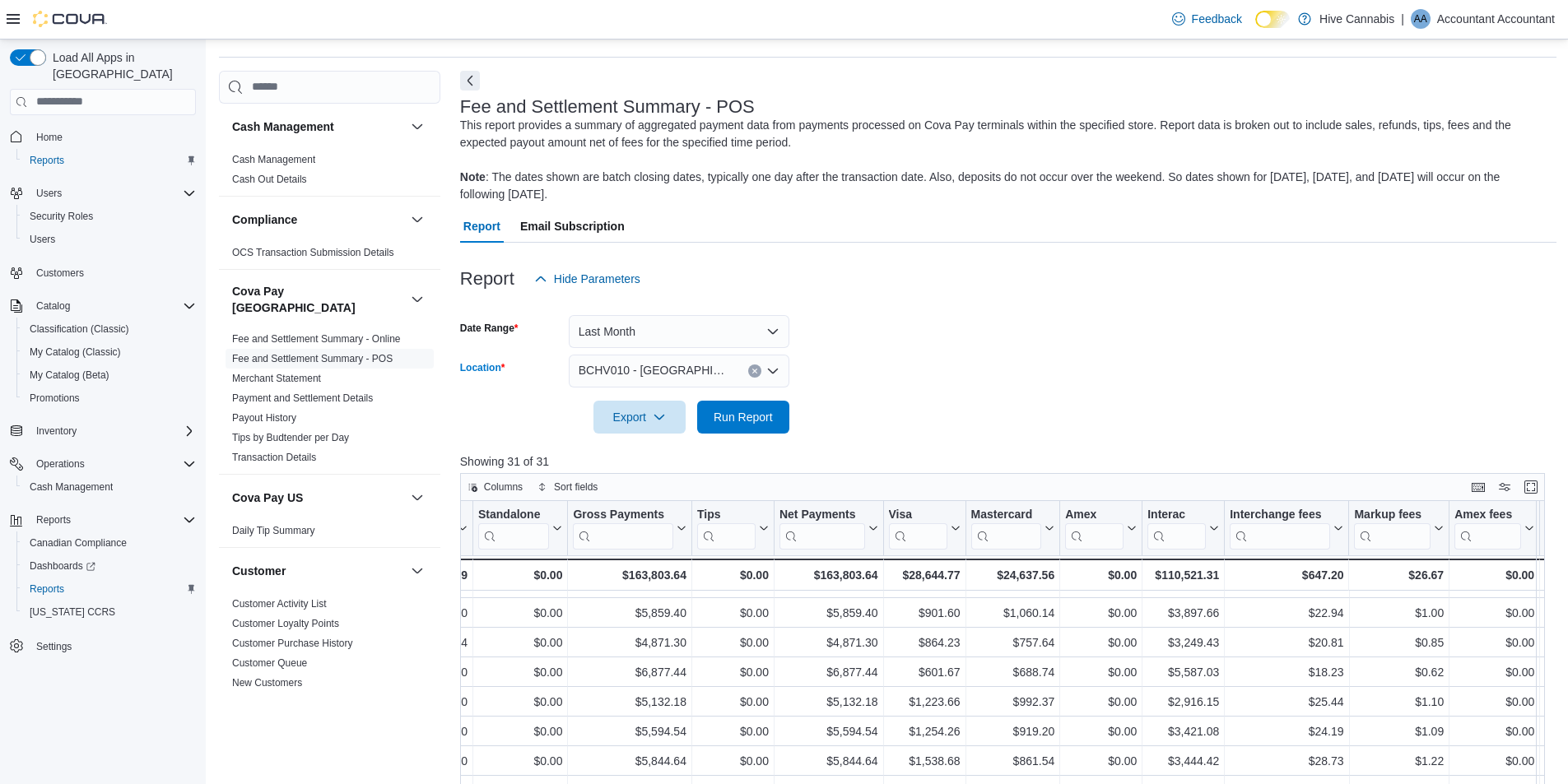
click at [774, 374] on icon "Open list of options" at bounding box center [772, 371] width 13 height 13
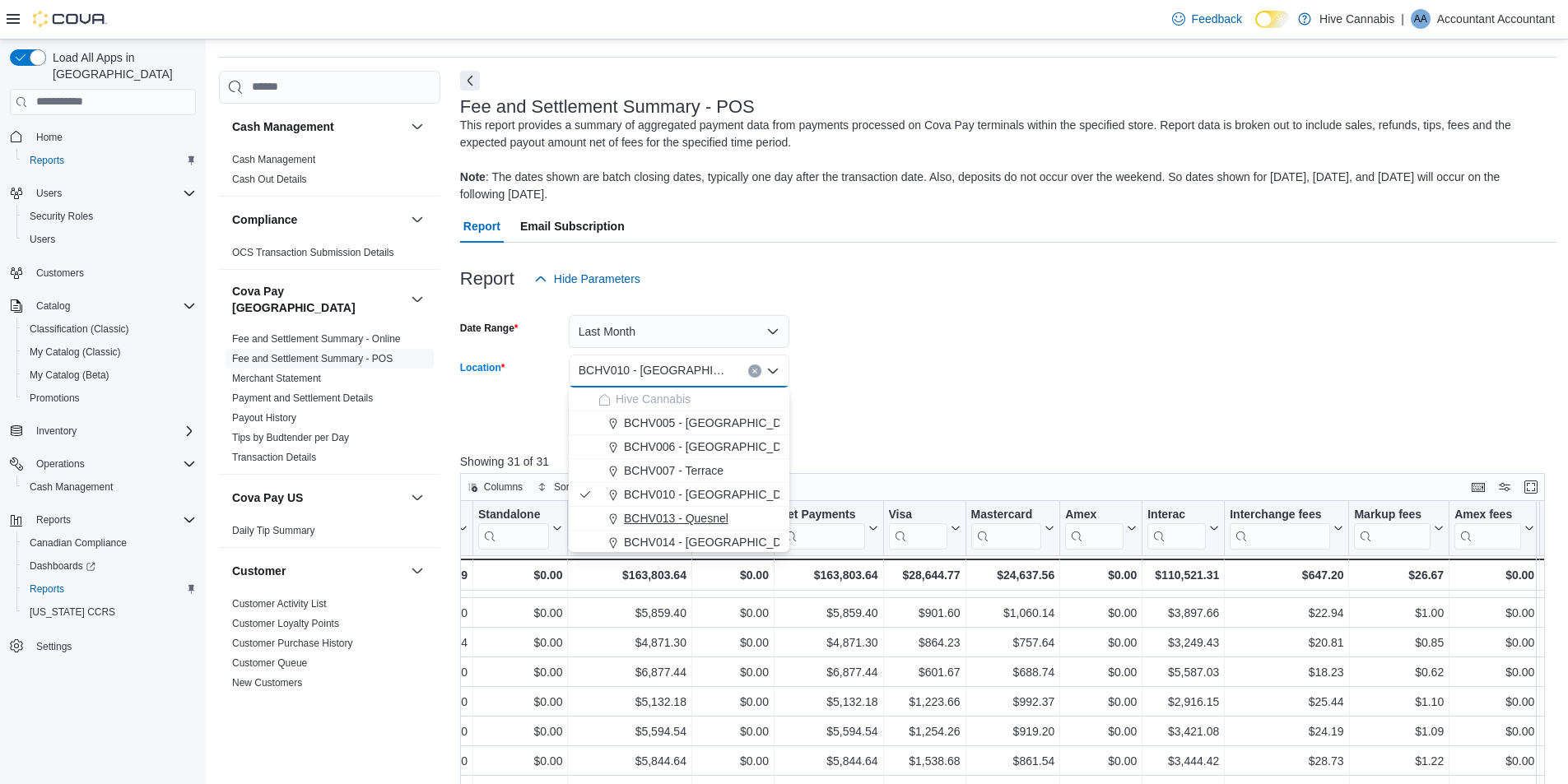
click at [711, 517] on span "BCHV013 - Quesnel" at bounding box center [676, 517] width 104 height 16
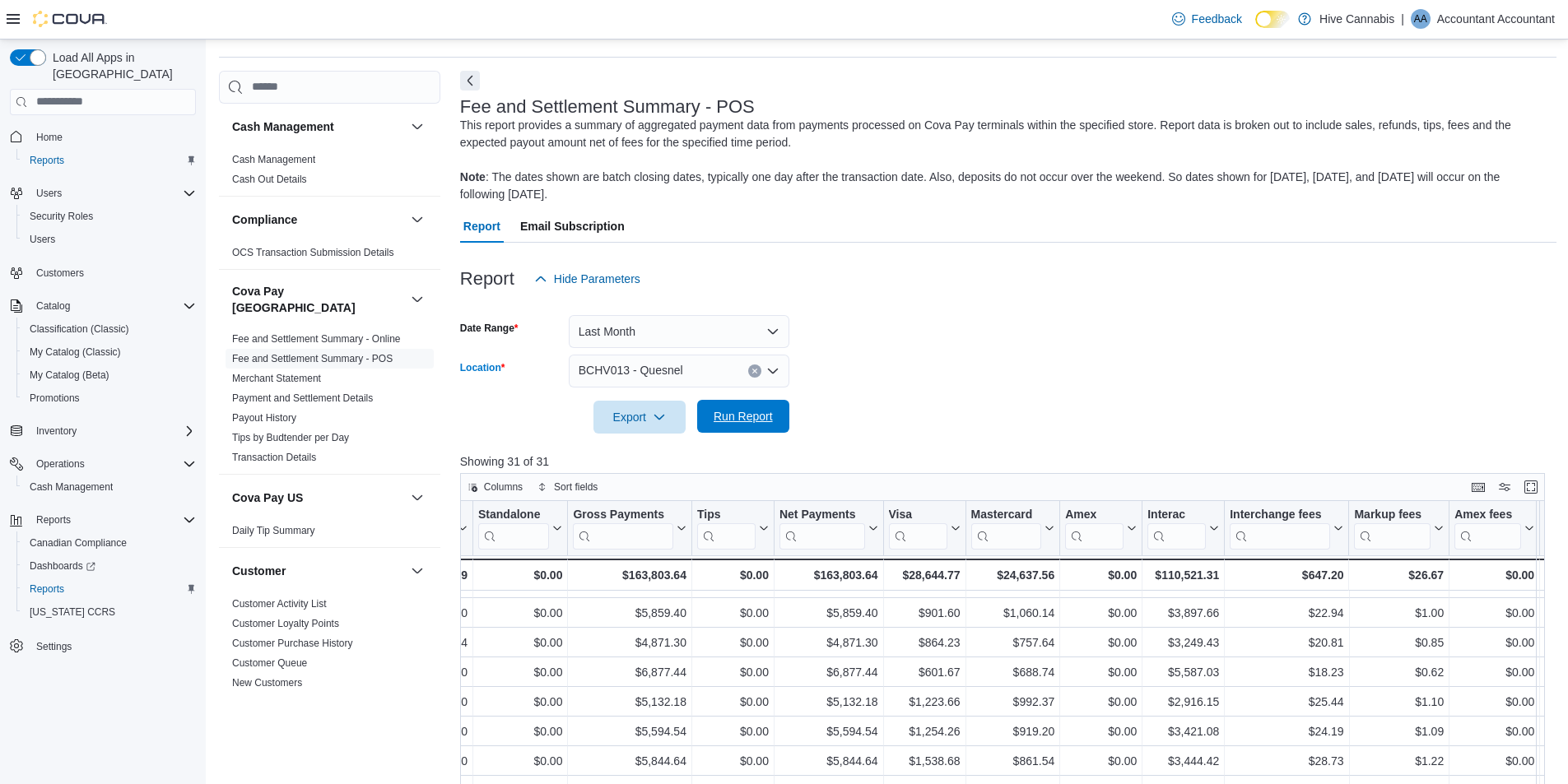
click at [744, 420] on span "Run Report" at bounding box center [743, 416] width 59 height 16
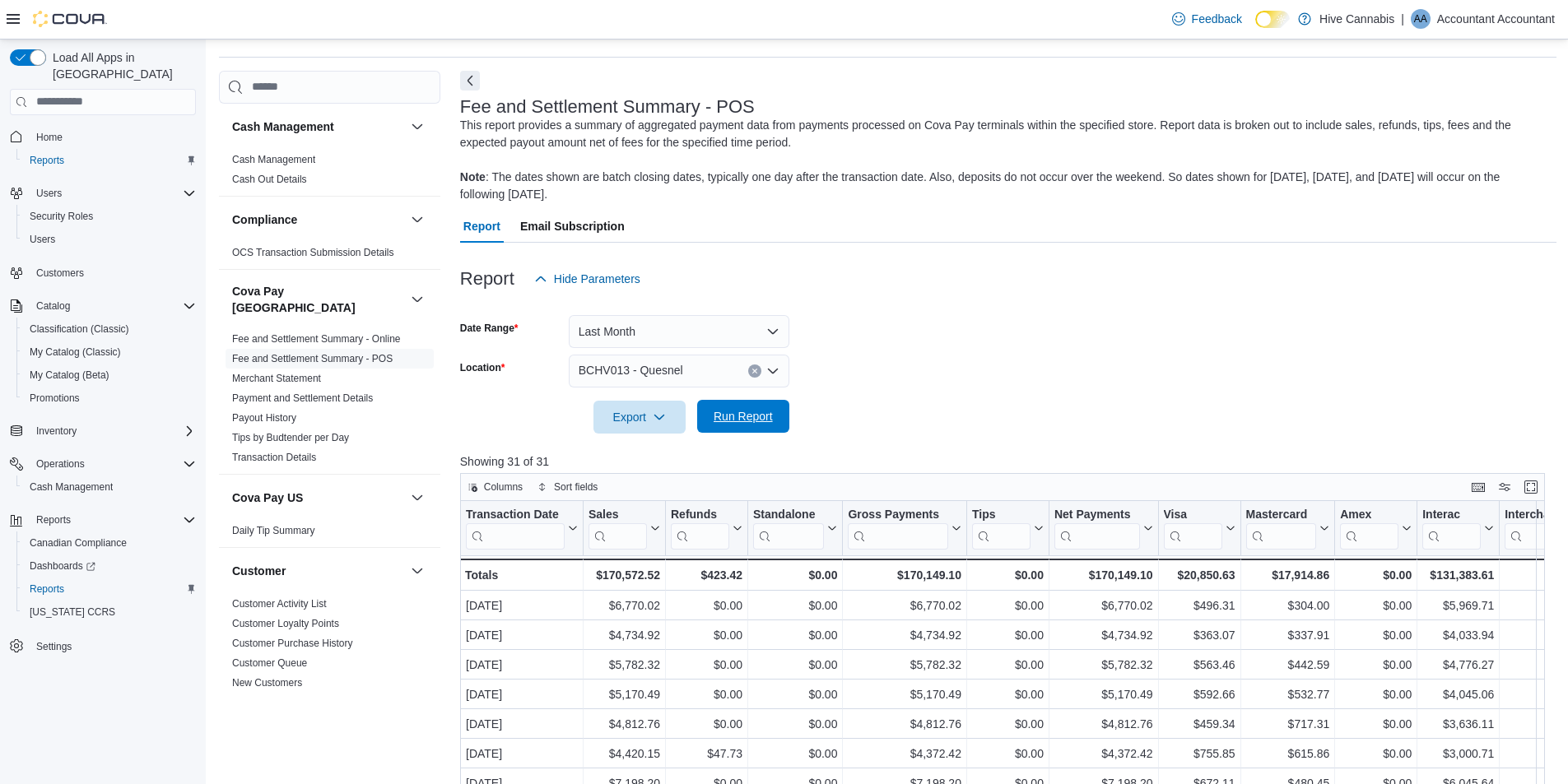
click at [771, 418] on span "Run Report" at bounding box center [743, 416] width 59 height 16
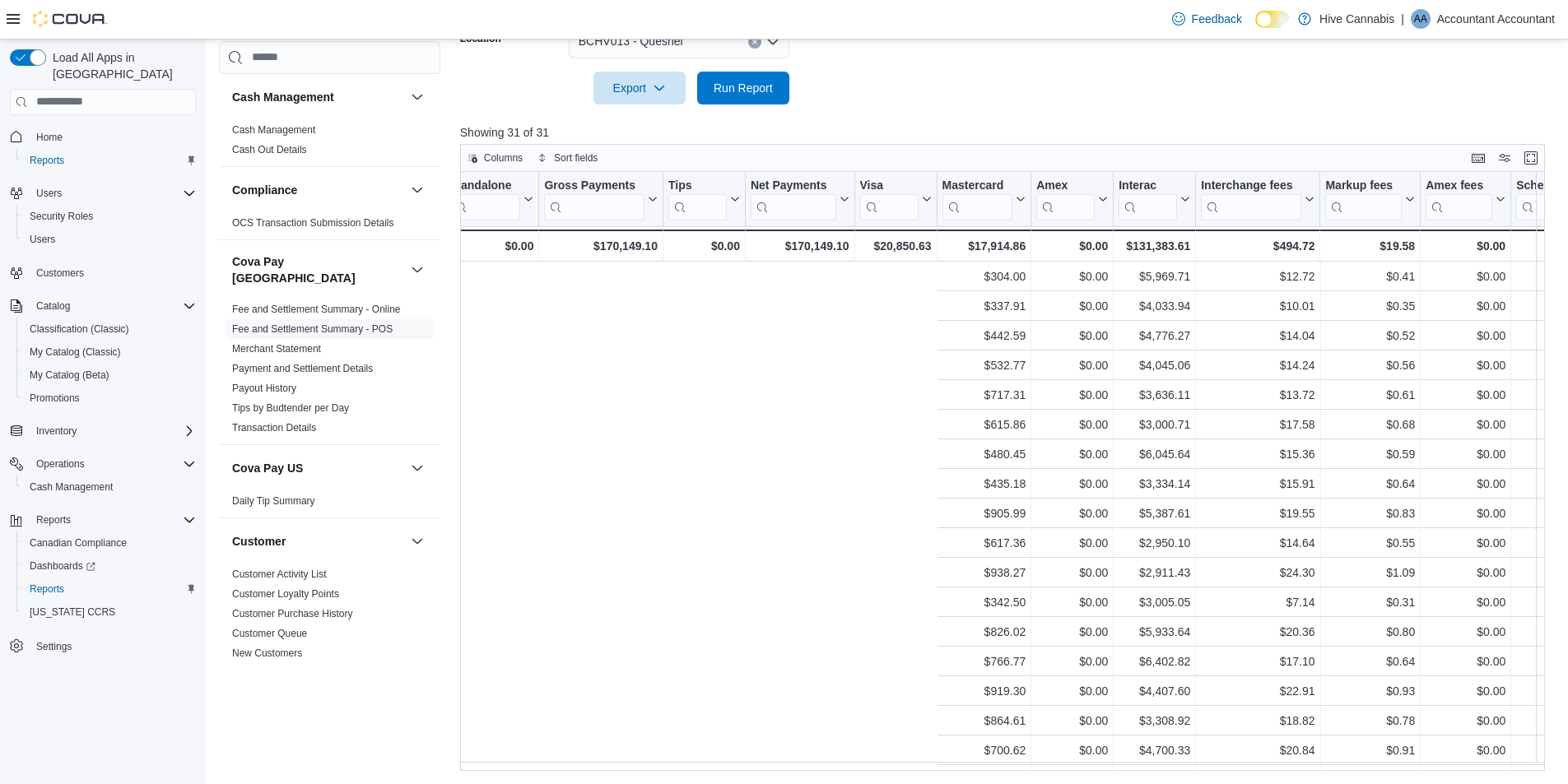
scroll to position [0, 967]
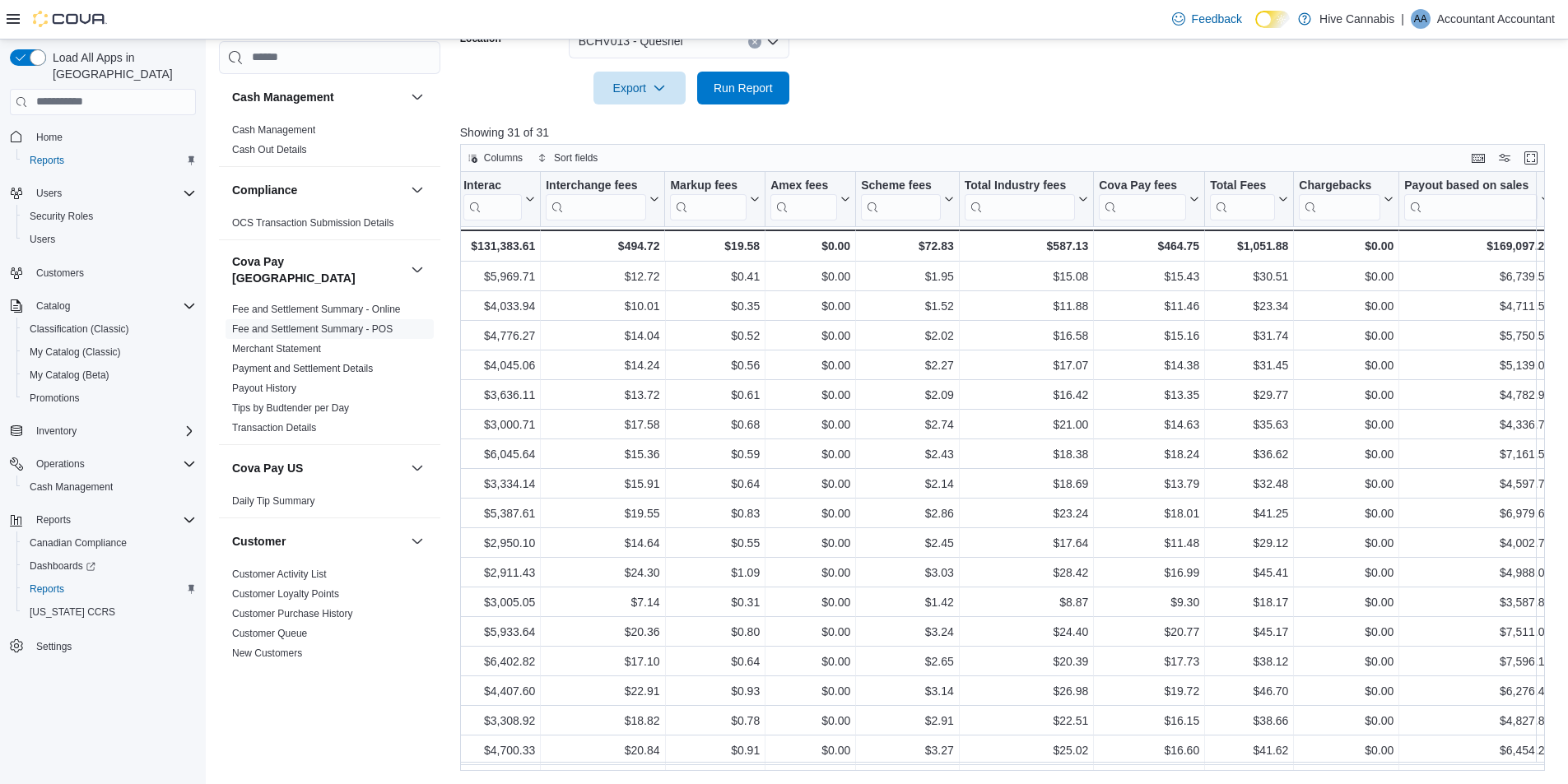
click at [1180, 110] on div at bounding box center [1009, 114] width 1096 height 20
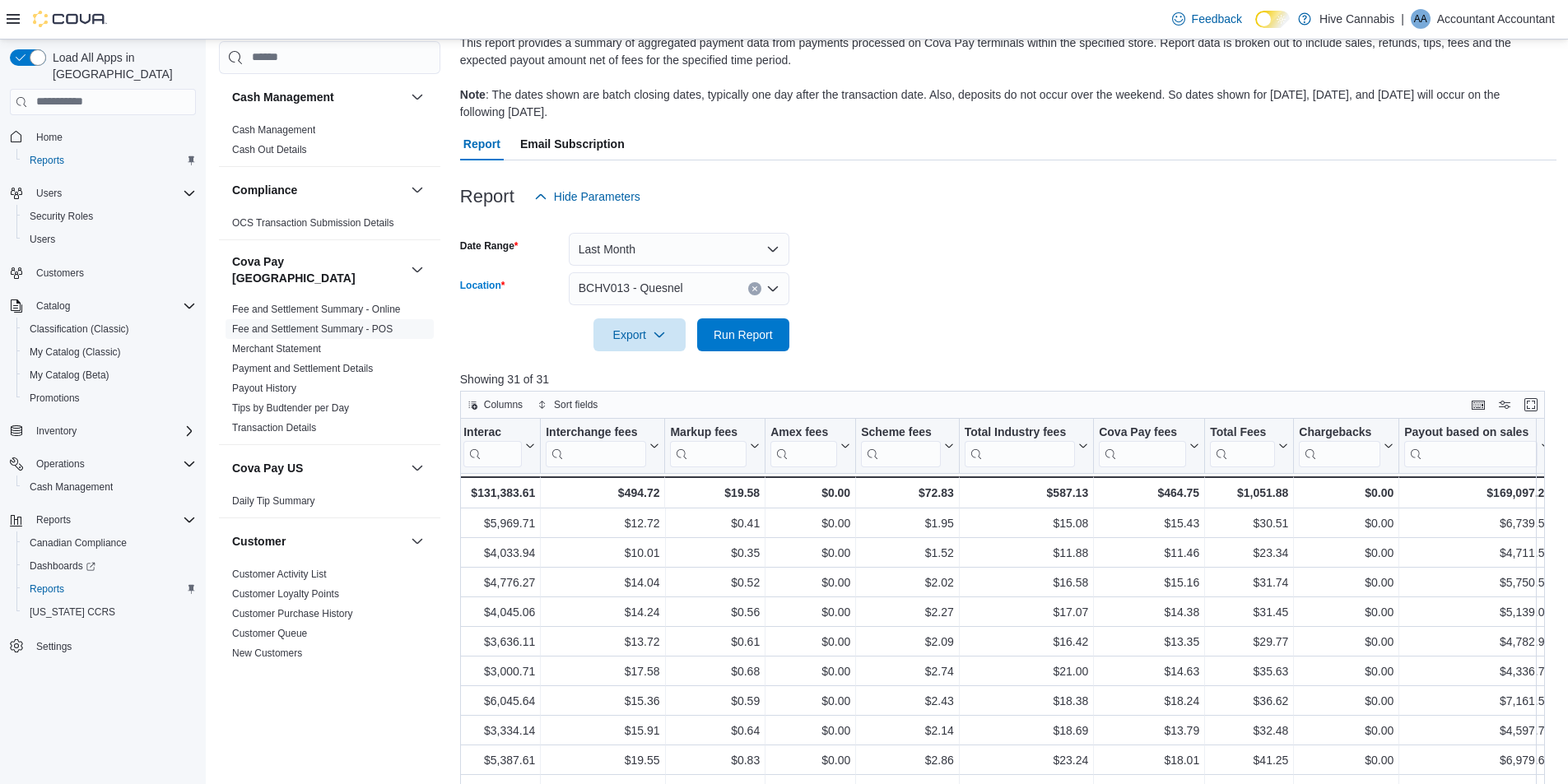
click at [777, 283] on icon "Open list of options" at bounding box center [772, 288] width 13 height 13
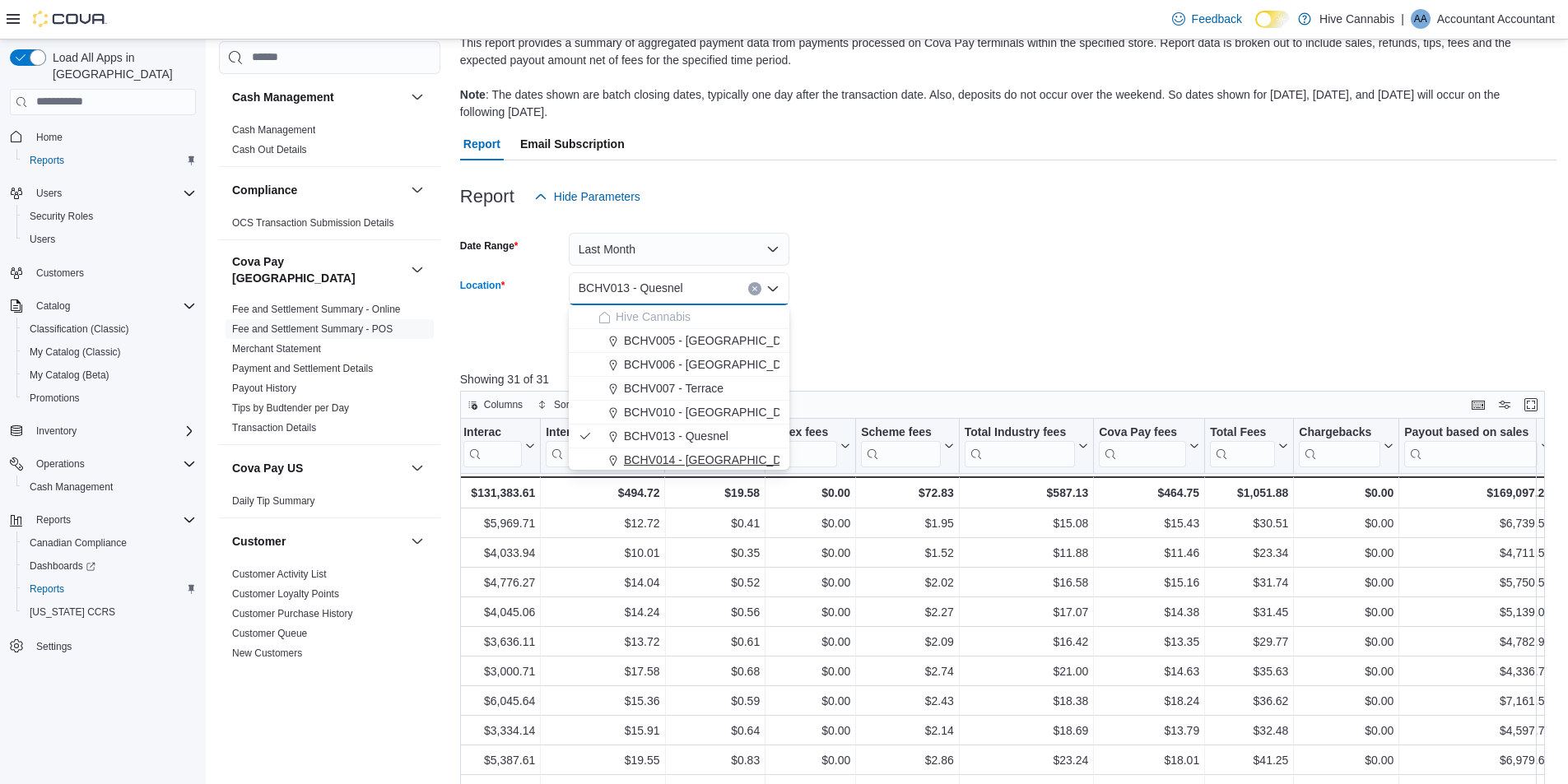
click at [641, 457] on span "BCHV014 - [GEOGRAPHIC_DATA]" at bounding box center [714, 459] width 181 height 16
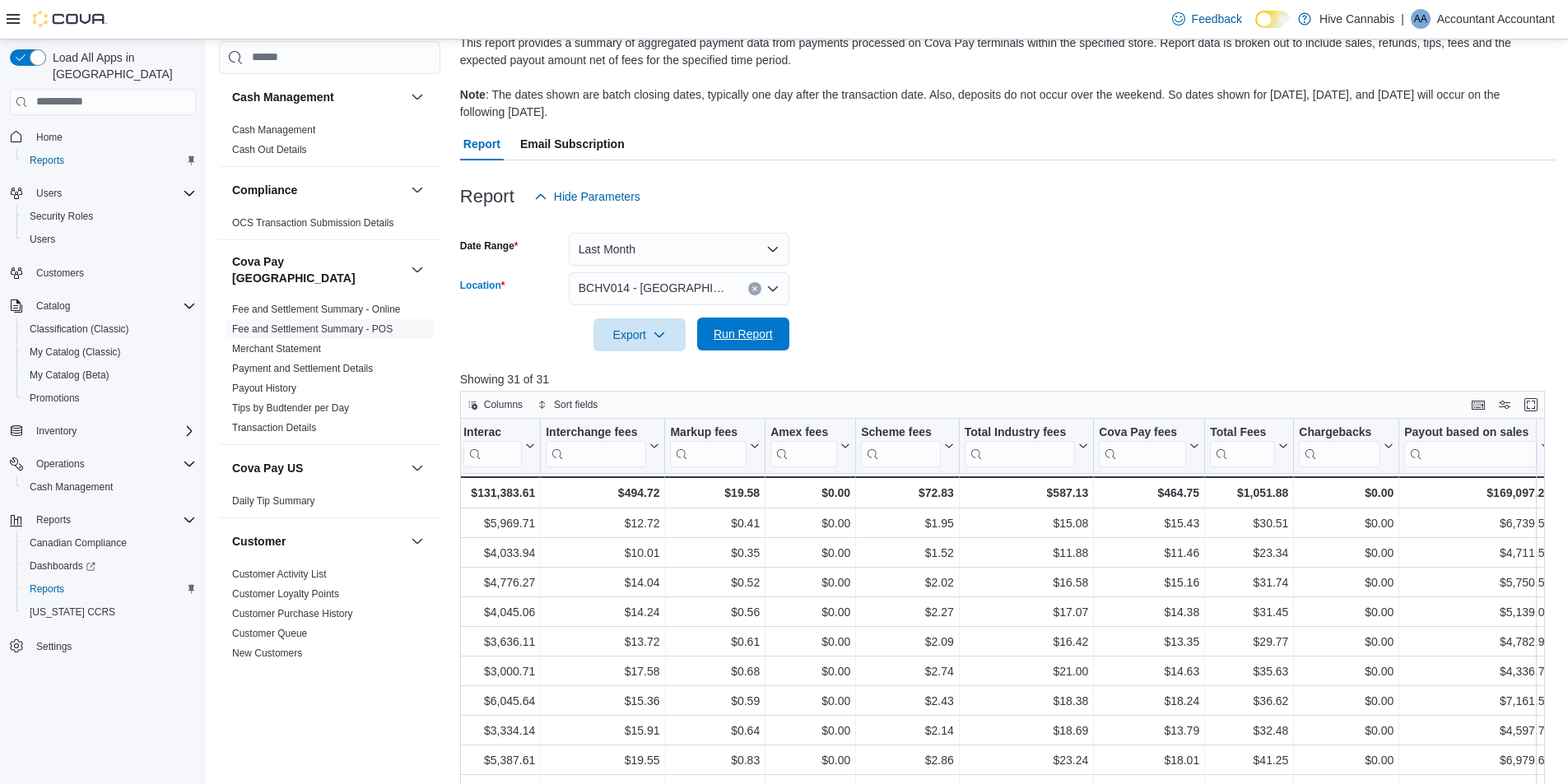
click at [764, 336] on span "Run Report" at bounding box center [743, 333] width 59 height 16
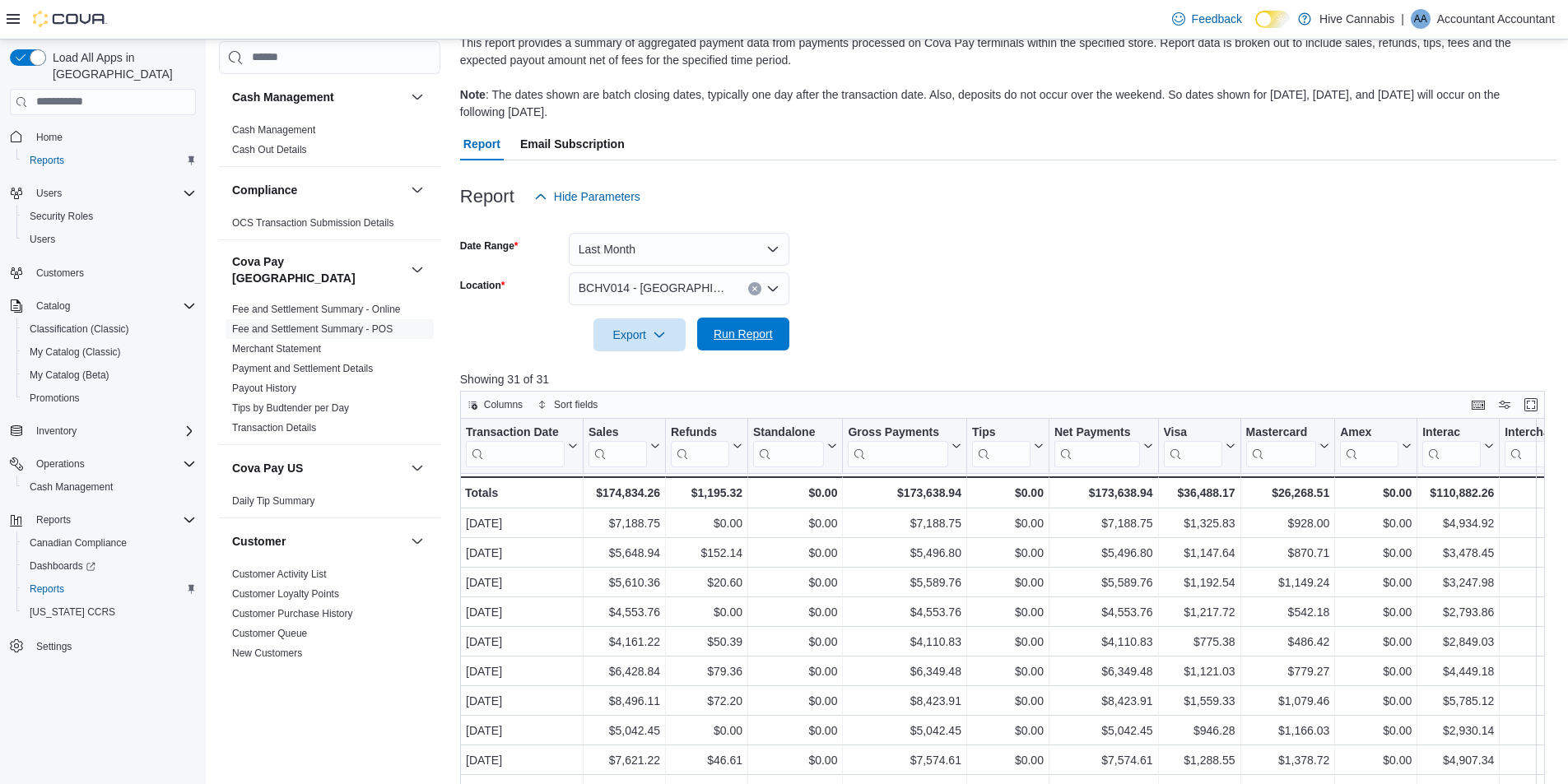
click at [741, 336] on span "Run Report" at bounding box center [743, 333] width 59 height 16
click at [943, 332] on form "Date Range Last Month Location BCHV014 - Abbotsford Export Run Report" at bounding box center [1009, 281] width 1096 height 138
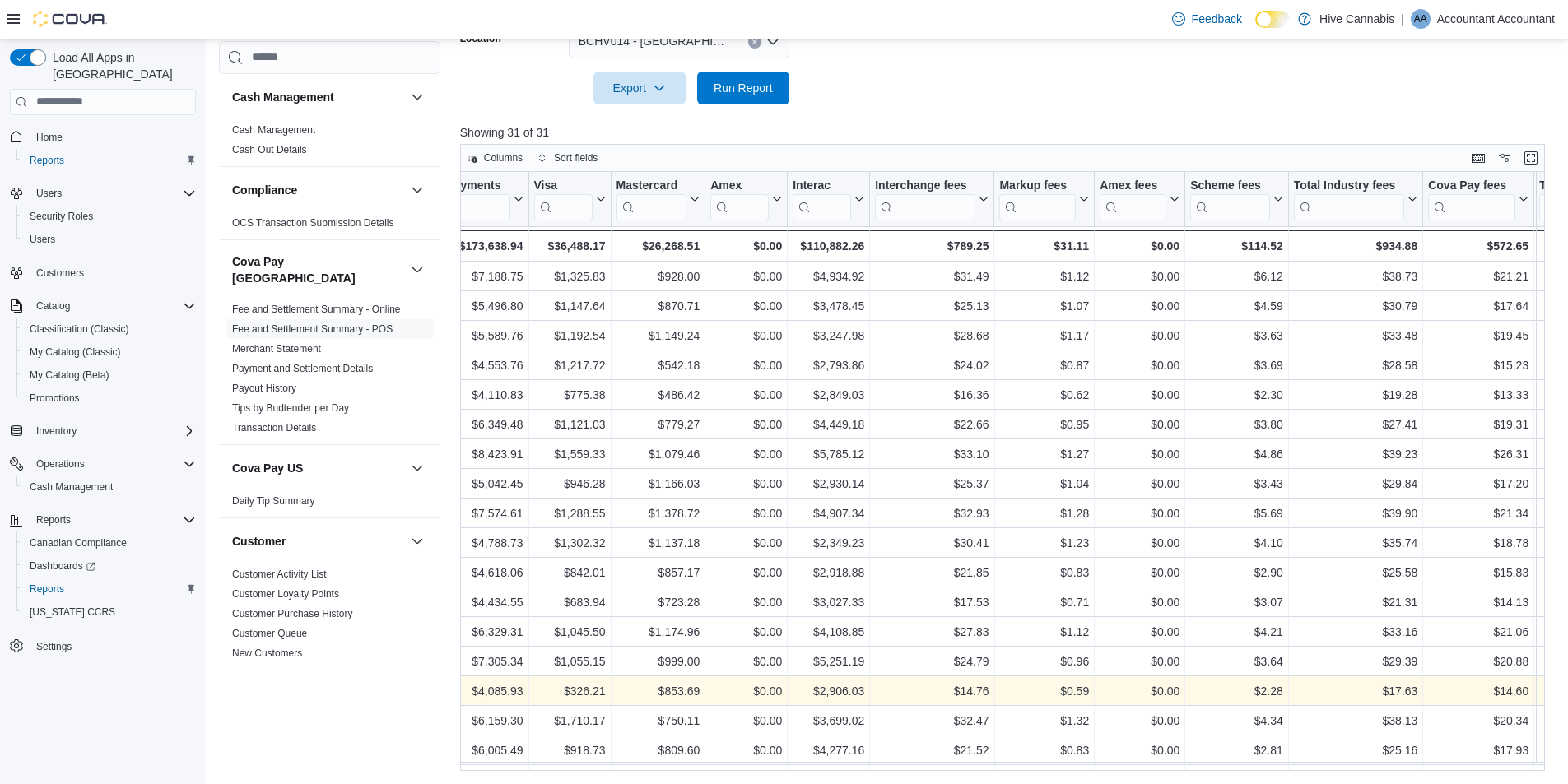
scroll to position [0, 560]
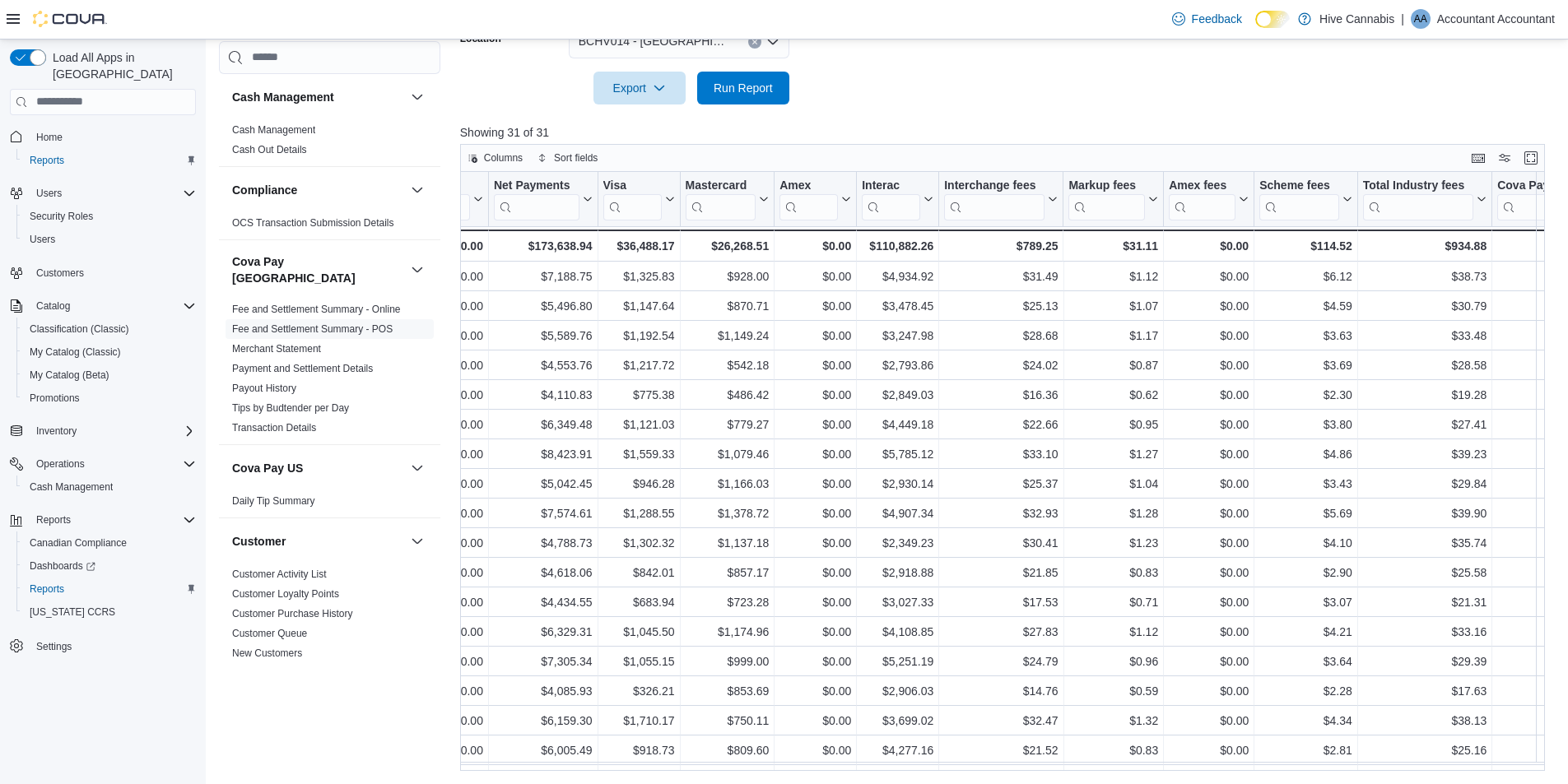
click at [539, 91] on div "Export Run Report" at bounding box center [625, 88] width 329 height 33
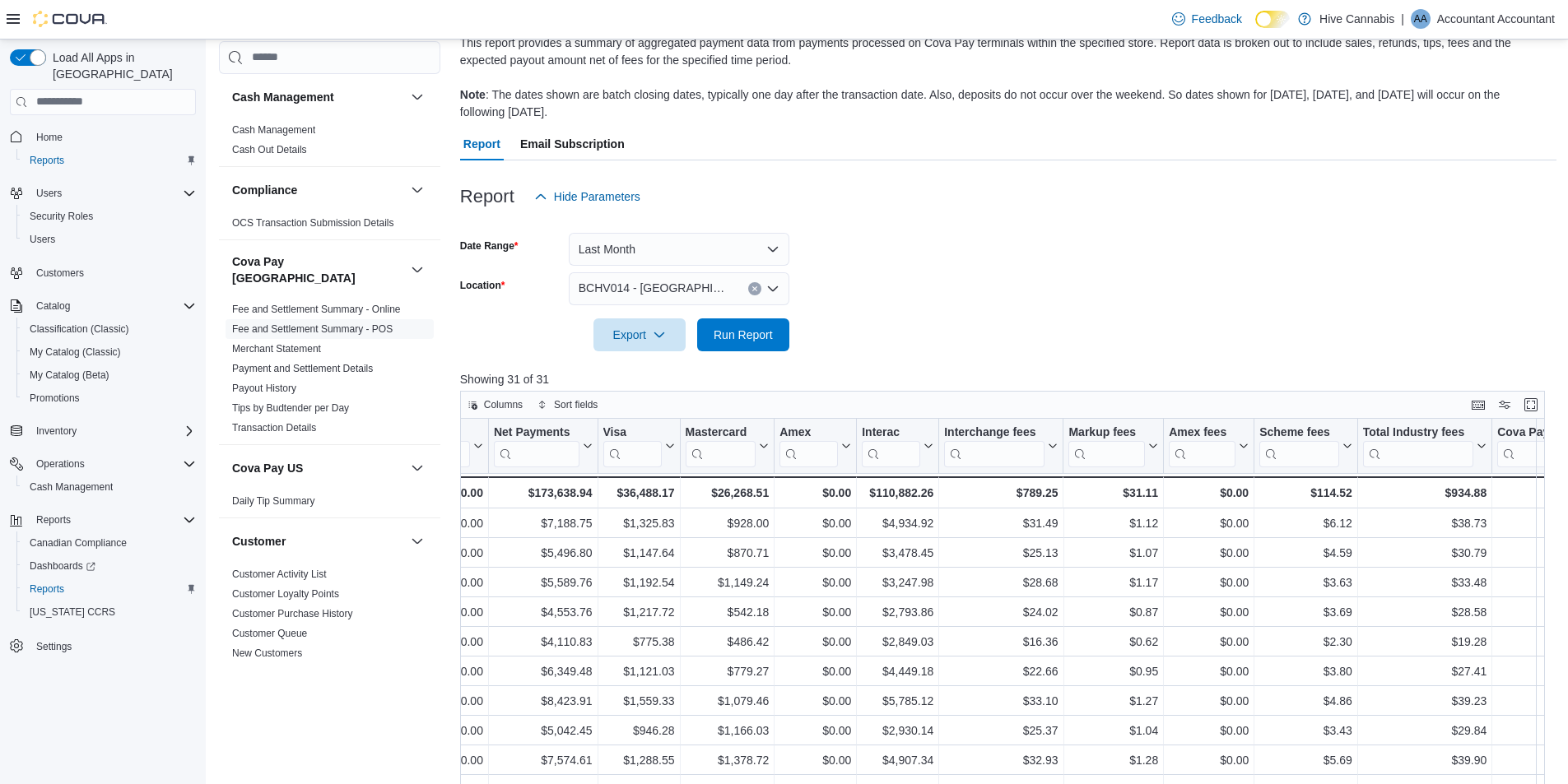
scroll to position [0, 0]
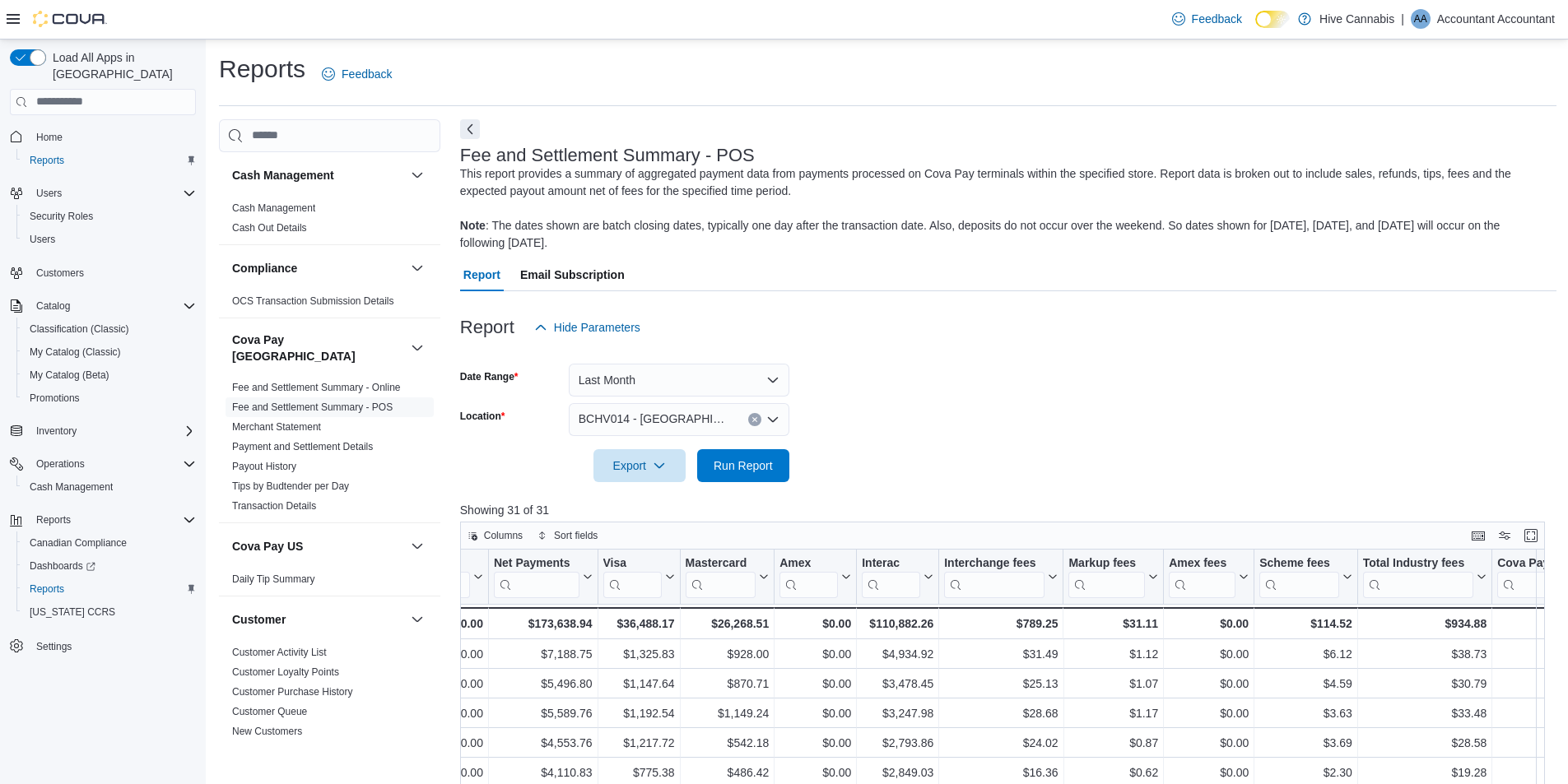
click at [1467, 15] on p "Accountant Accountant" at bounding box center [1495, 18] width 117 height 20
click at [1449, 156] on span "Sign Out" at bounding box center [1448, 161] width 44 height 16
